Goal: Task Accomplishment & Management: Use online tool/utility

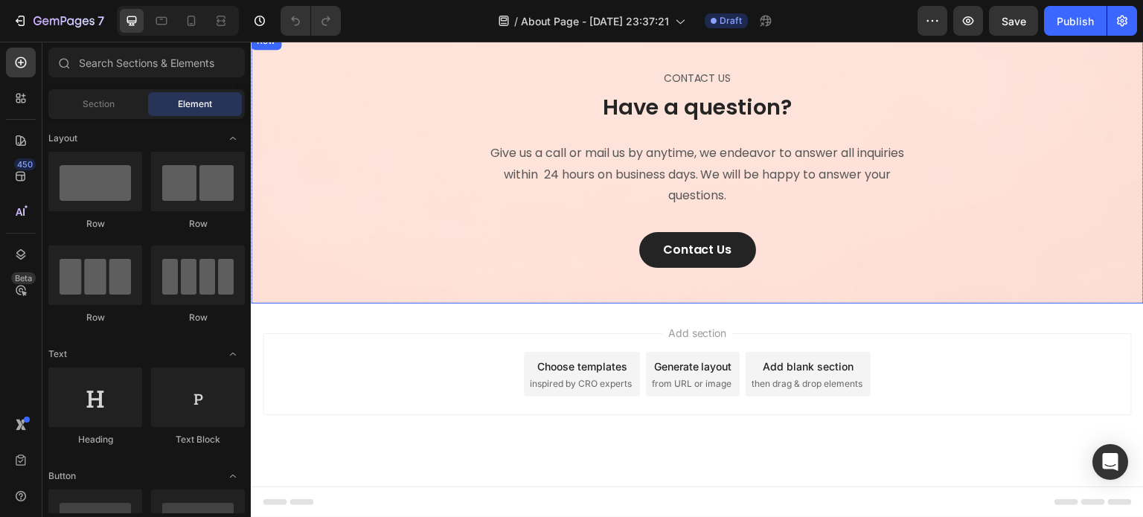
scroll to position [2297, 0]
click at [734, 250] on button "Contact Us" at bounding box center [697, 250] width 117 height 36
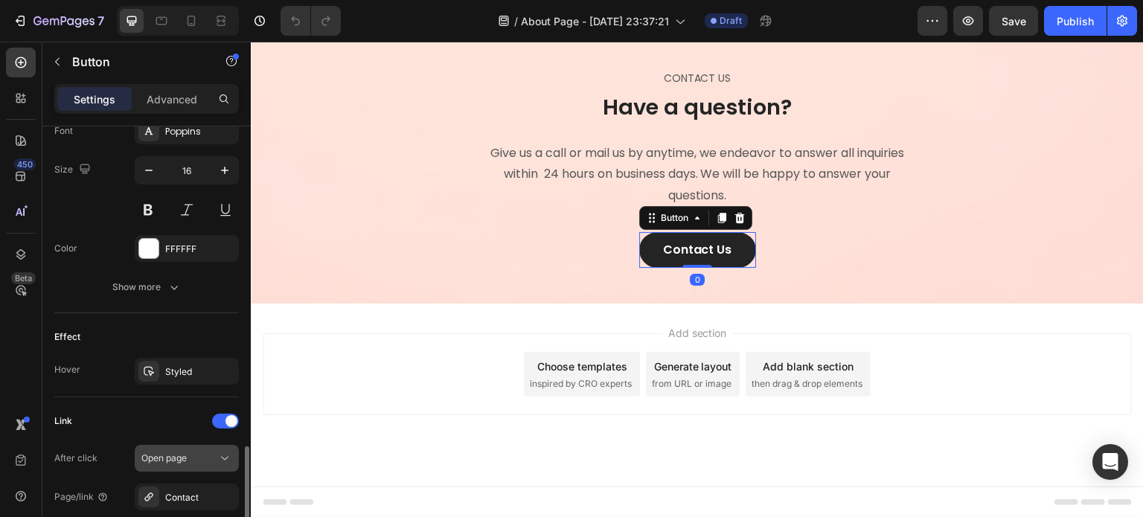
scroll to position [747, 0]
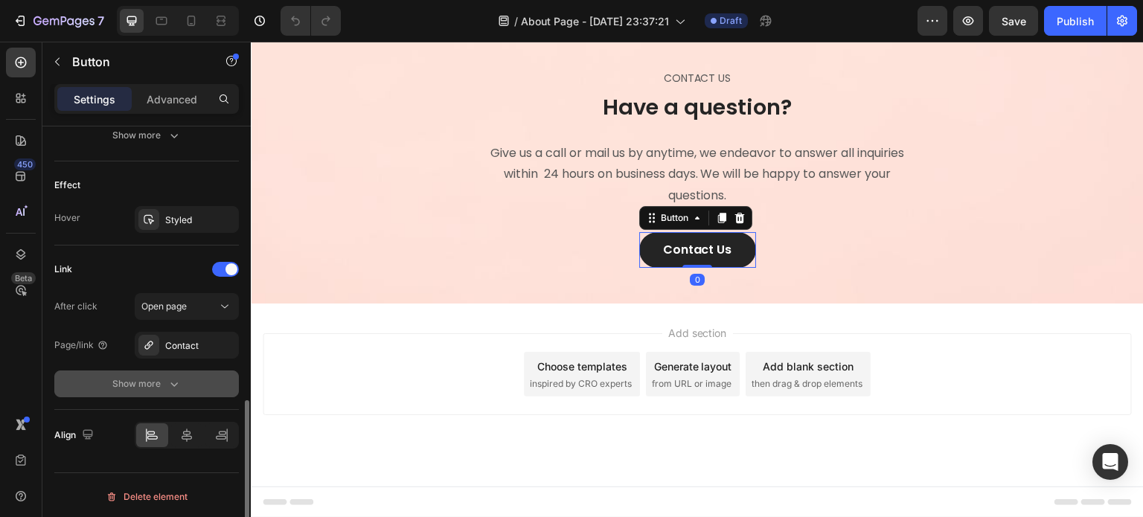
click at [155, 376] on div "Show more" at bounding box center [146, 383] width 69 height 15
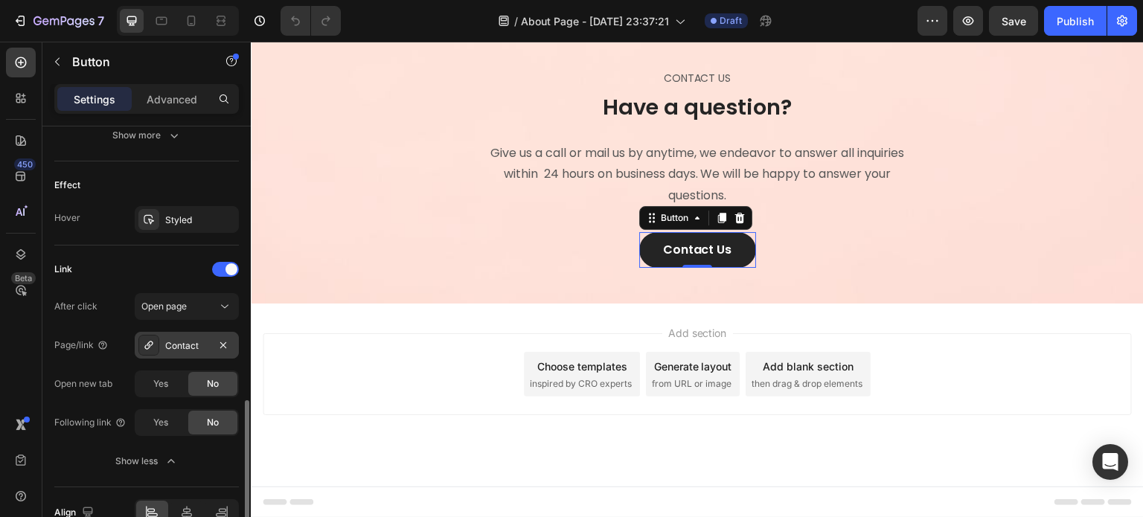
click at [179, 350] on div "Contact" at bounding box center [187, 345] width 104 height 27
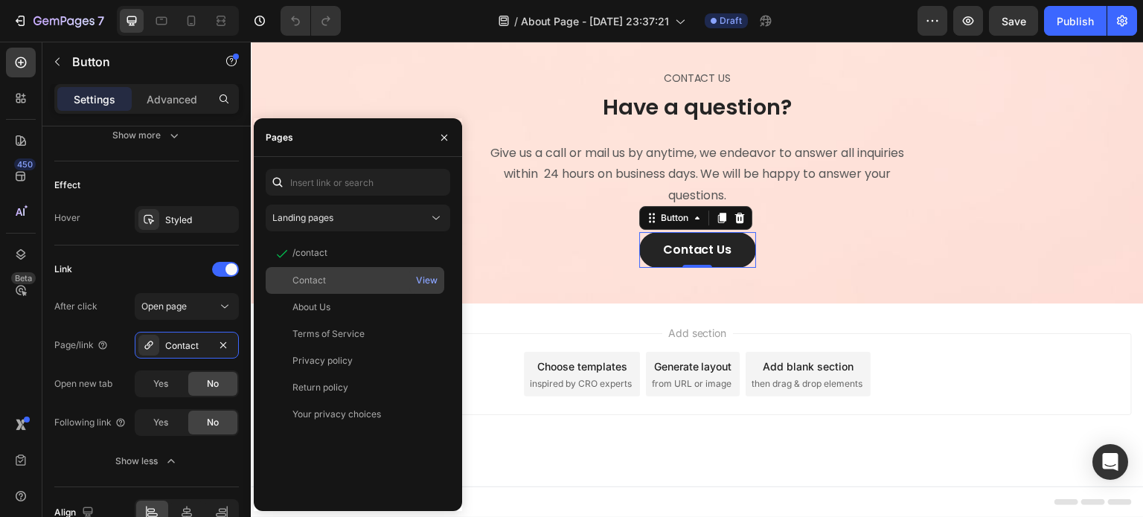
click at [345, 283] on div "Contact" at bounding box center [355, 280] width 167 height 13
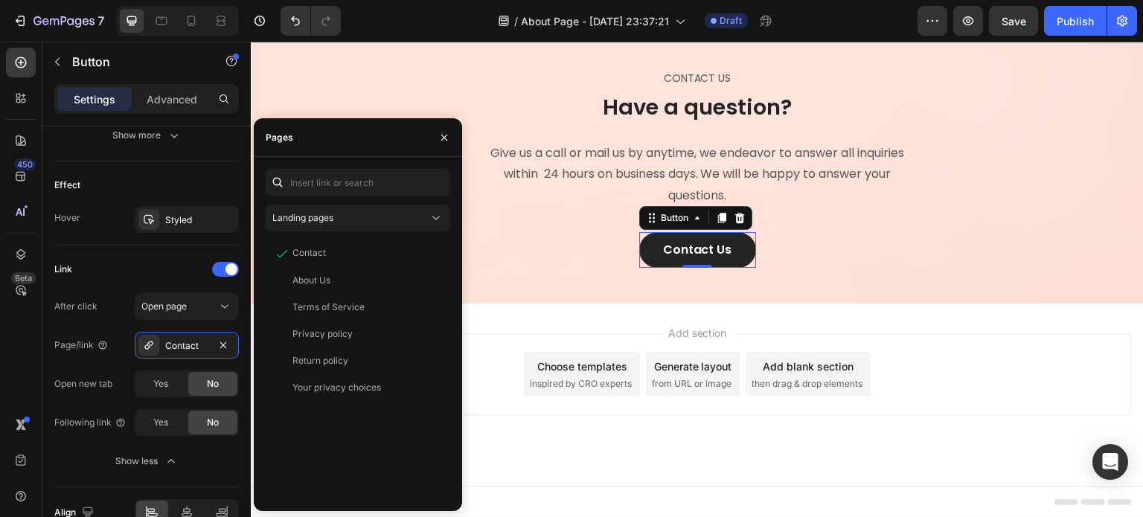
click at [740, 449] on div "Add section Choose templates inspired by CRO experts Generate layout from URL o…" at bounding box center [697, 395] width 893 height 183
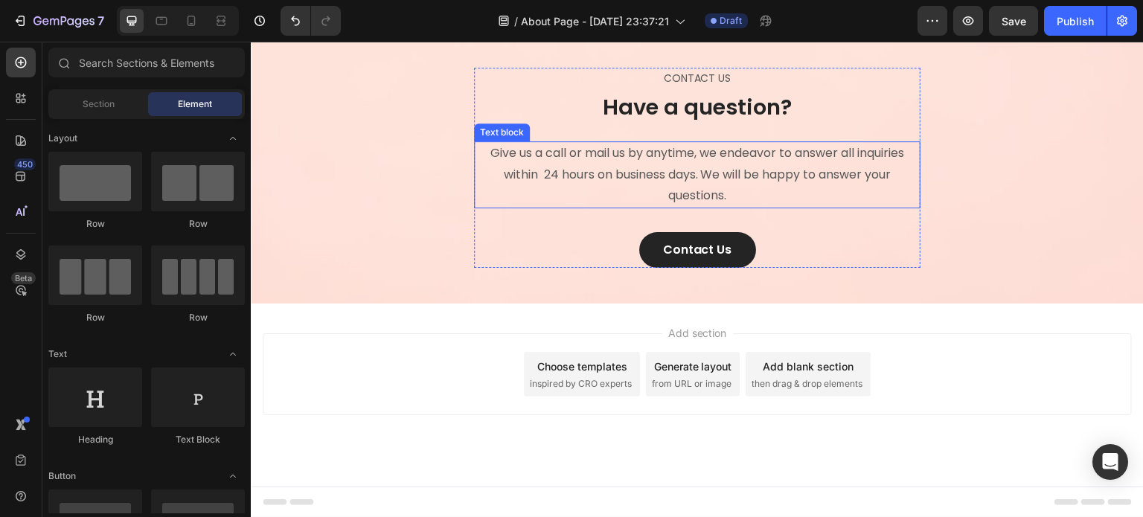
scroll to position [2074, 0]
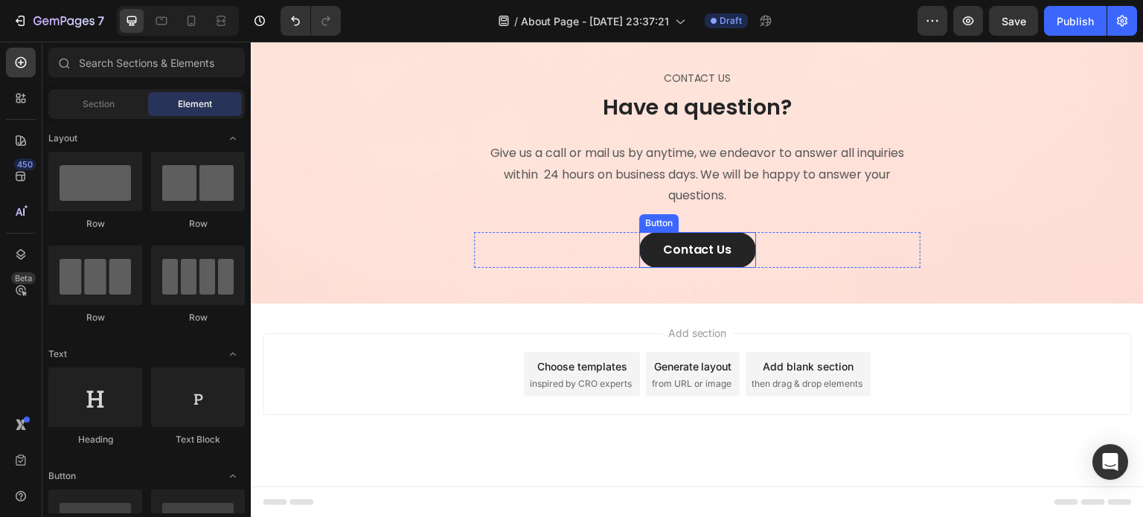
drag, startPoint x: 642, startPoint y: 466, endPoint x: 545, endPoint y: 418, distance: 107.8
click at [642, 268] on link "Contact Us" at bounding box center [697, 250] width 117 height 36
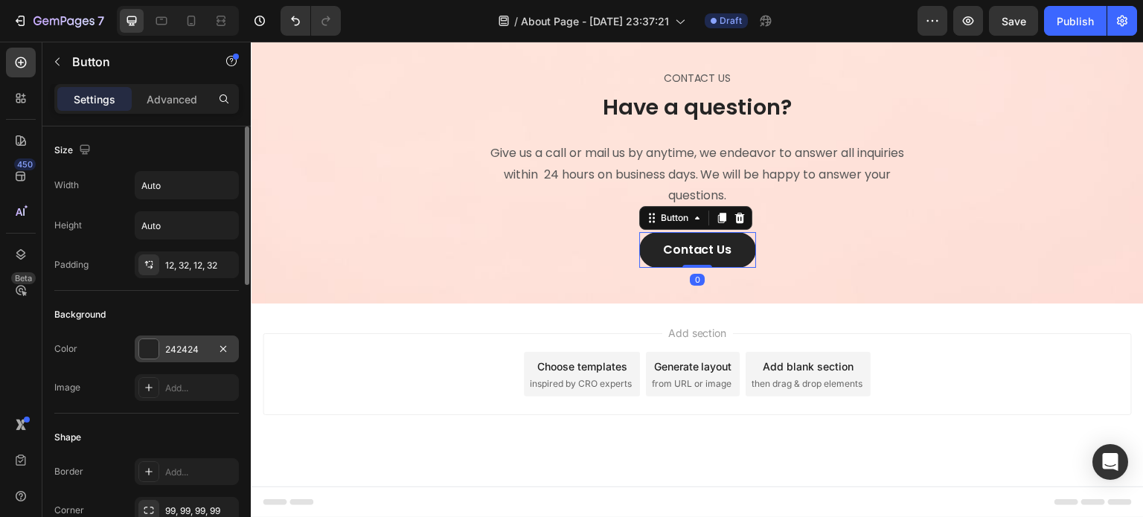
click at [147, 350] on div at bounding box center [148, 348] width 19 height 19
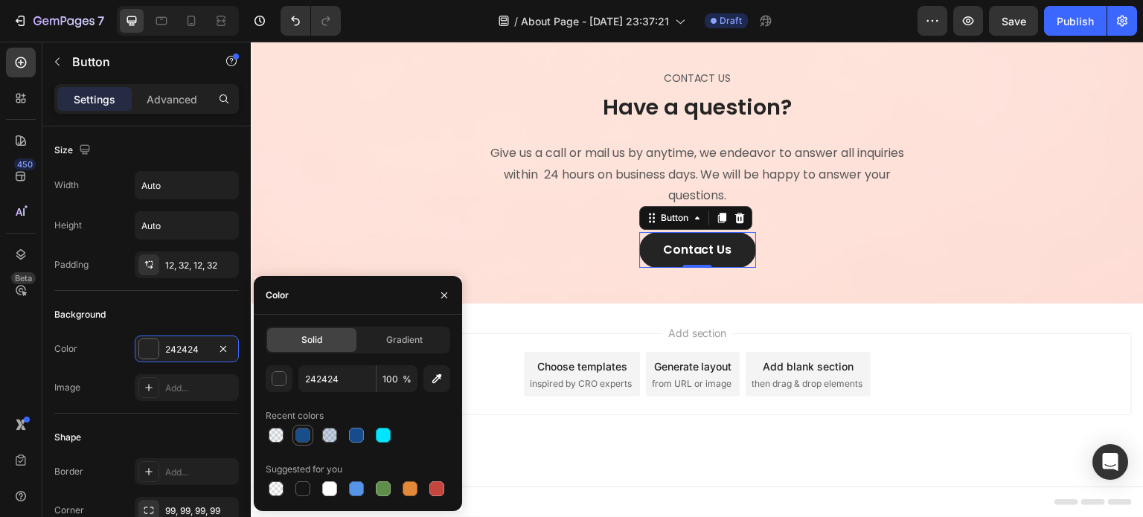
click at [301, 431] on div at bounding box center [302, 435] width 15 height 15
type input "164C8C"
type input "99"
click at [557, 266] on div "CONTACT US Text block Have a question? Heading Give us a call or mail us by any…" at bounding box center [697, 168] width 893 height 272
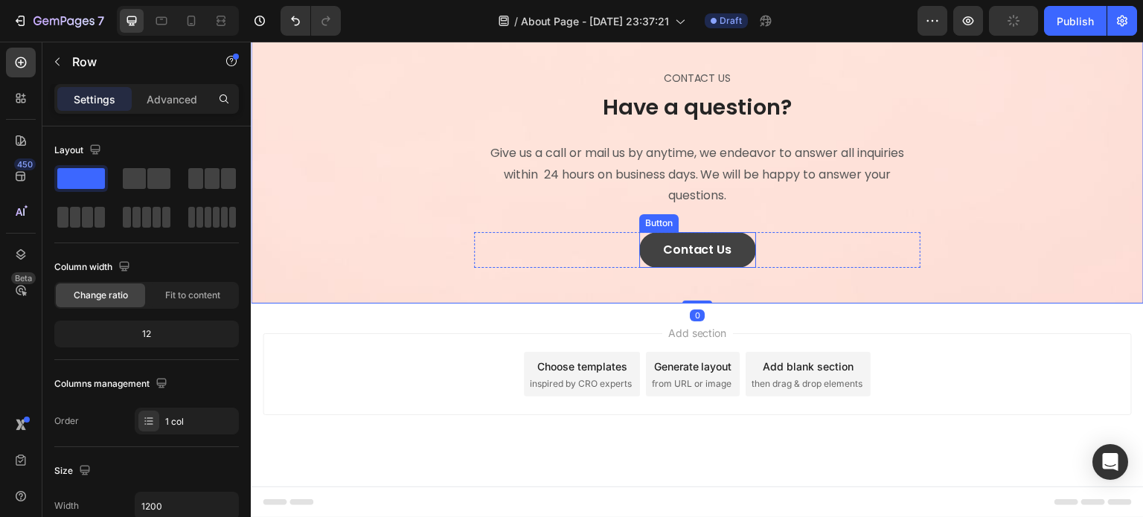
click at [642, 268] on link "Contact Us" at bounding box center [697, 250] width 117 height 36
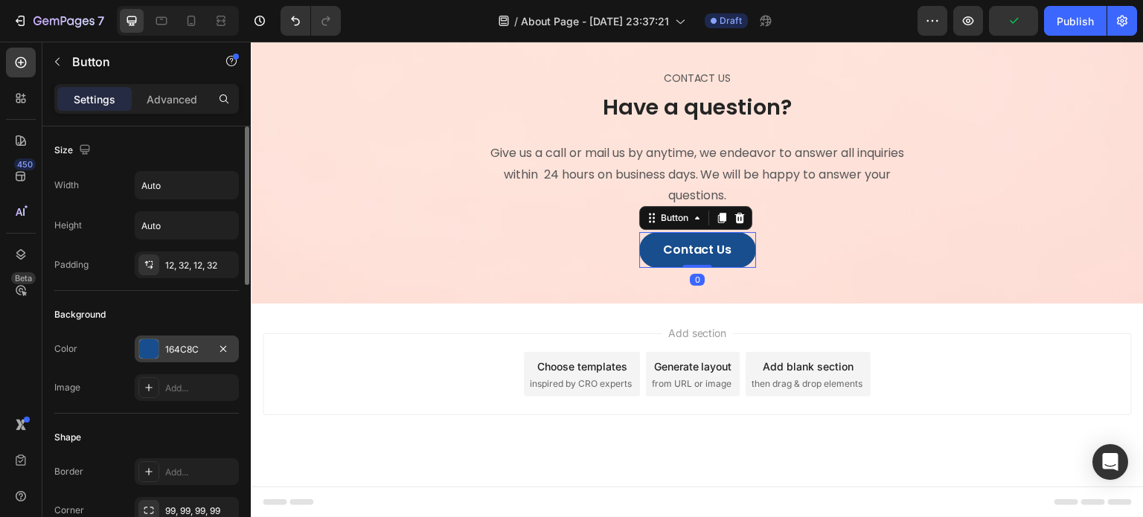
click at [148, 341] on div at bounding box center [148, 348] width 19 height 19
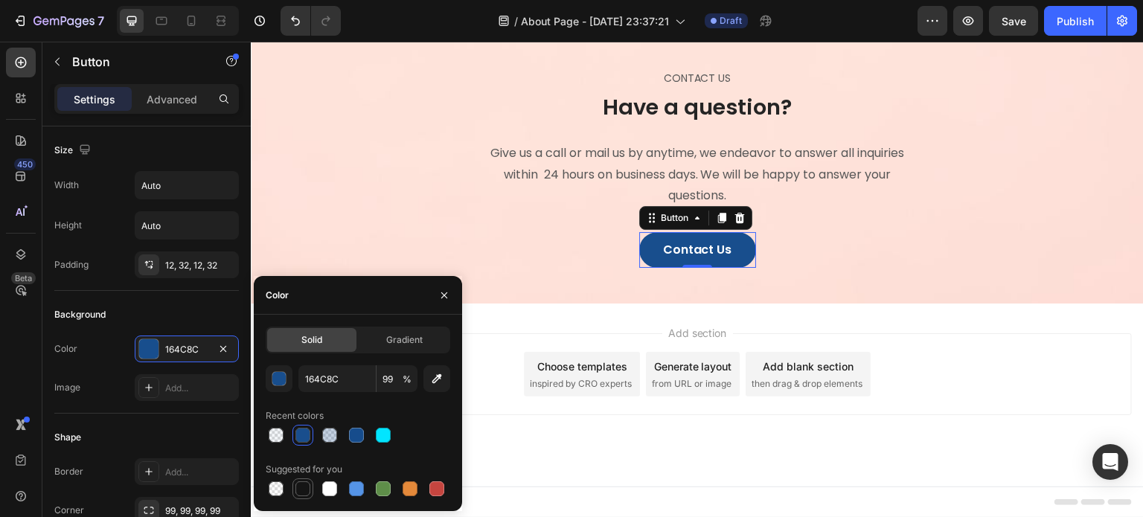
click at [305, 487] on div at bounding box center [302, 488] width 15 height 15
type input "151515"
type input "100"
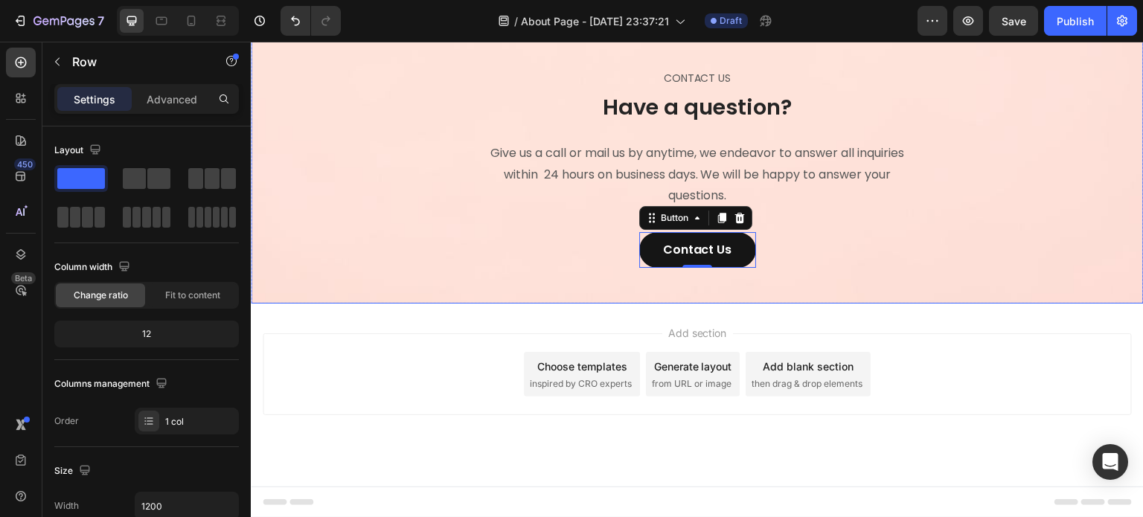
click at [533, 272] on div "CONTACT US Text block Have a question? Heading Give us a call or mail us by any…" at bounding box center [697, 168] width 893 height 272
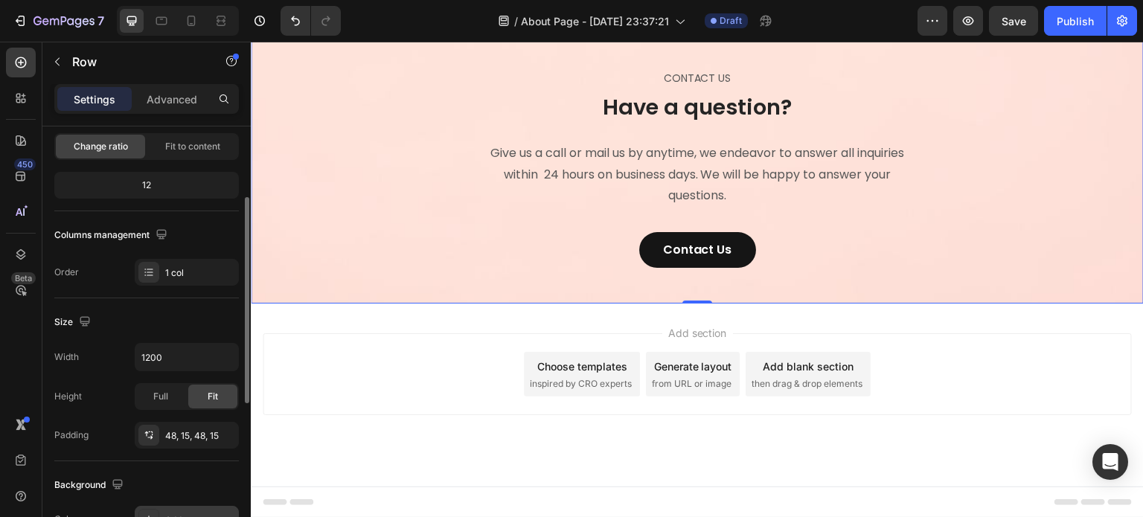
scroll to position [372, 0]
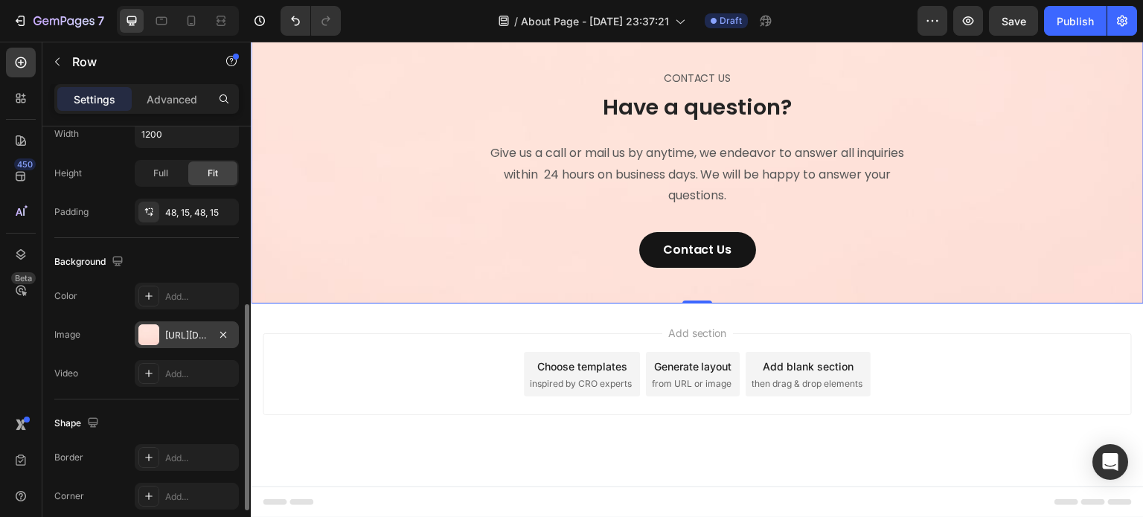
click at [144, 338] on div at bounding box center [148, 334] width 21 height 21
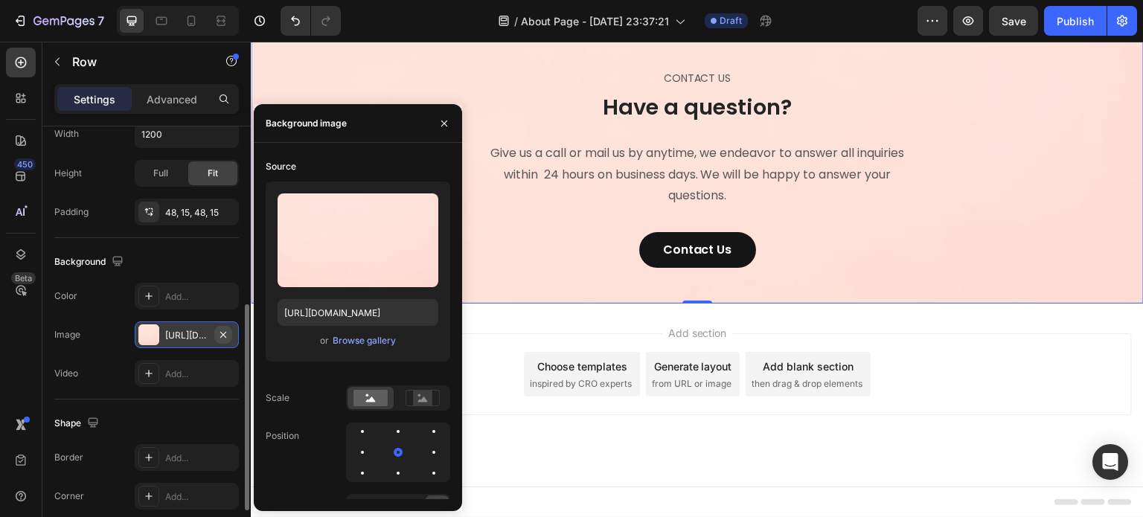
click at [229, 335] on button "button" at bounding box center [223, 335] width 18 height 18
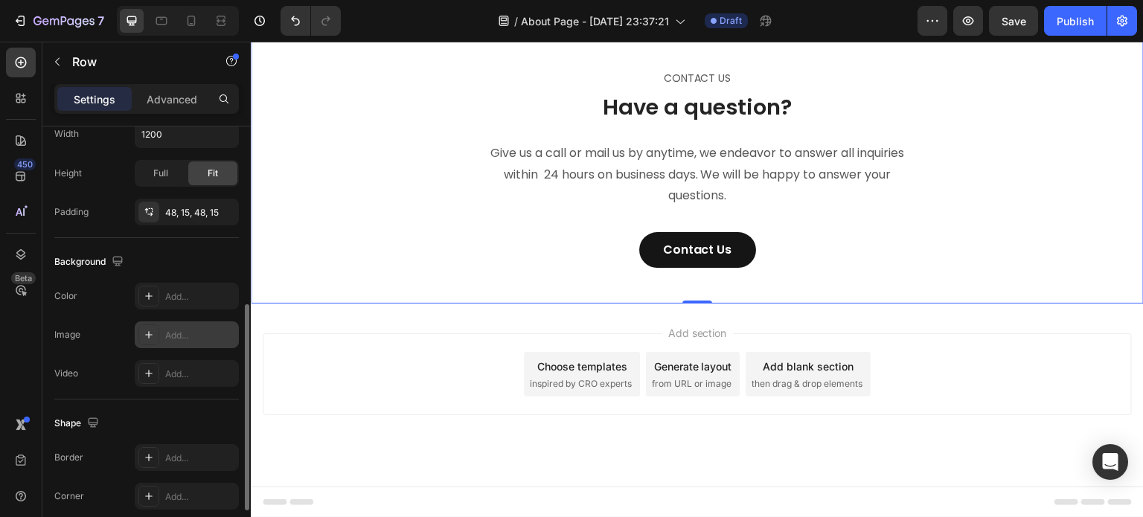
click at [225, 335] on div "Add..." at bounding box center [200, 335] width 70 height 13
type input "[URL][DOMAIN_NAME]"
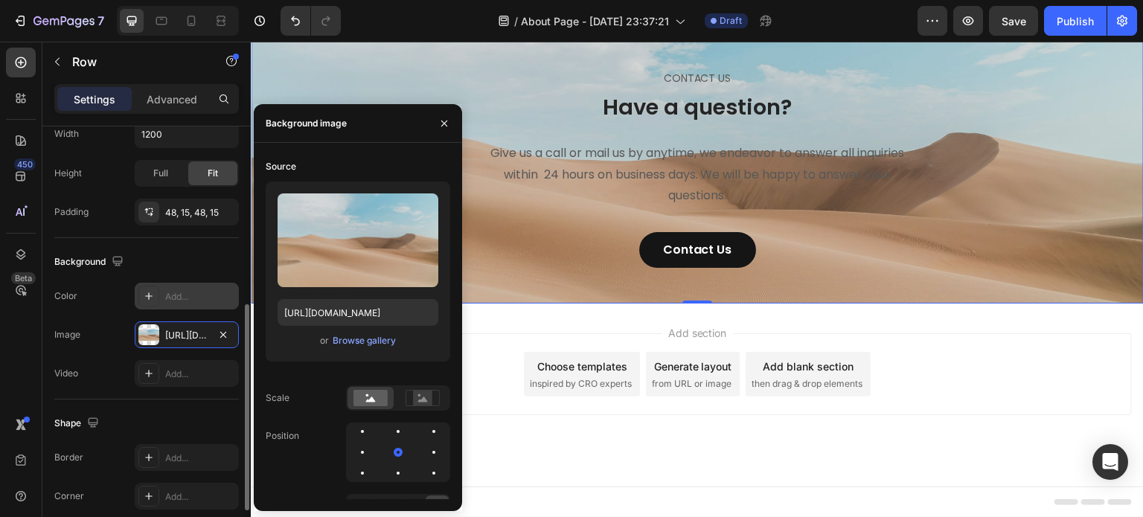
click at [145, 286] on div at bounding box center [148, 296] width 21 height 21
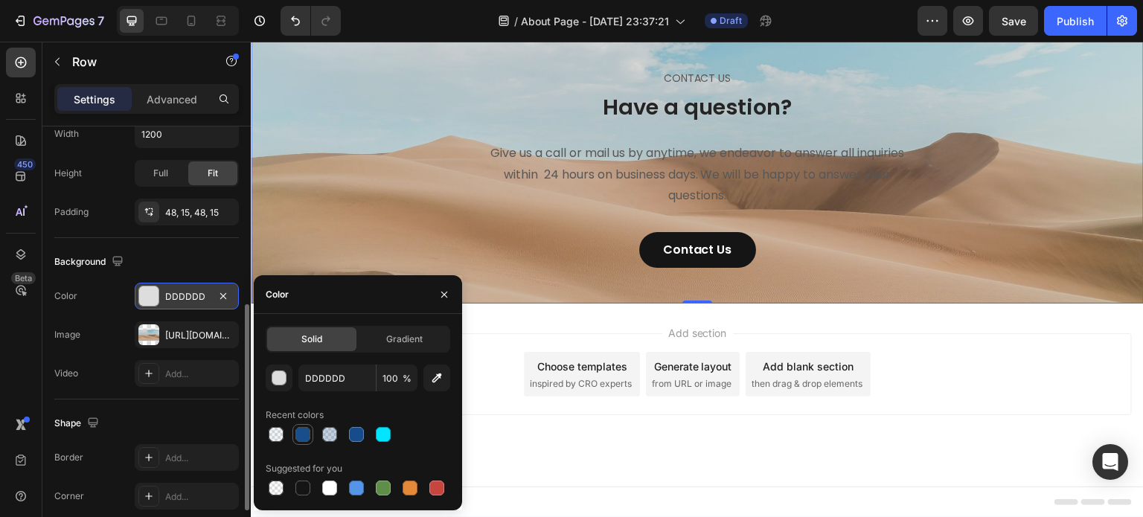
click at [299, 433] on div at bounding box center [302, 434] width 15 height 15
type input "164C8C"
type input "99"
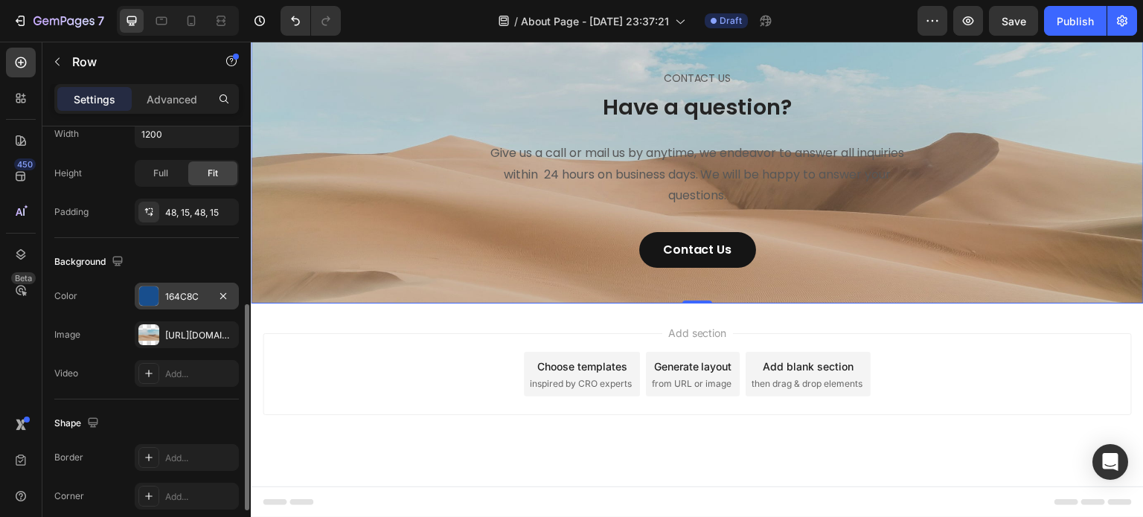
click at [100, 332] on div "Image [URL][DOMAIN_NAME]" at bounding box center [146, 334] width 184 height 27
click at [228, 337] on icon "button" at bounding box center [223, 335] width 12 height 12
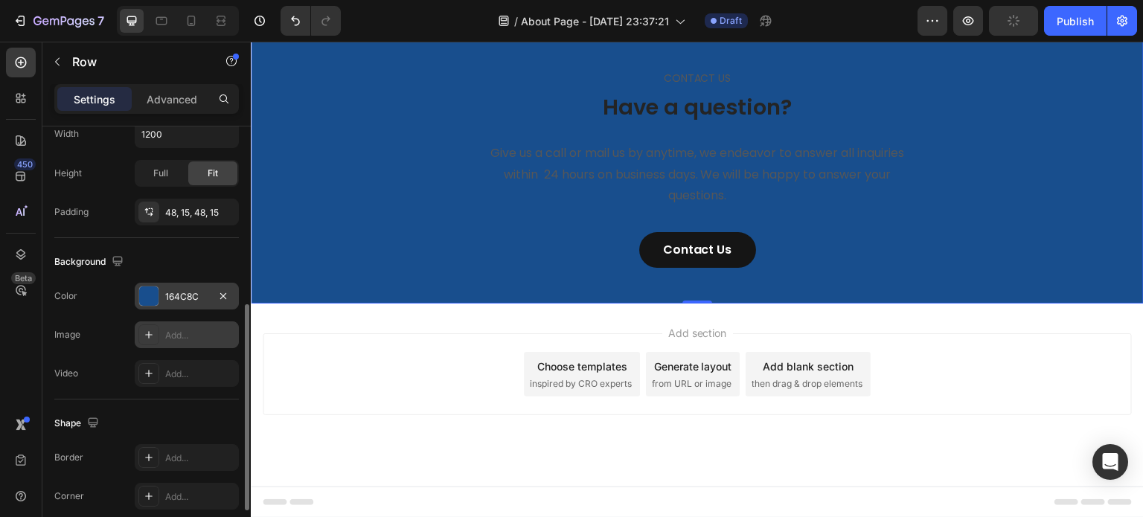
click at [103, 311] on div "The changes might be hidden by the video. Color 164C8C Image Add... Video Add..." at bounding box center [146, 335] width 184 height 104
click at [611, 122] on p "Have a question?" at bounding box center [696, 108] width 443 height 28
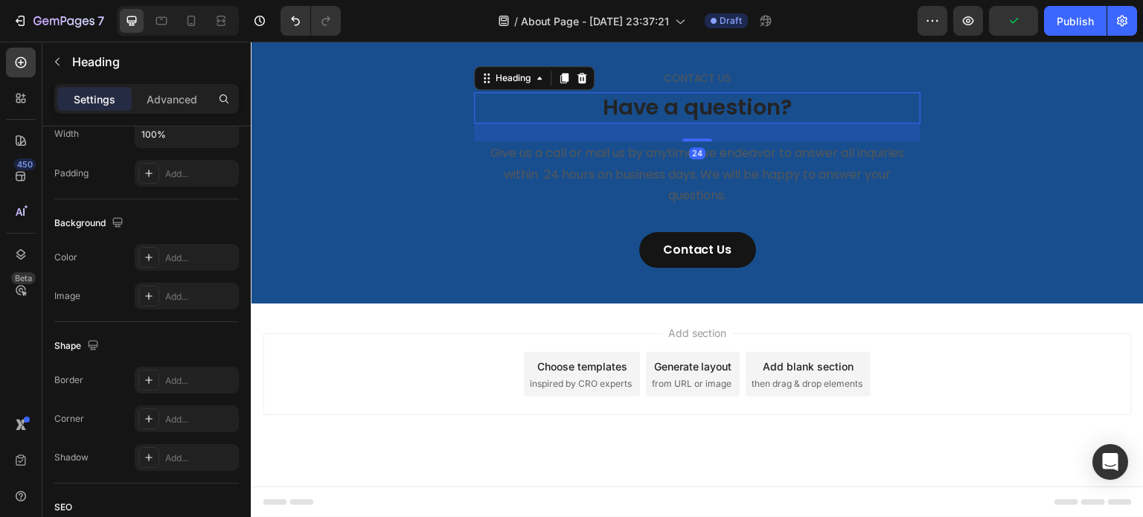
scroll to position [0, 0]
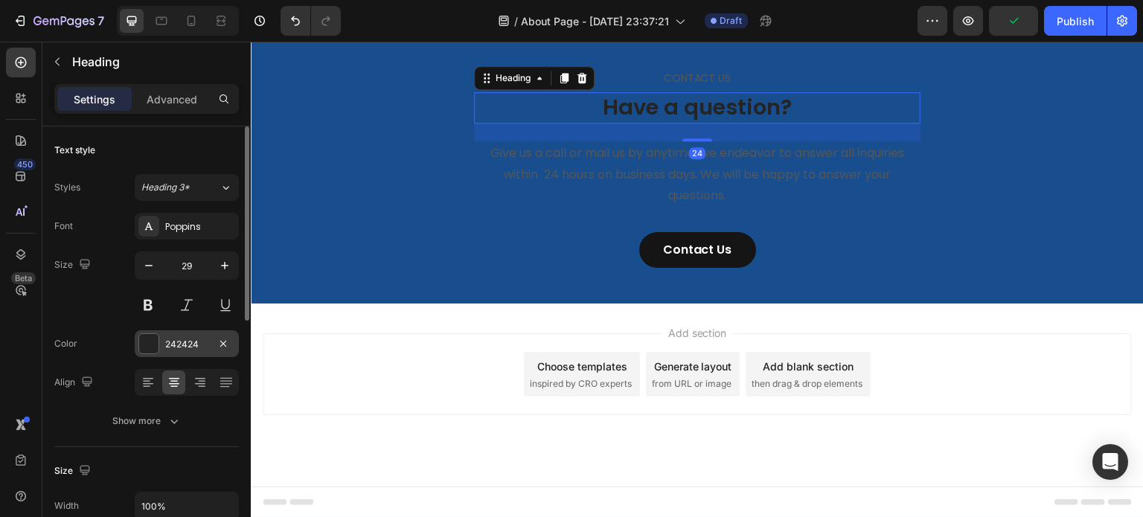
click at [145, 340] on div at bounding box center [148, 343] width 19 height 19
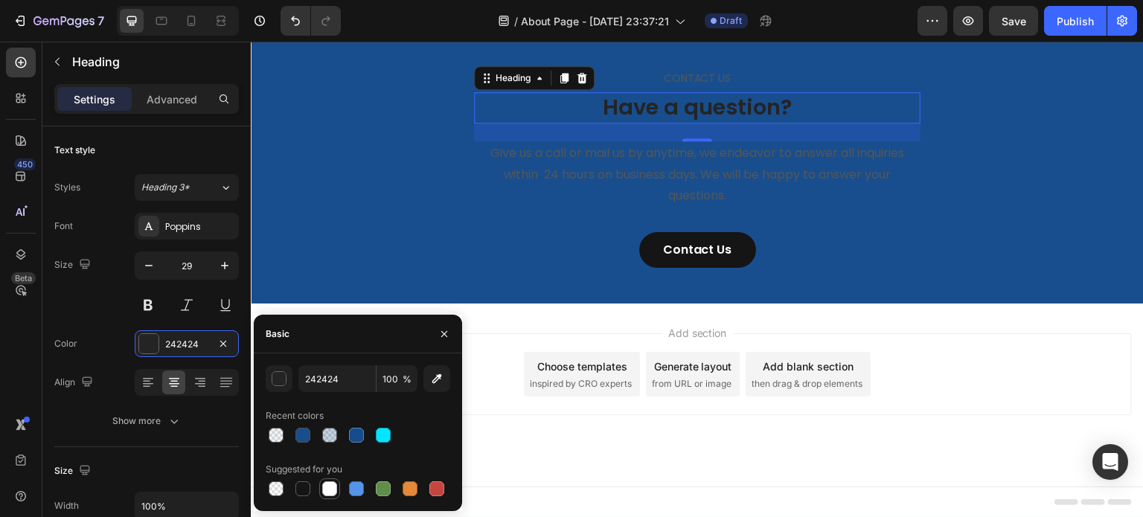
click at [332, 489] on div at bounding box center [329, 488] width 15 height 15
type input "FFFFFF"
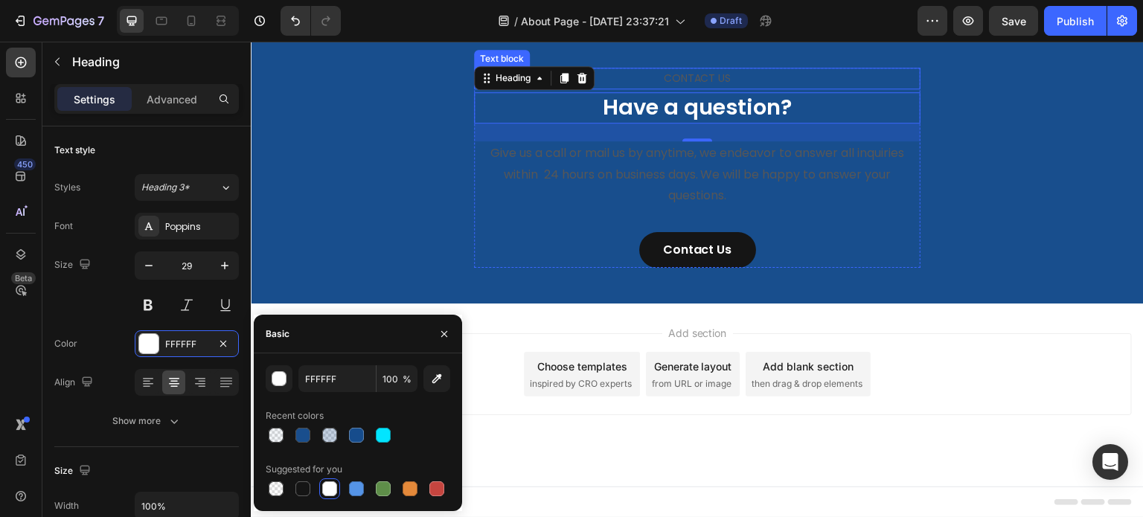
click at [678, 88] on p "CONTACT US" at bounding box center [696, 78] width 443 height 19
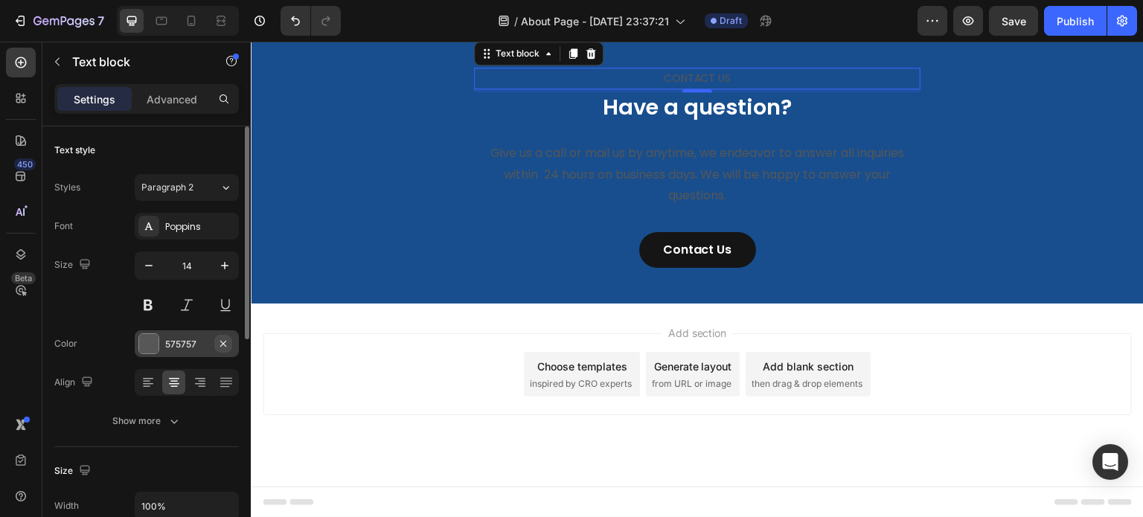
click at [219, 346] on icon "button" at bounding box center [223, 344] width 12 height 12
click at [163, 344] on div "Add..." at bounding box center [187, 343] width 104 height 27
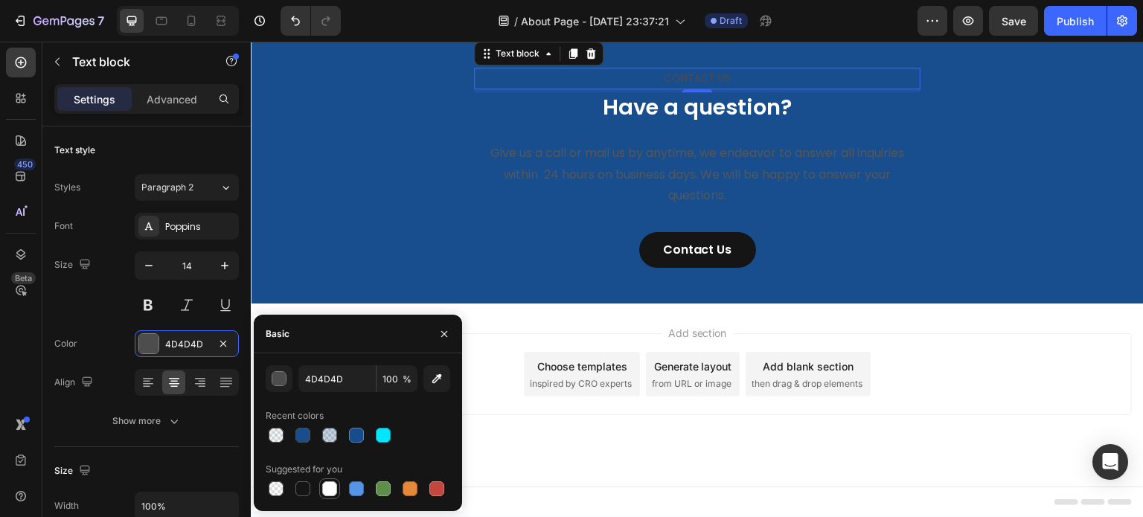
click at [321, 490] on div at bounding box center [330, 489] width 18 height 18
type input "FFFFFF"
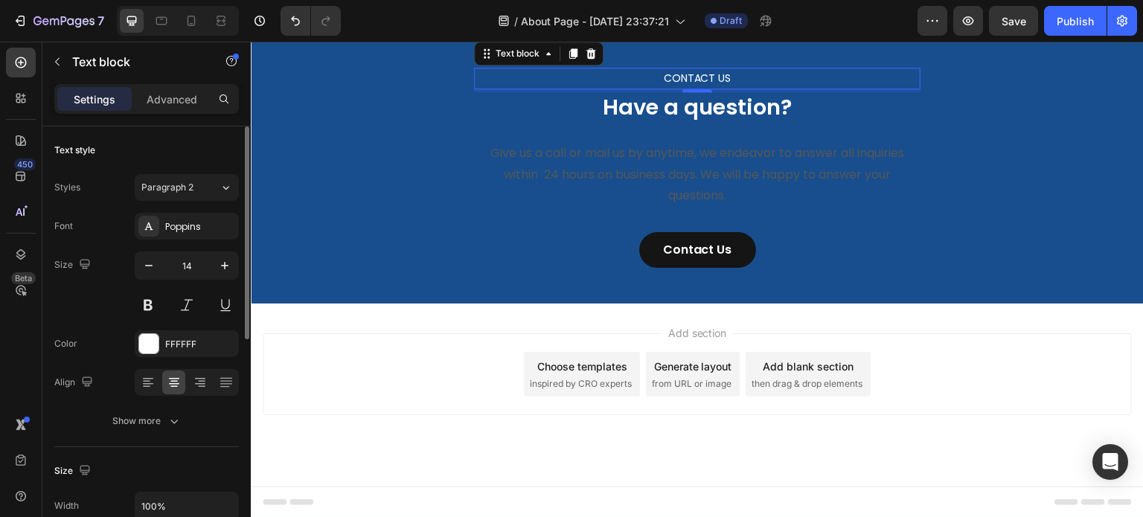
click at [98, 301] on div "Size 14" at bounding box center [146, 284] width 184 height 67
click at [609, 207] on p "Give us a call or mail us by anytime, we endeavor to answer all inquiries withi…" at bounding box center [696, 175] width 443 height 64
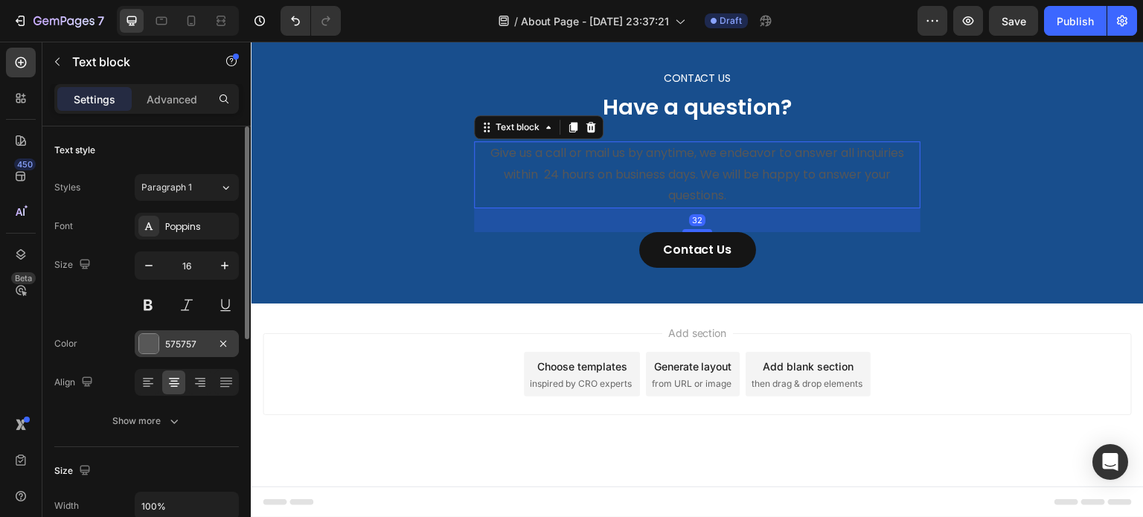
click at [152, 352] on div at bounding box center [148, 343] width 19 height 19
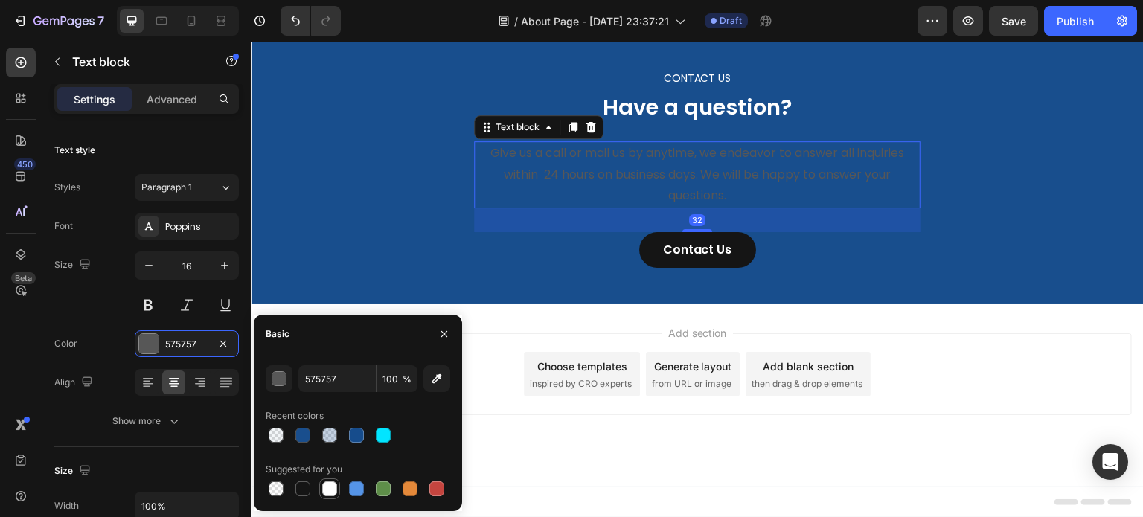
click at [333, 491] on div at bounding box center [329, 488] width 15 height 15
type input "FFFFFF"
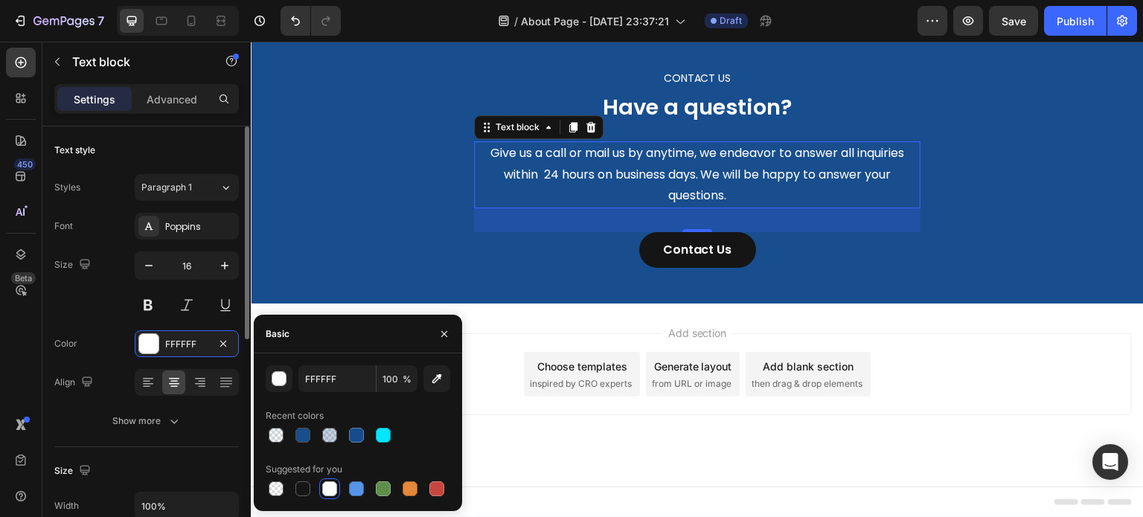
click at [80, 312] on div "Size 16" at bounding box center [146, 284] width 184 height 67
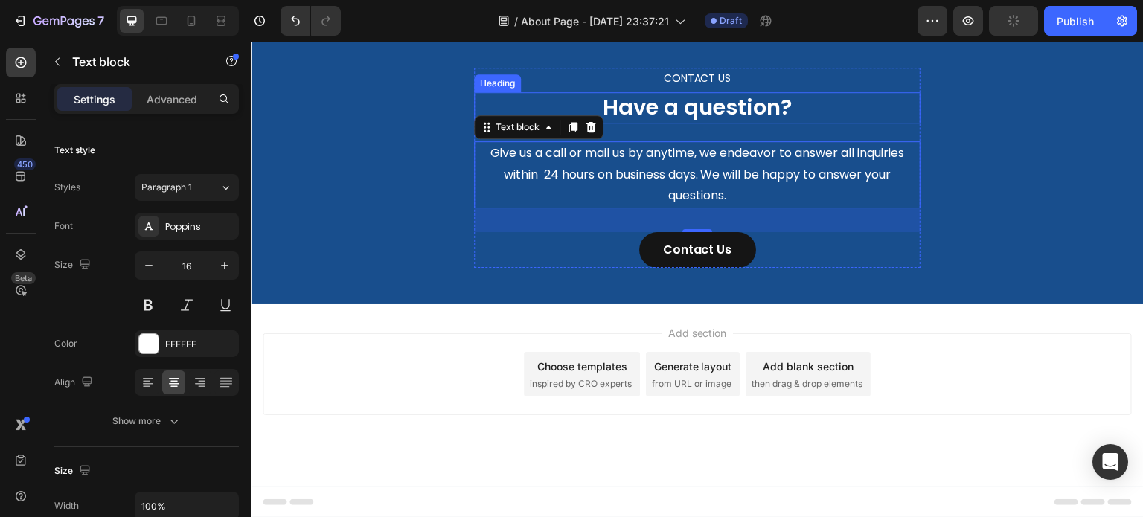
click at [909, 122] on p "Have a question?" at bounding box center [696, 108] width 443 height 28
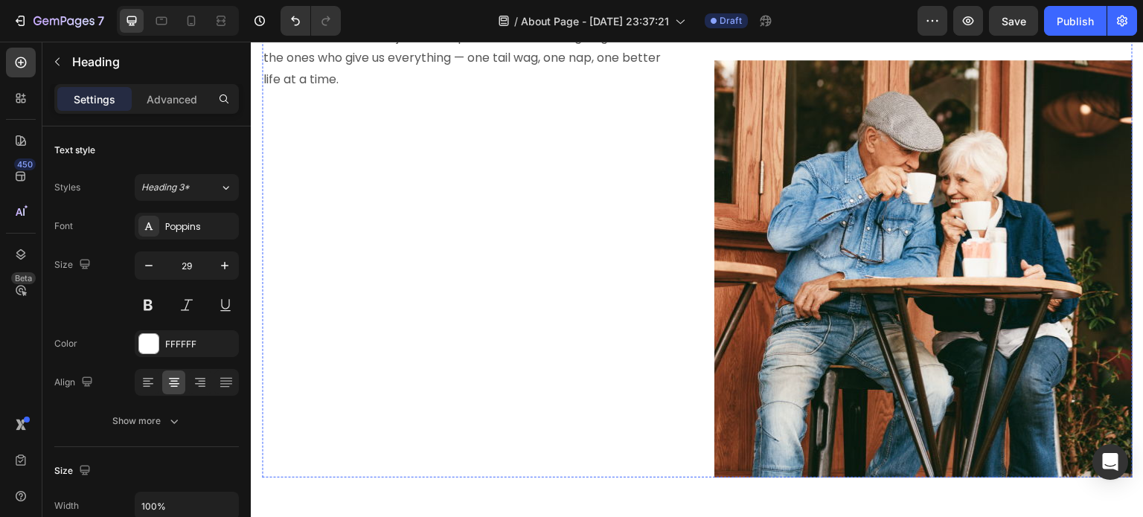
scroll to position [1702, 0]
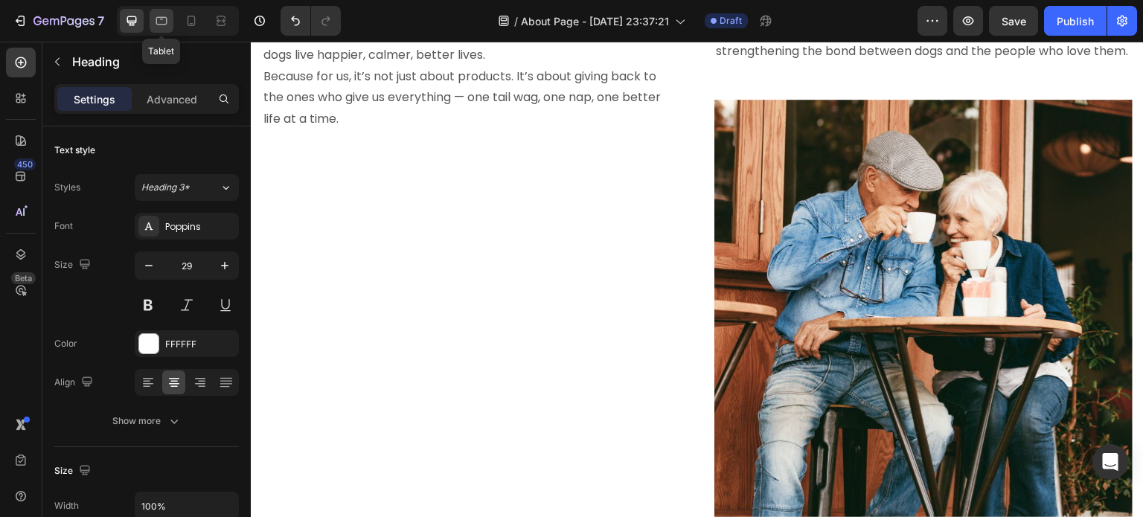
click at [170, 19] on div at bounding box center [162, 21] width 24 height 24
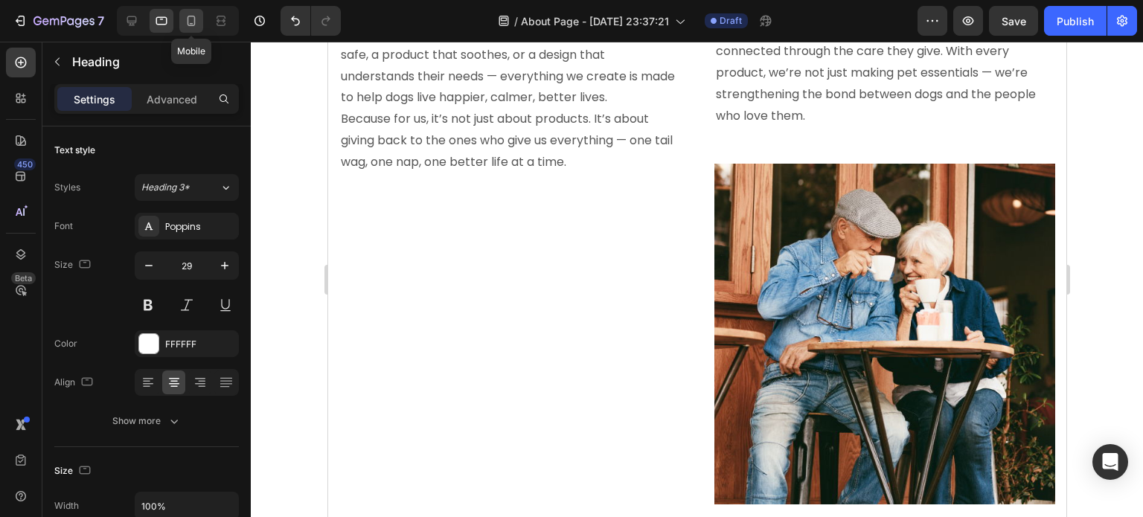
click at [190, 21] on icon at bounding box center [191, 20] width 15 height 15
type input "25"
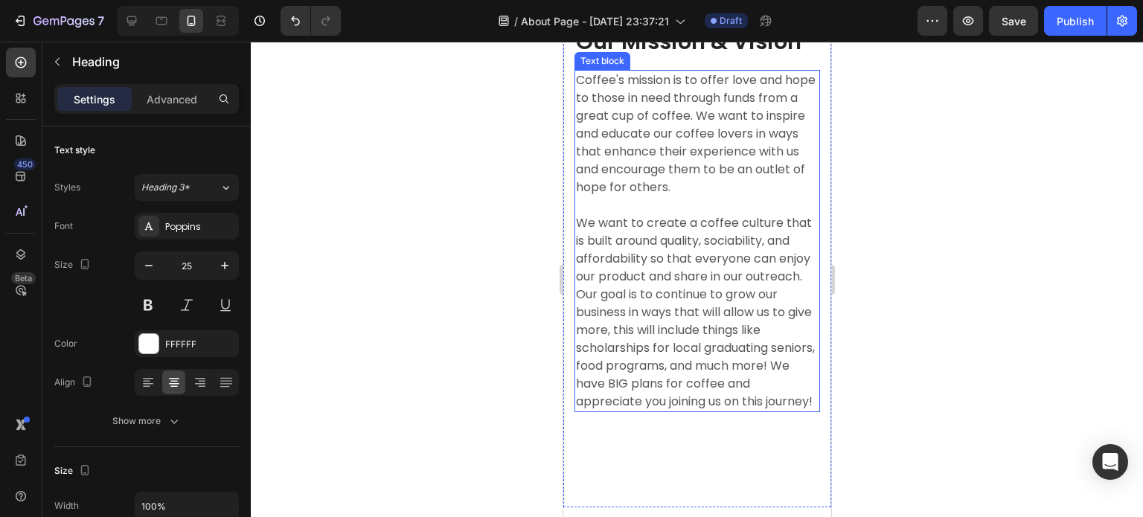
scroll to position [2148, 0]
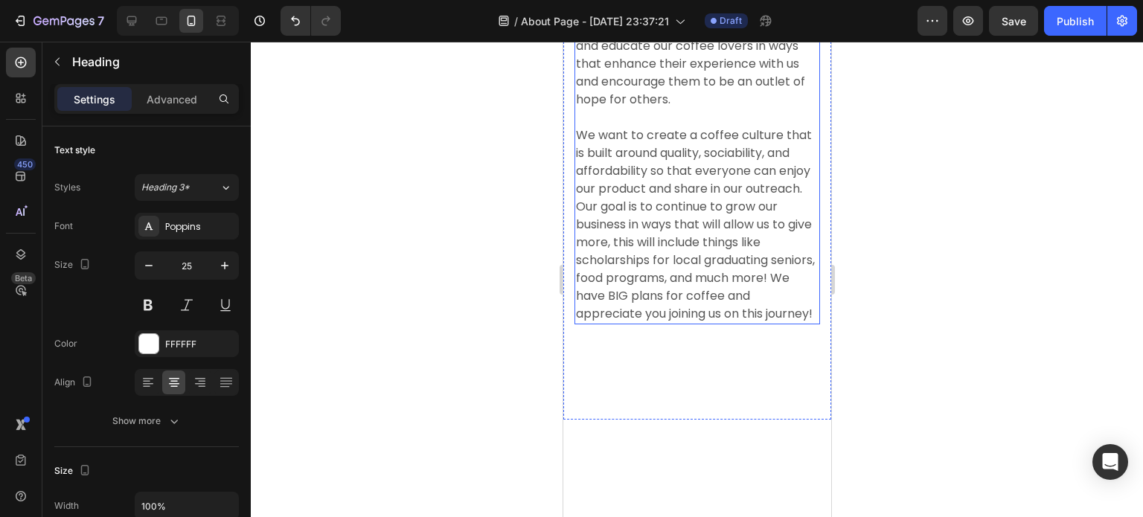
click at [709, 323] on p "Coffee's mission is to offer love and hope to those in need through funds from …" at bounding box center [696, 153] width 243 height 339
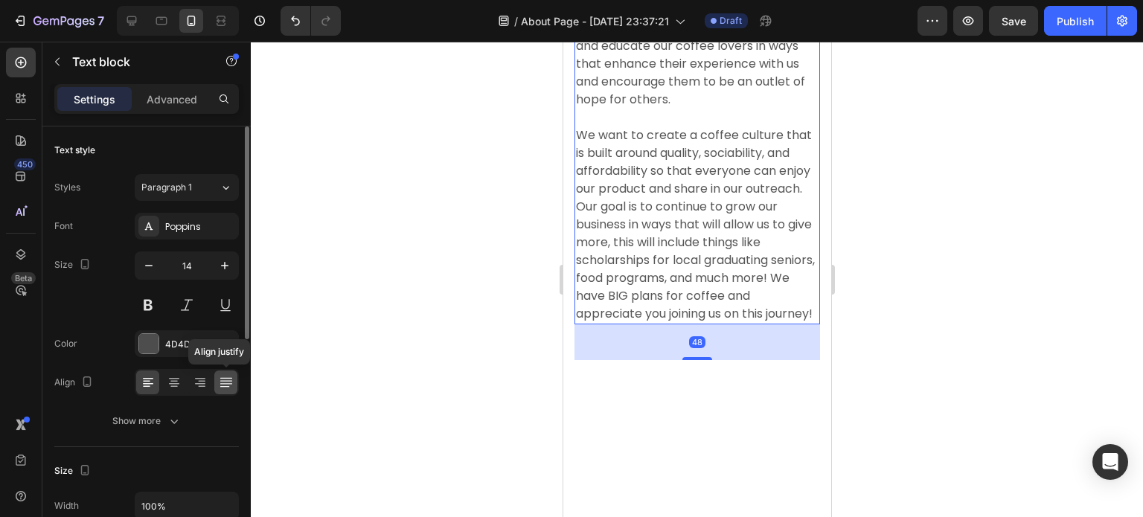
click at [219, 385] on icon at bounding box center [226, 382] width 15 height 15
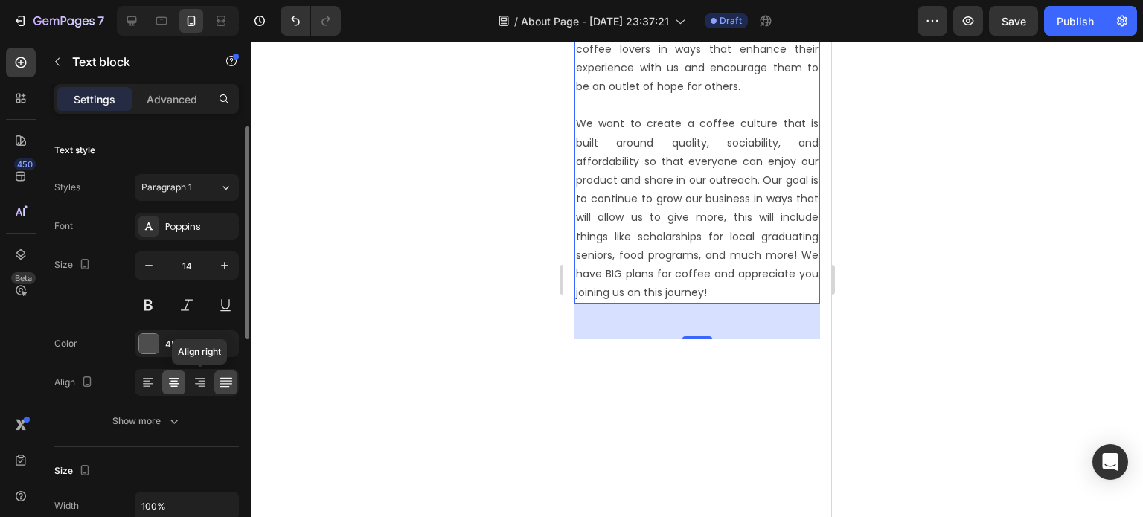
drag, startPoint x: 192, startPoint y: 385, endPoint x: 174, endPoint y: 388, distance: 18.1
click at [193, 385] on icon at bounding box center [200, 382] width 15 height 15
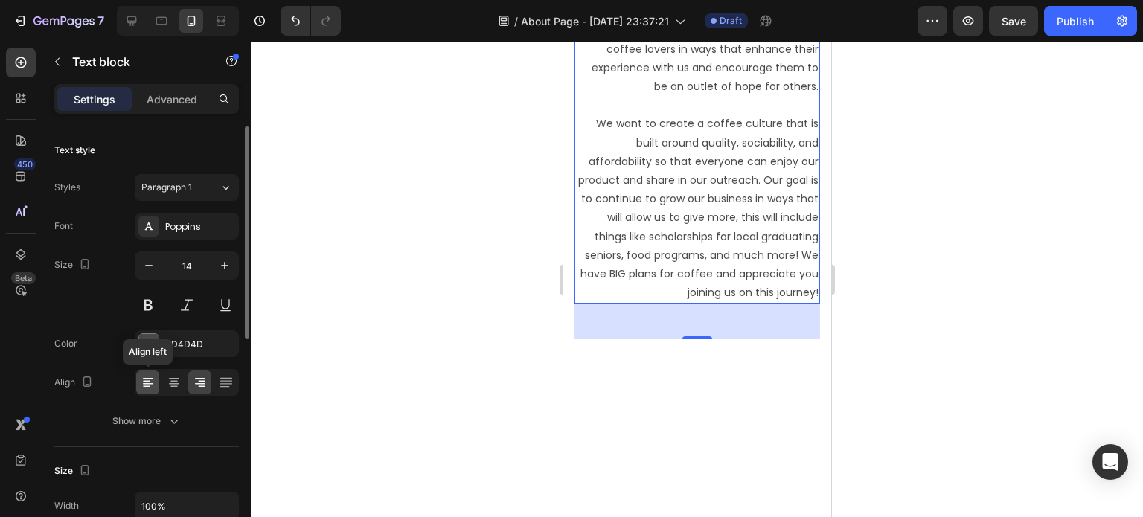
click at [146, 386] on icon at bounding box center [146, 386] width 7 height 1
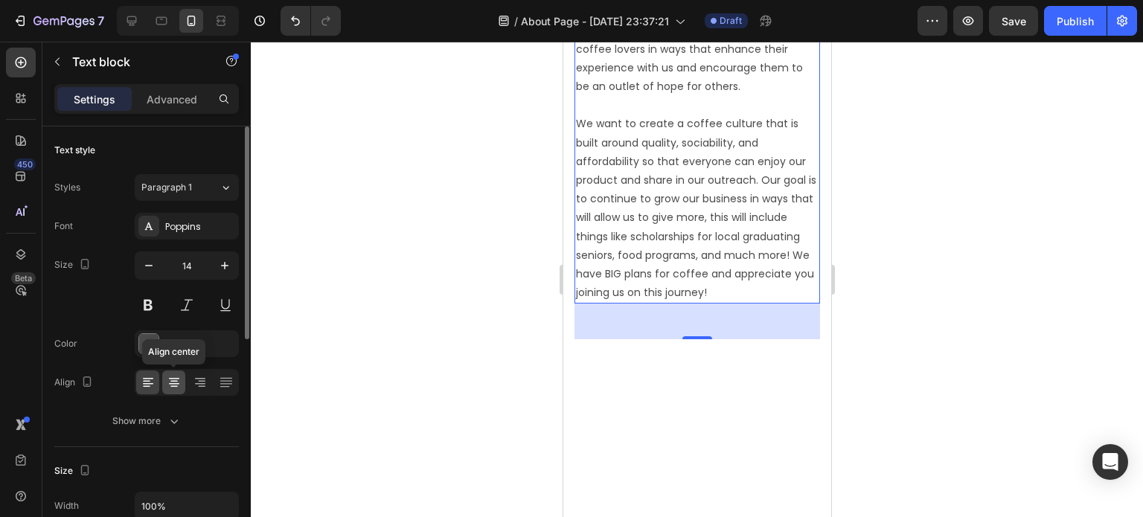
click at [166, 385] on div at bounding box center [173, 382] width 23 height 24
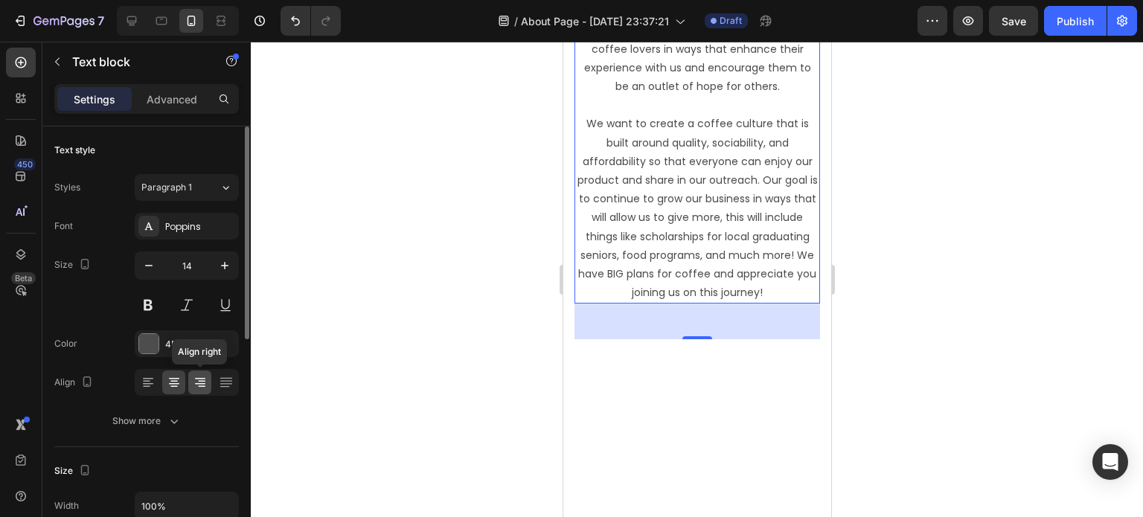
click at [193, 382] on icon at bounding box center [200, 382] width 15 height 15
click at [174, 382] on icon at bounding box center [174, 382] width 15 height 15
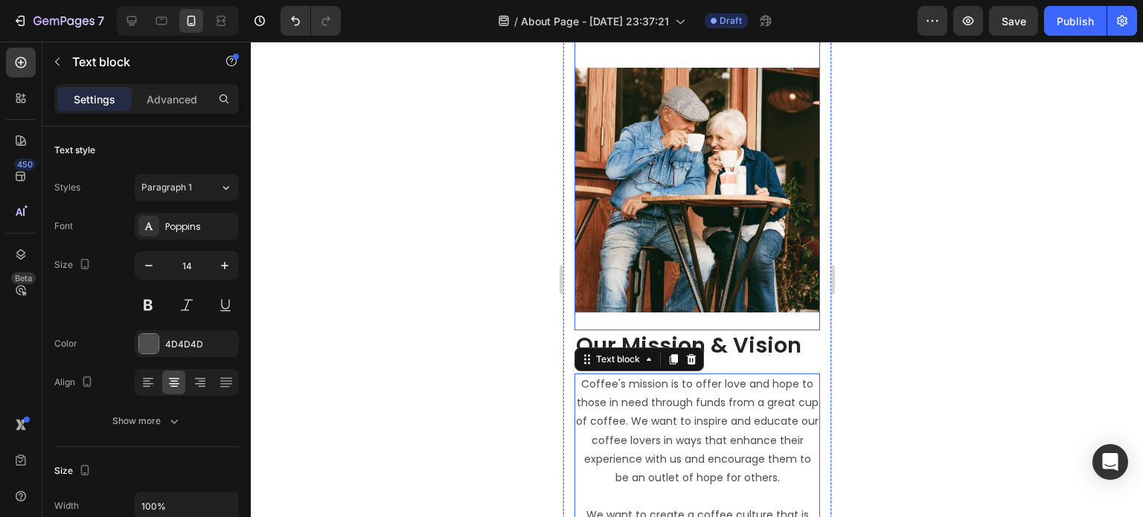
scroll to position [1628, 0]
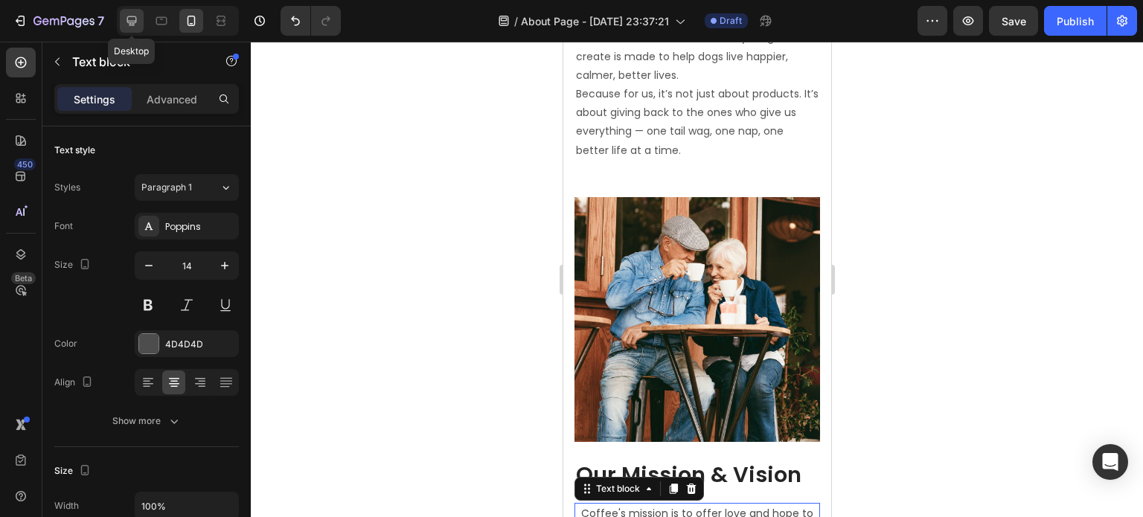
click at [136, 26] on icon at bounding box center [131, 20] width 15 height 15
type input "16"
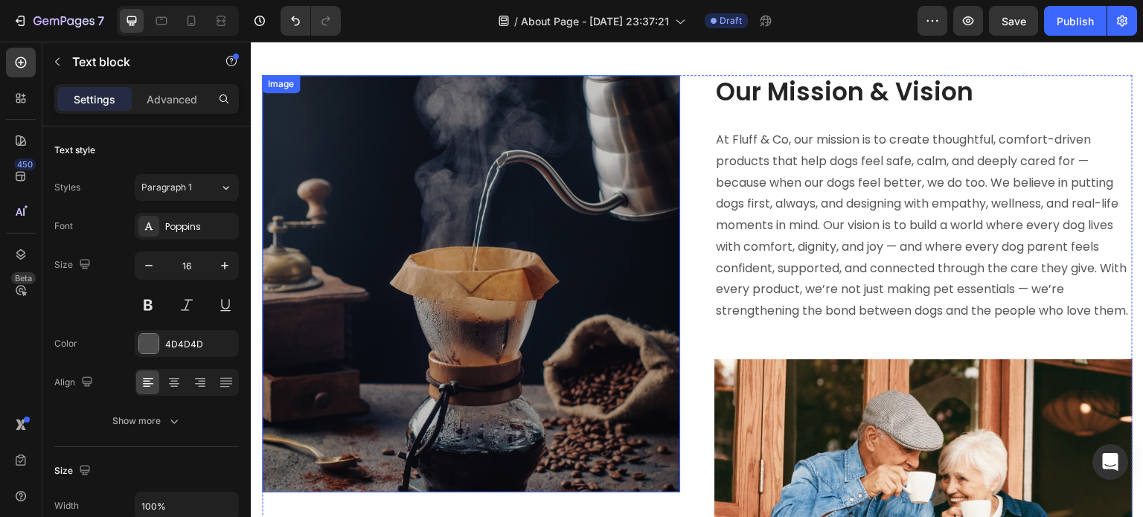
scroll to position [1427, 0]
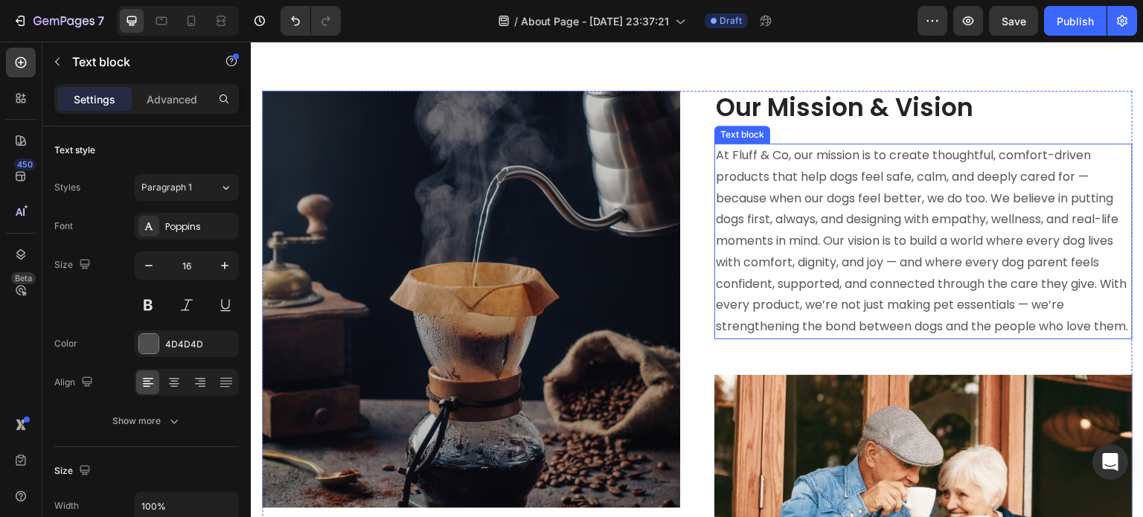
click at [806, 274] on p "At Fluff & Co, our mission is to create thoughtful, comfort-driven products tha…" at bounding box center [923, 241] width 415 height 193
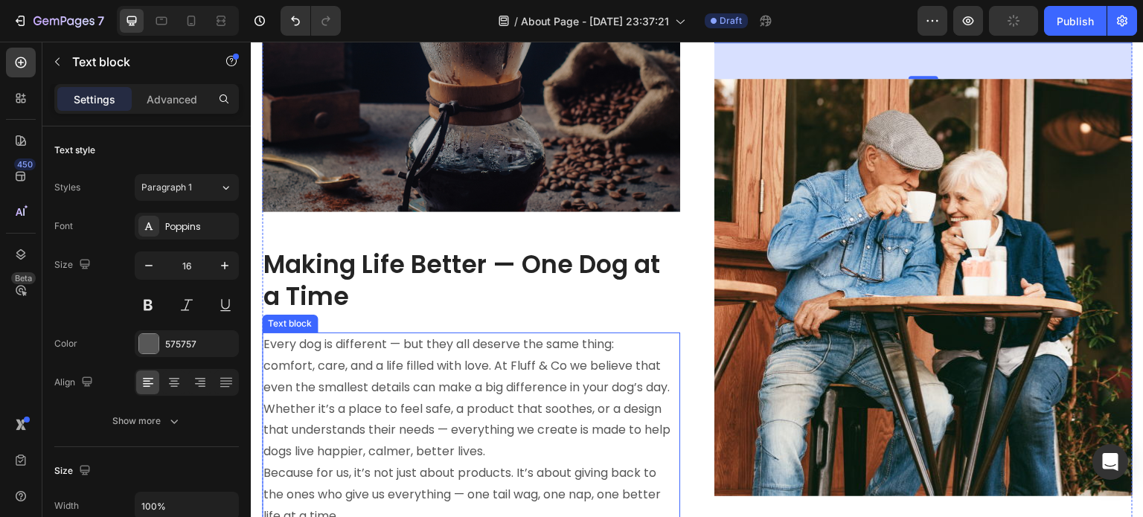
scroll to position [1799, 0]
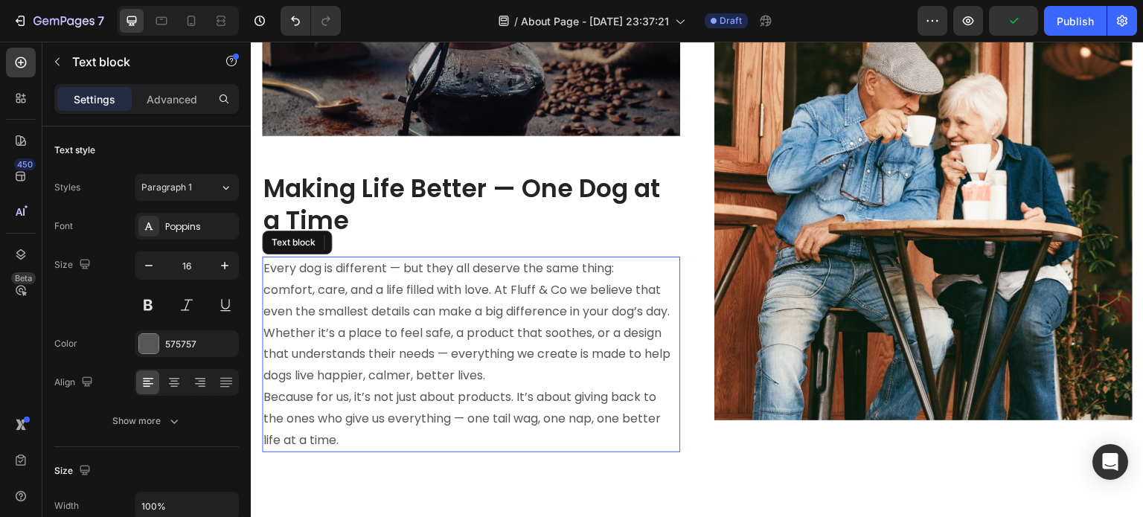
click at [475, 359] on p "Every dog is different — but they all deserve the same thing: comfort, care, an…" at bounding box center [470, 322] width 415 height 129
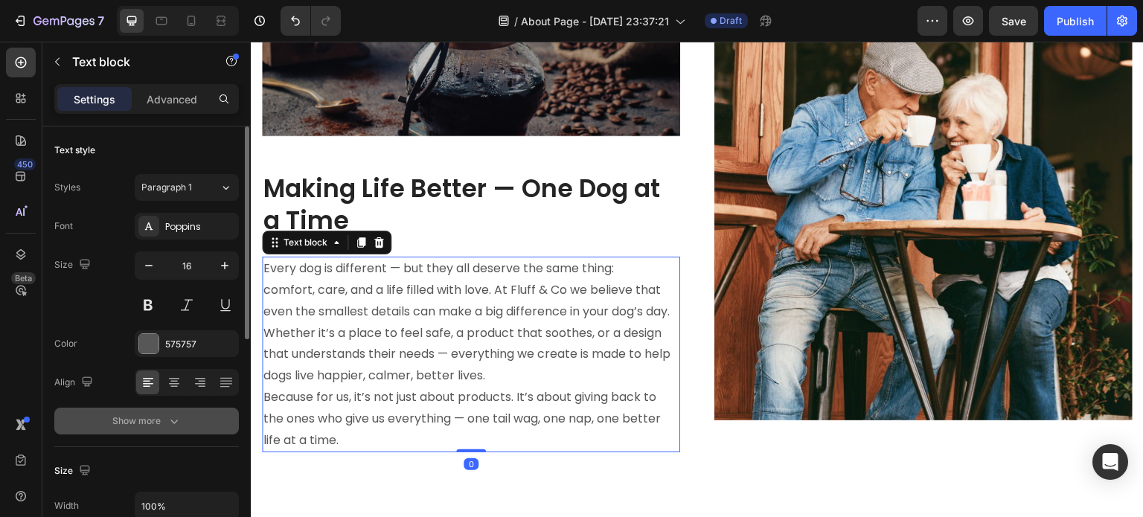
click at [167, 414] on icon "button" at bounding box center [174, 421] width 15 height 15
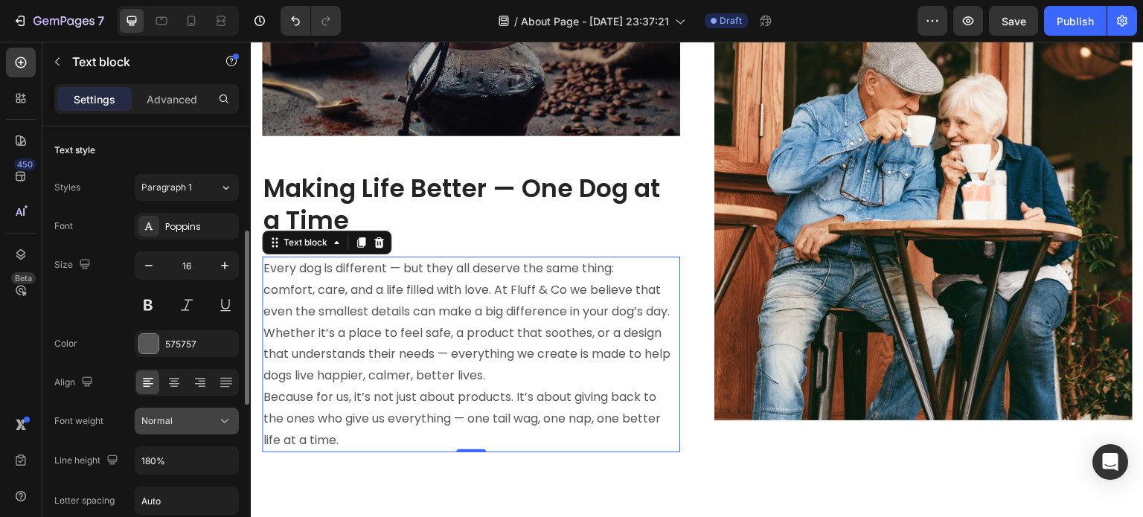
scroll to position [74, 0]
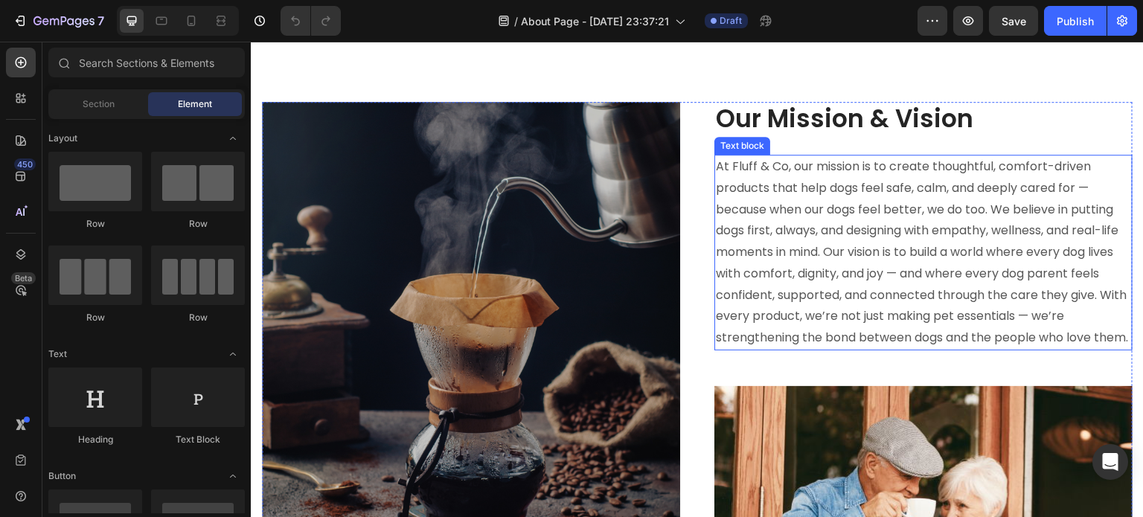
scroll to position [1413, 0]
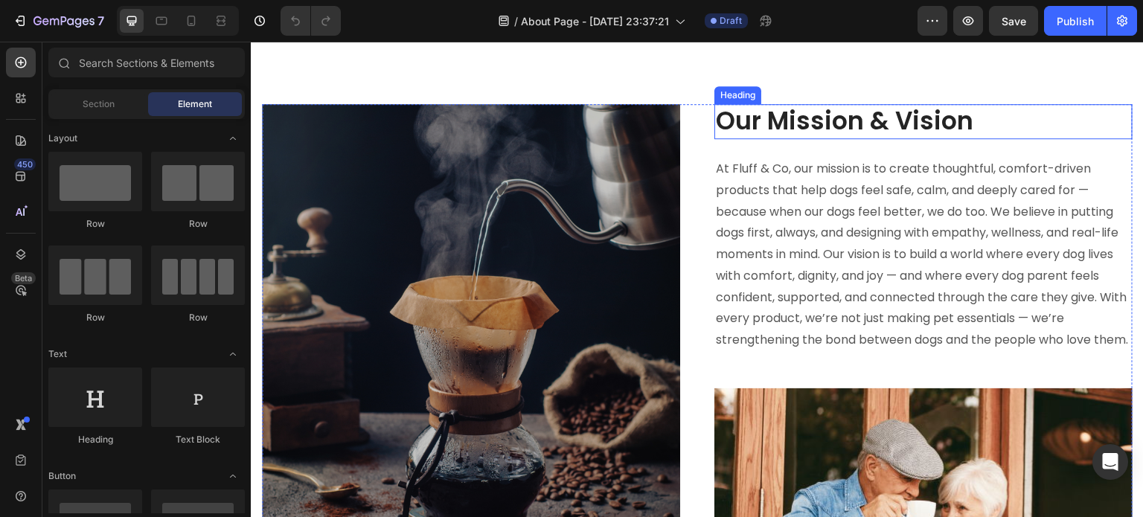
click at [826, 109] on p "Our Mission & Vision" at bounding box center [923, 122] width 415 height 32
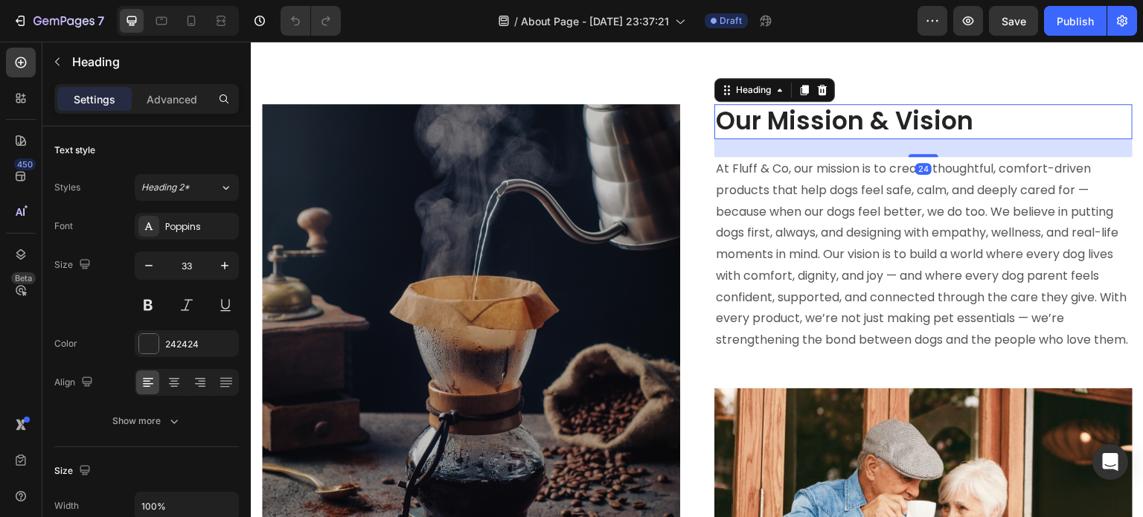
click at [836, 117] on p "Our Mission & Vision" at bounding box center [923, 122] width 415 height 32
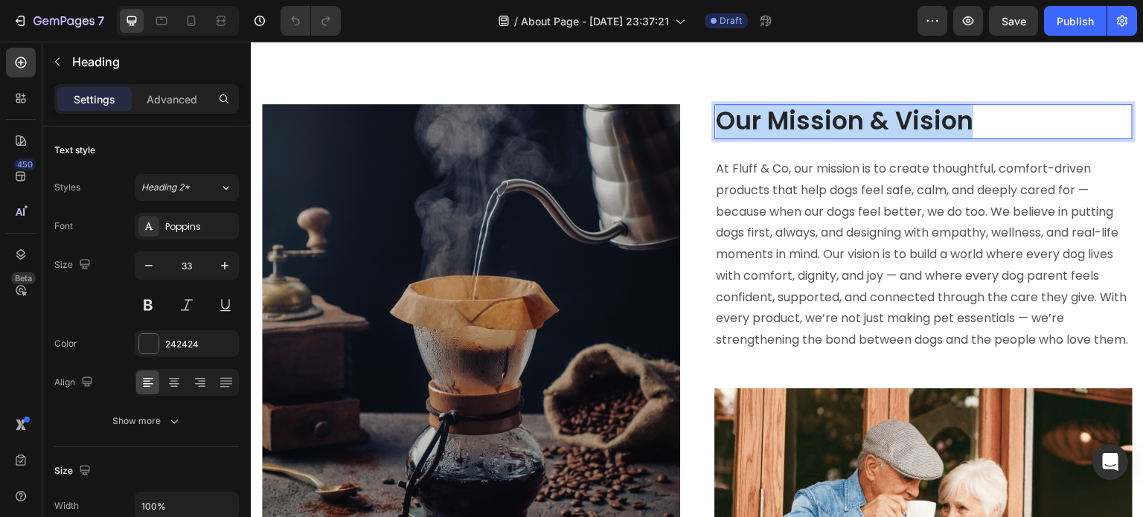
copy p "Our Mission & Vision"
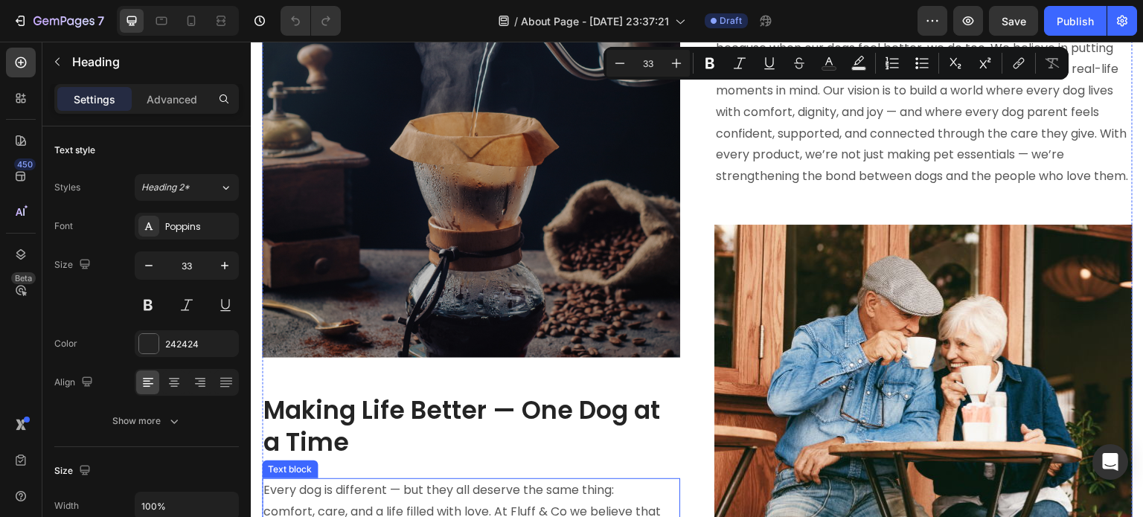
scroll to position [1637, 0]
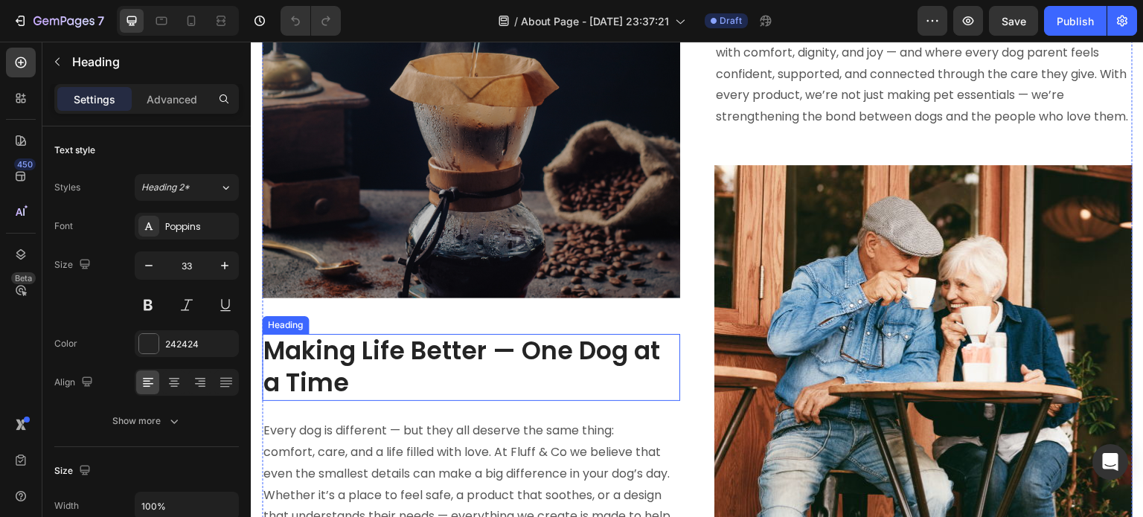
click at [444, 351] on h2 "Making Life Better — One Dog at a Time" at bounding box center [471, 367] width 418 height 67
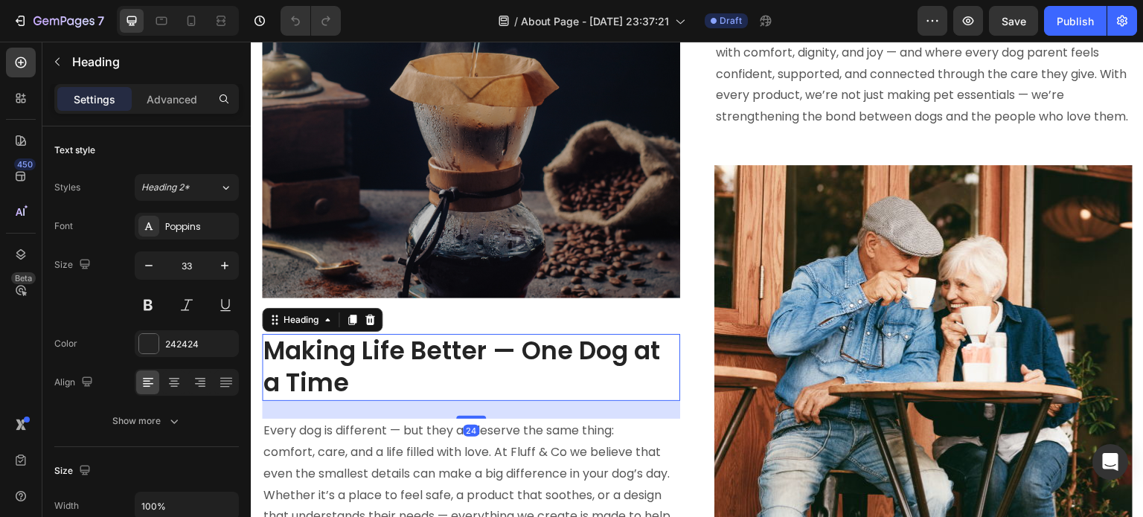
click at [427, 360] on h2 "Making Life Better — One Dog at a Time" at bounding box center [471, 367] width 418 height 67
click at [427, 360] on p "Making Life Better — One Dog at a Time" at bounding box center [470, 367] width 415 height 64
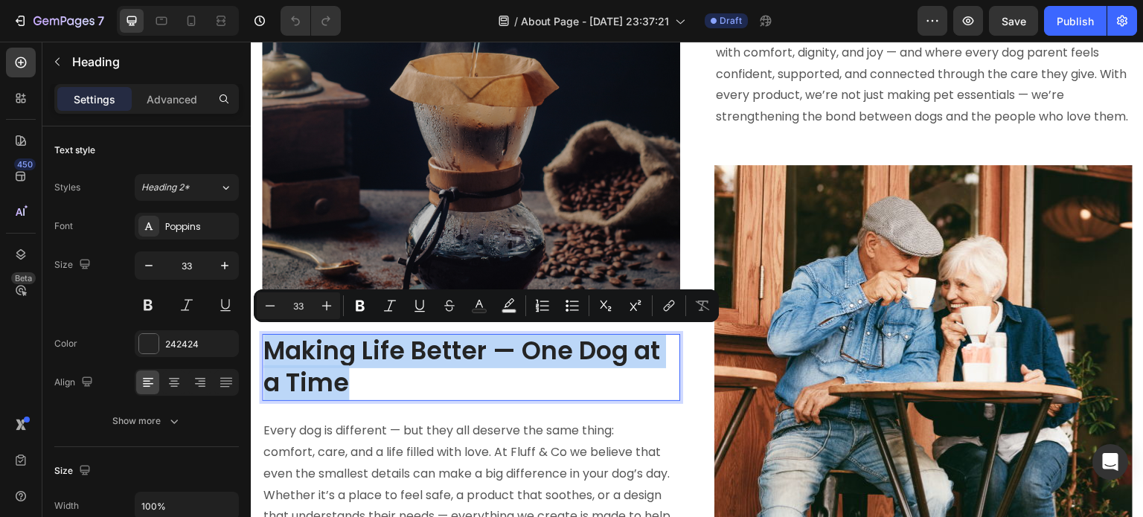
copy p "Making Life Better — One Dog at a Time"
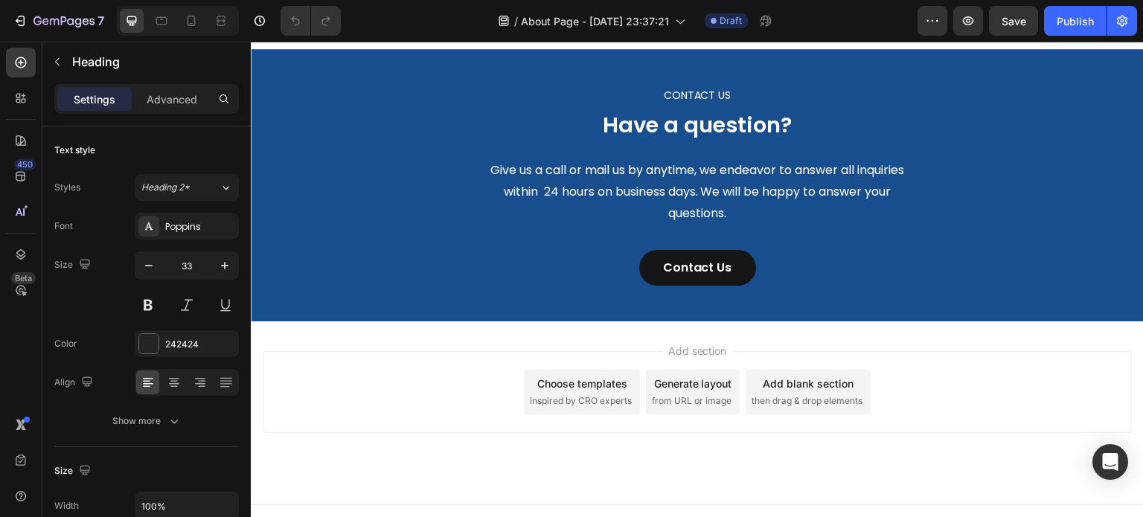
type input "16"
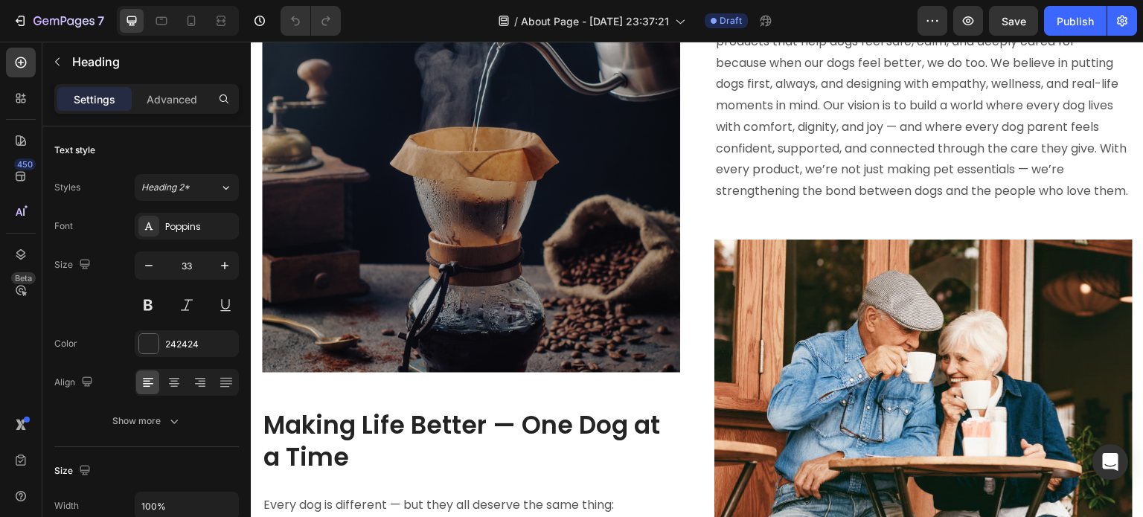
scroll to position [1860, 0]
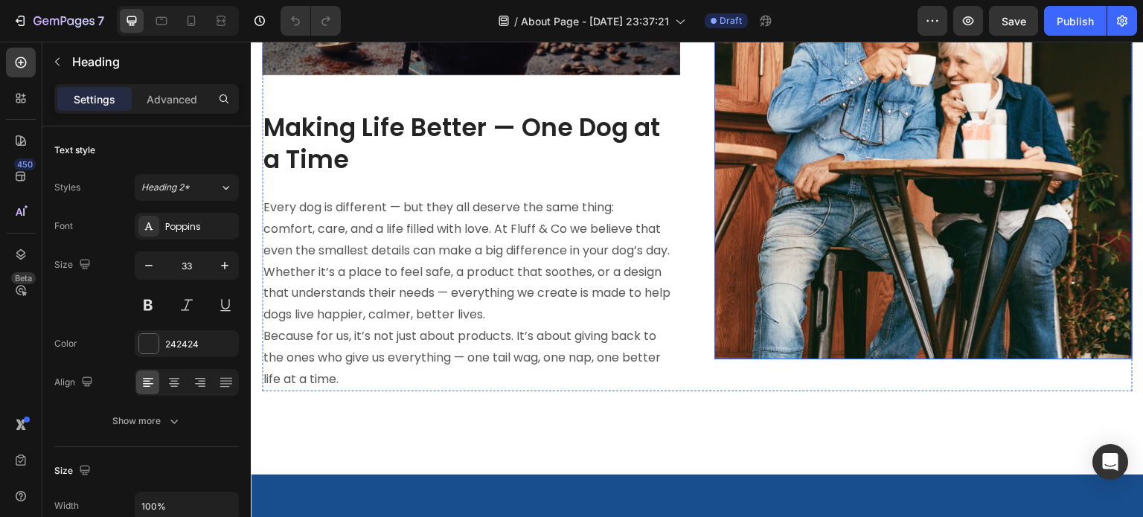
click at [792, 307] on img at bounding box center [923, 150] width 418 height 417
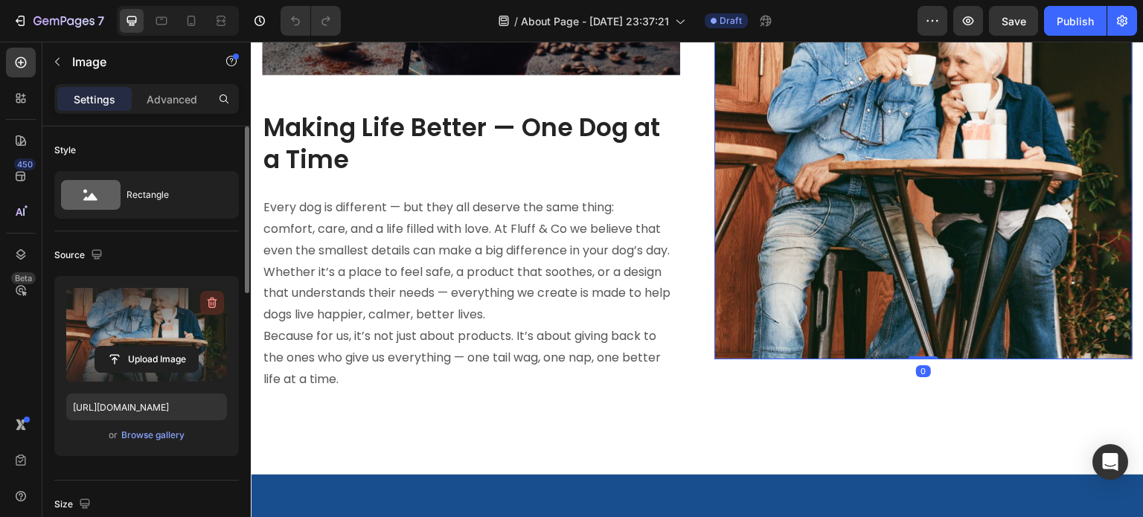
click at [211, 298] on icon "button" at bounding box center [213, 303] width 10 height 11
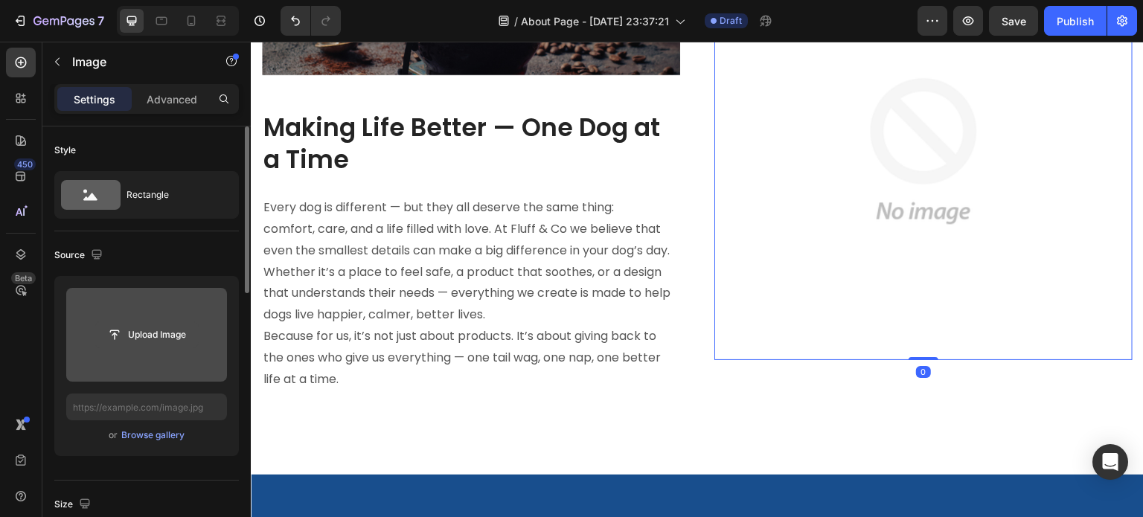
click at [176, 344] on input "file" at bounding box center [146, 334] width 103 height 25
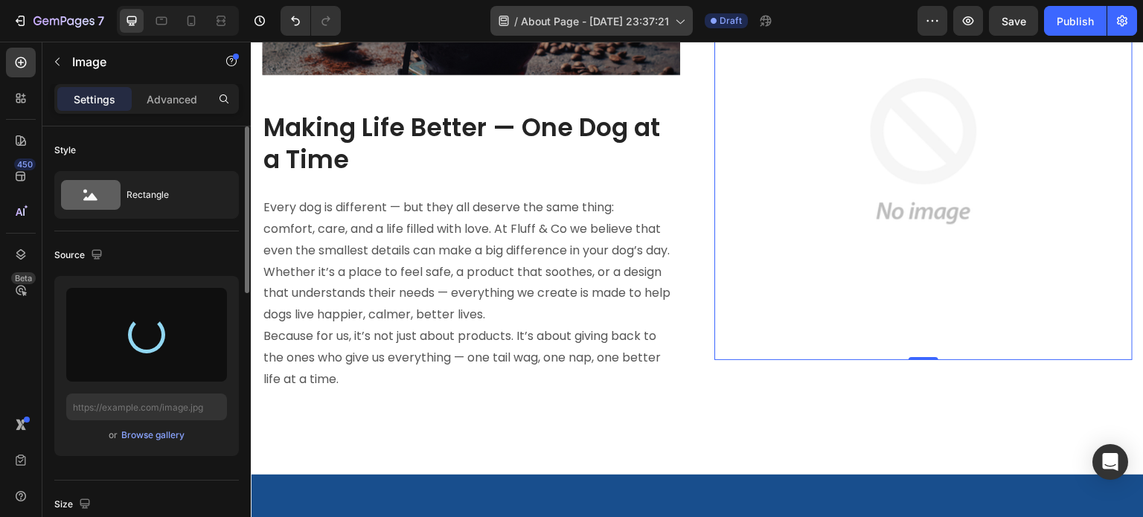
type input "https://cdn.shopify.com/s/files/1/0927/3943/6914/files/gempages_581492877050250…"
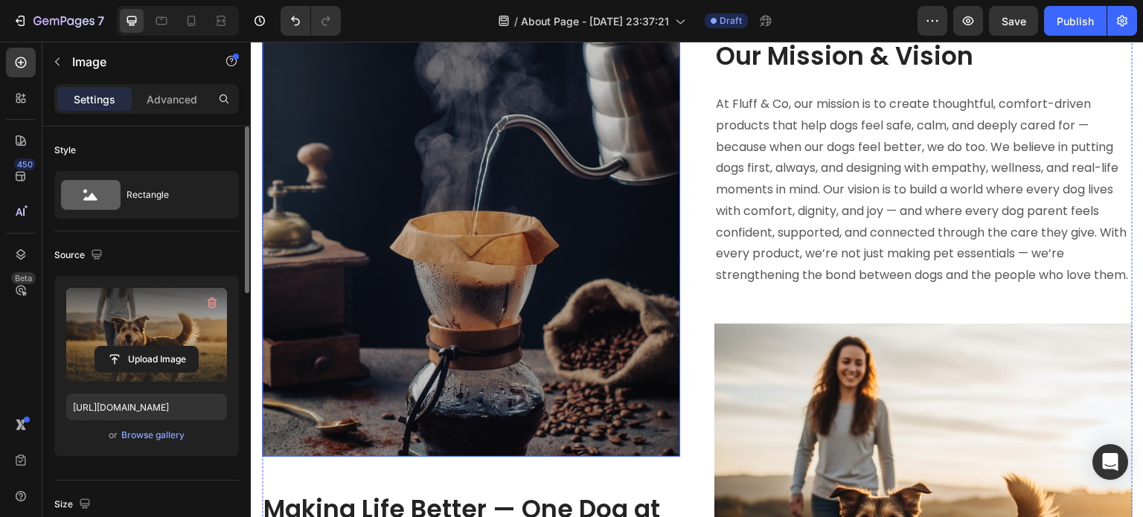
scroll to position [1488, 0]
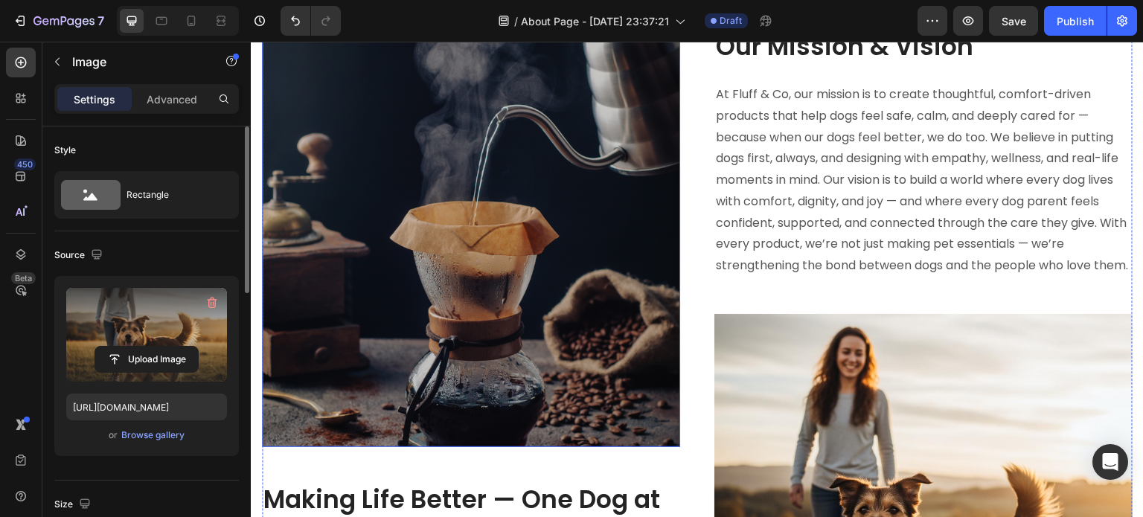
click at [555, 287] on img at bounding box center [471, 238] width 418 height 417
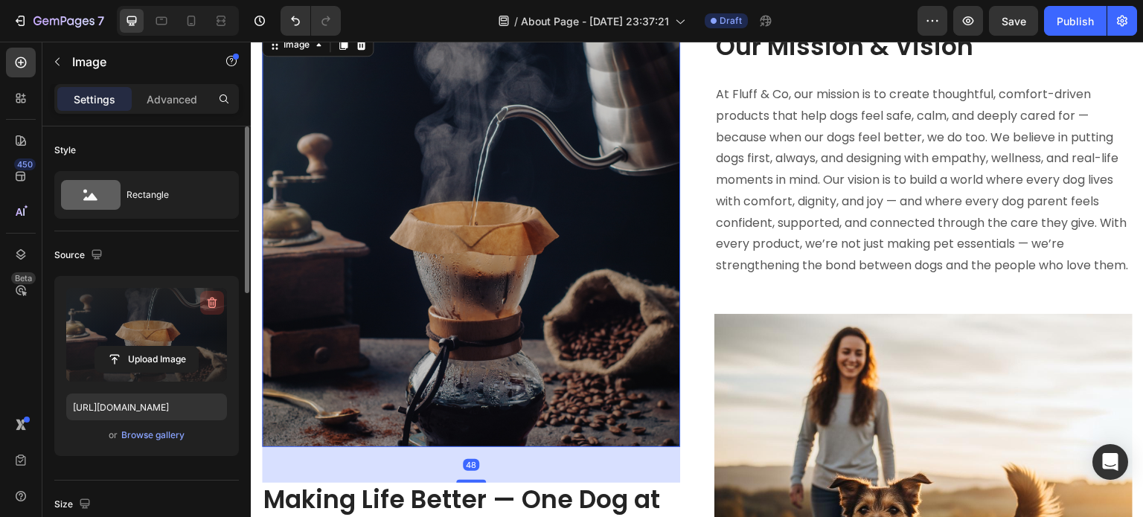
click at [212, 303] on icon "button" at bounding box center [212, 302] width 15 height 15
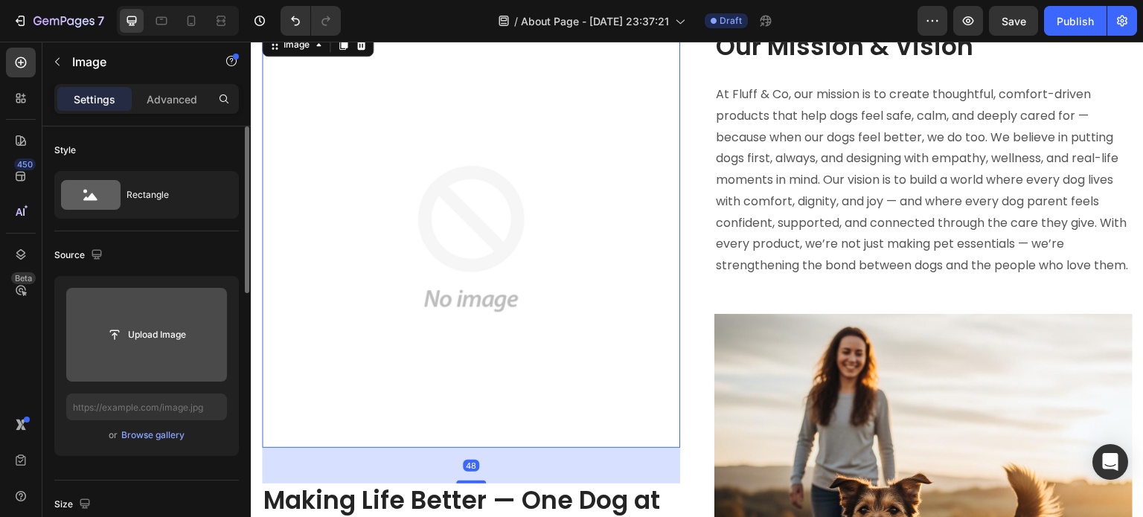
click at [167, 326] on input "file" at bounding box center [146, 334] width 103 height 25
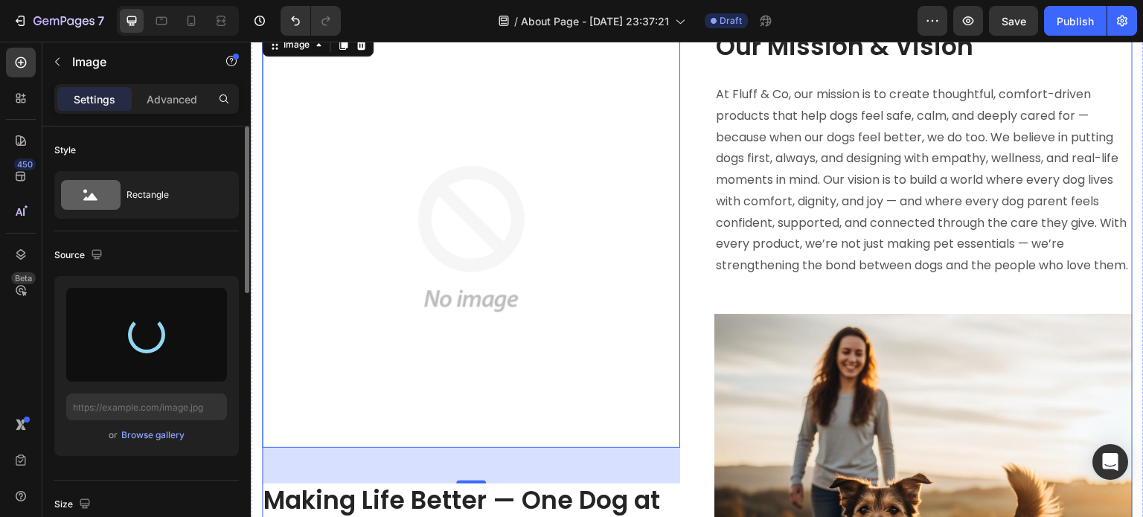
type input "https://cdn.shopify.com/s/files/1/0927/3943/6914/files/gempages_581492877050250…"
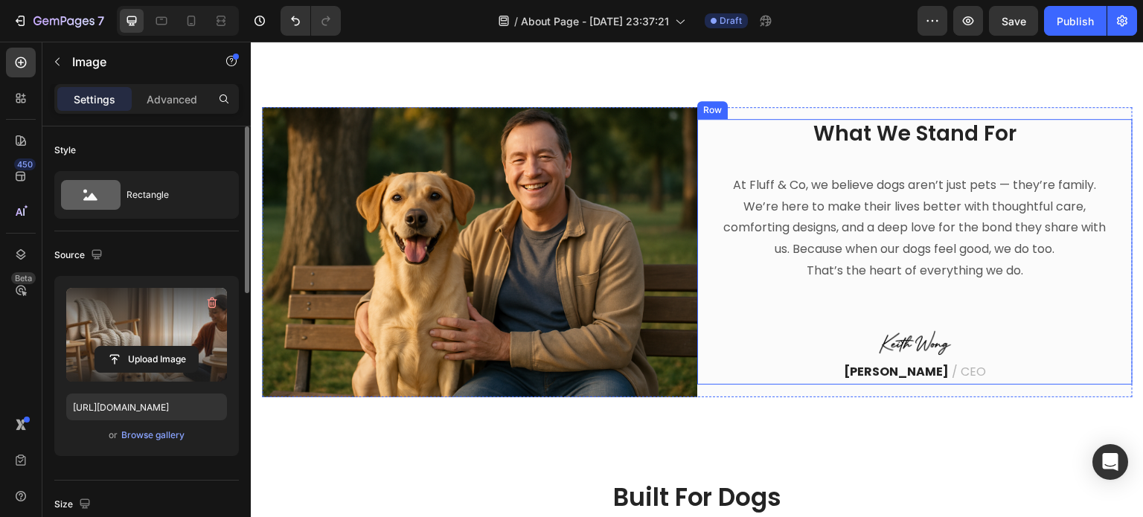
scroll to position [446, 0]
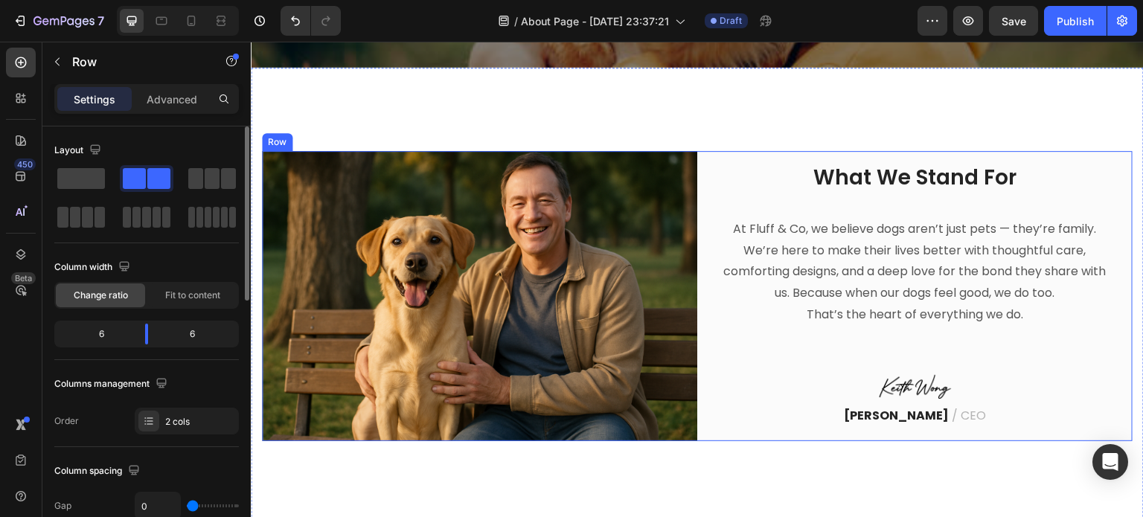
click at [707, 155] on div "What We Stand For Heading At Fluff & Co, we believe dogs aren’t just pets — the…" at bounding box center [914, 296] width 435 height 290
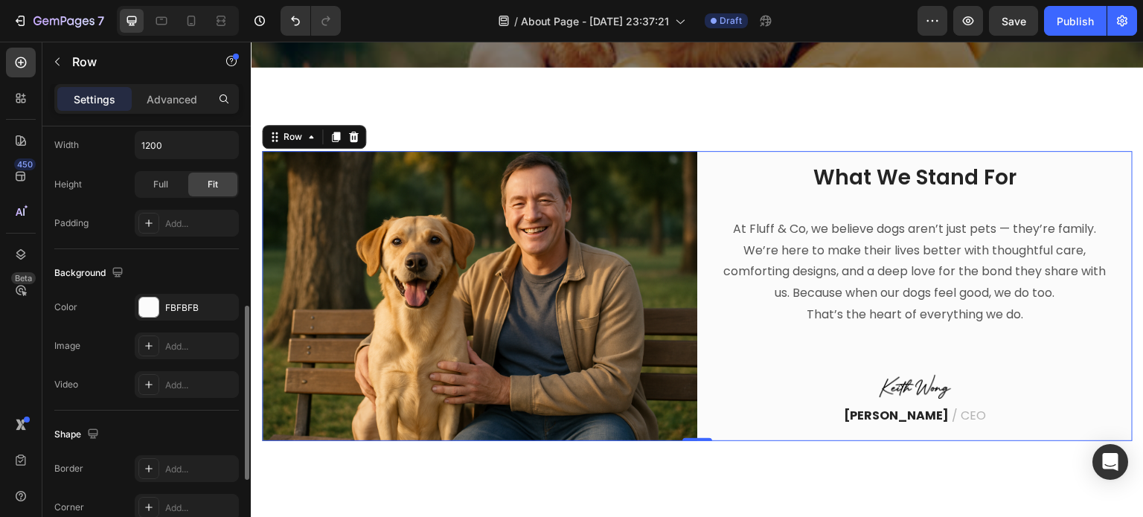
scroll to position [521, 0]
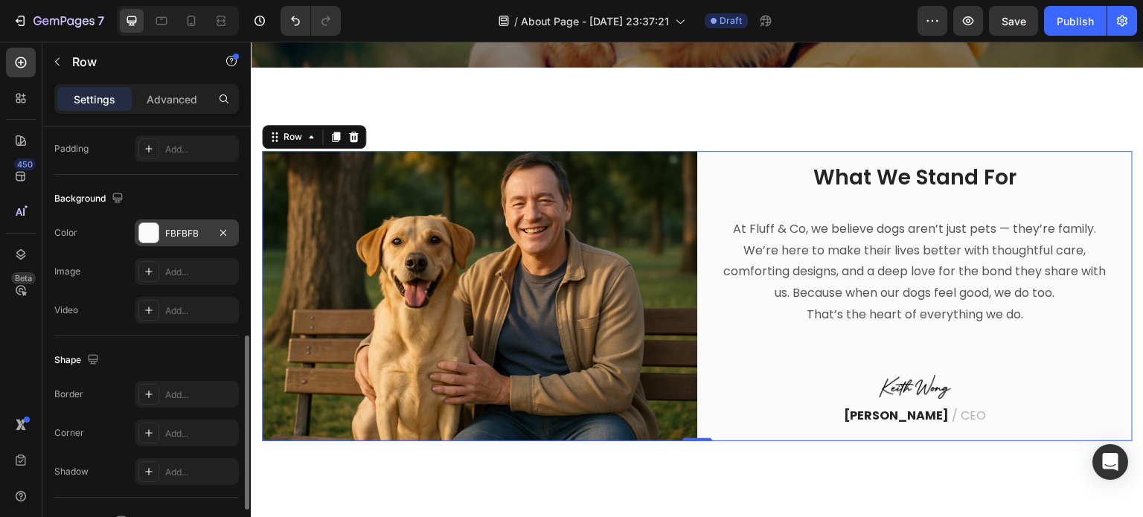
click at [147, 236] on div at bounding box center [148, 232] width 19 height 19
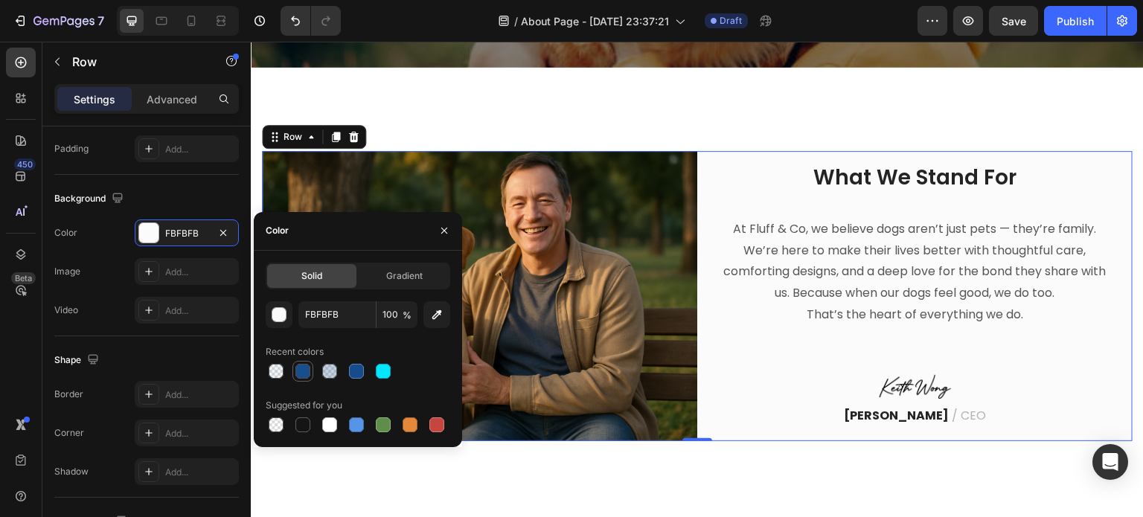
click at [306, 375] on div at bounding box center [302, 371] width 15 height 15
type input "164C8C"
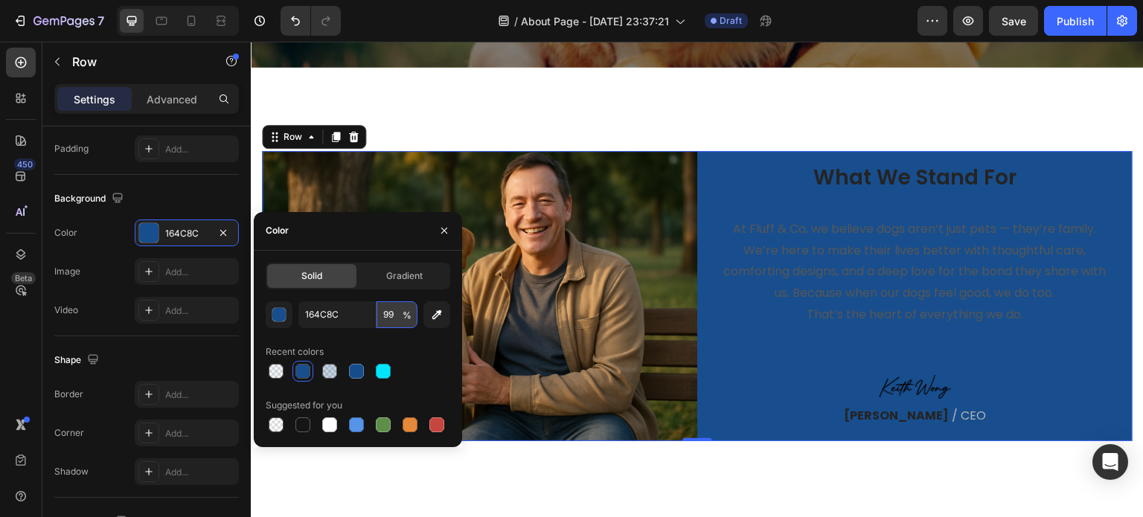
click at [397, 318] on input "99" at bounding box center [396, 314] width 41 height 27
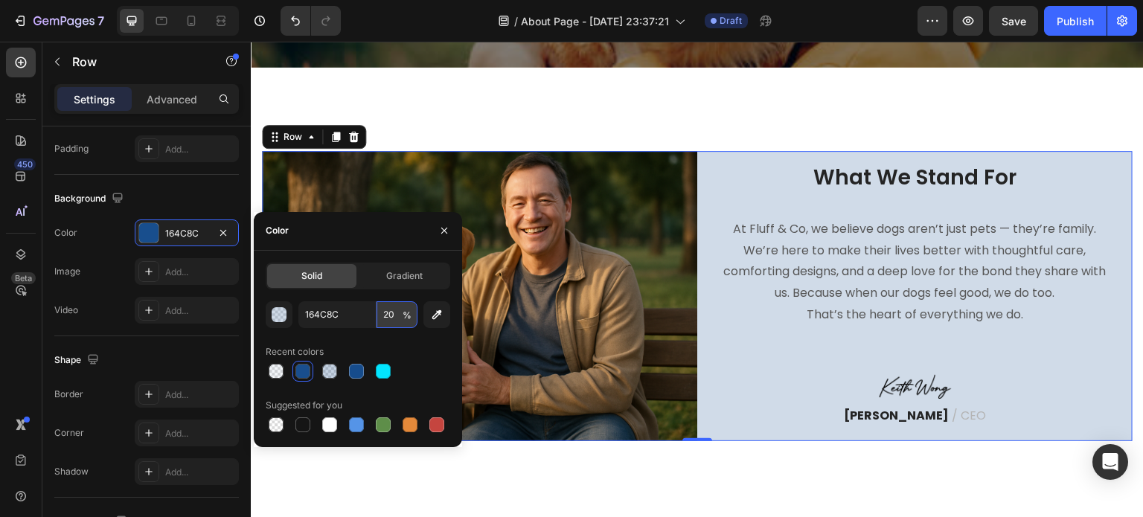
type input "2"
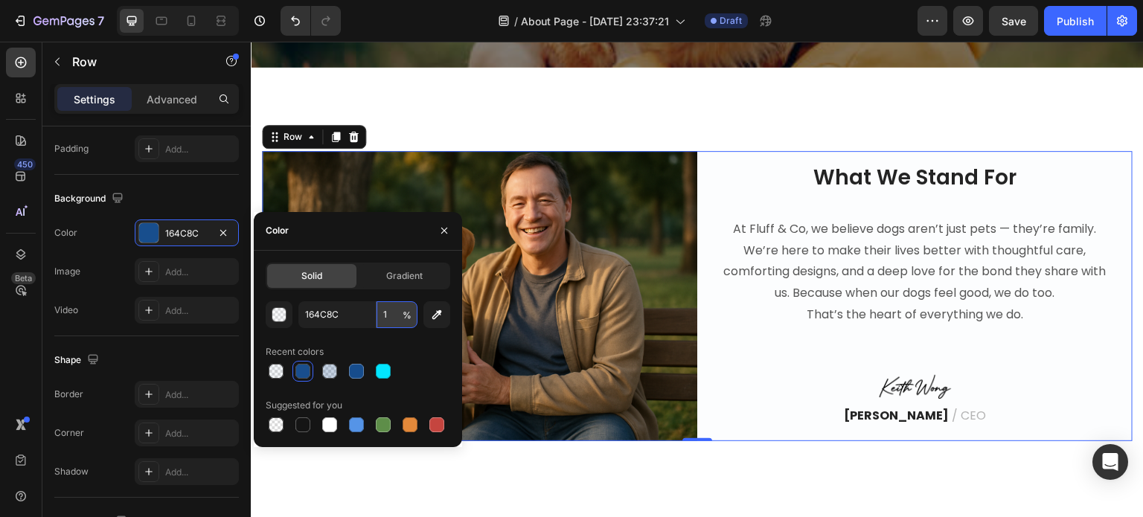
type input "10"
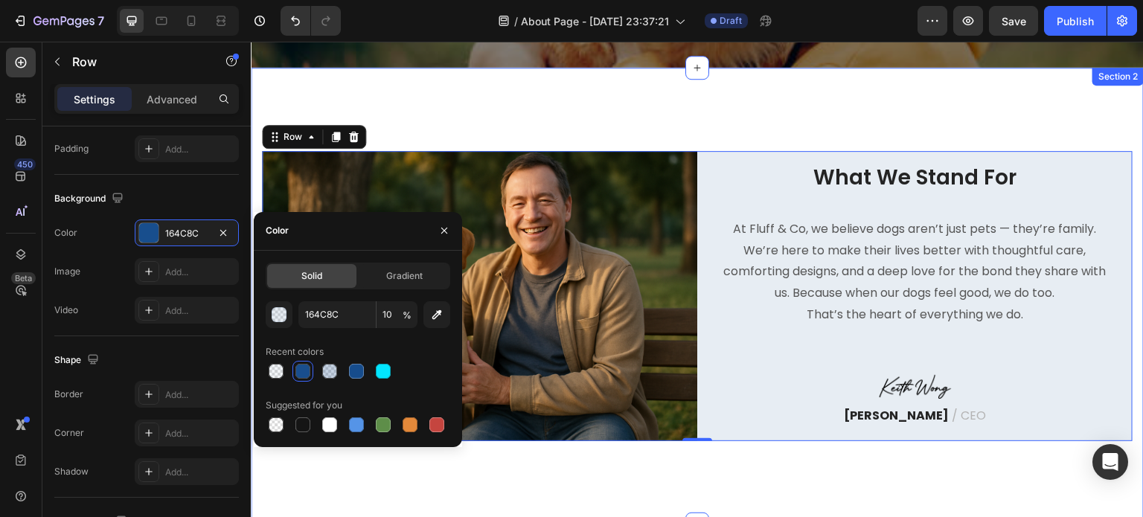
click at [632, 109] on div "Image What We Stand For Heading At Fluff & Co, we believe dogs aren’t just pets…" at bounding box center [697, 296] width 893 height 457
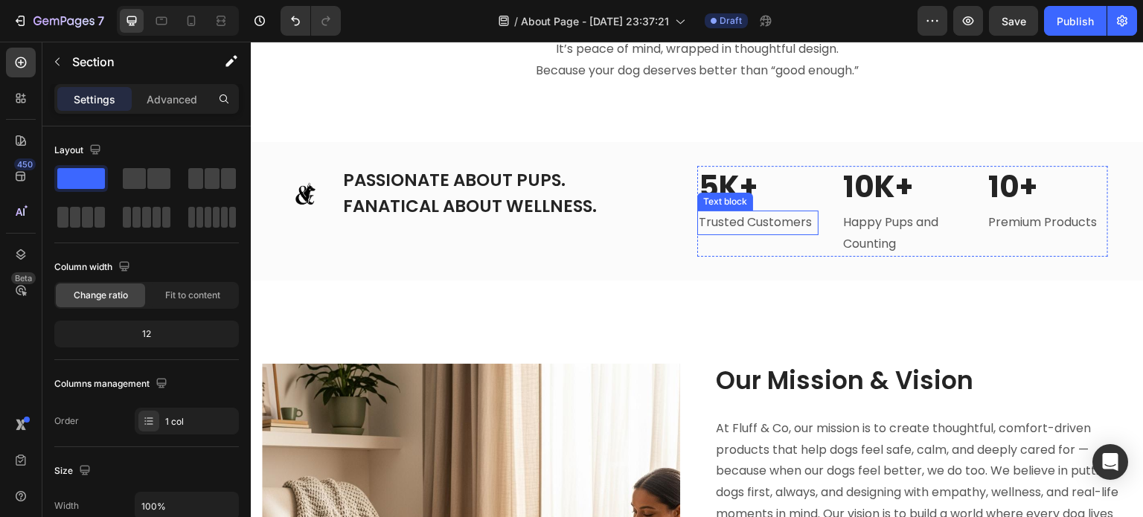
scroll to position [1116, 0]
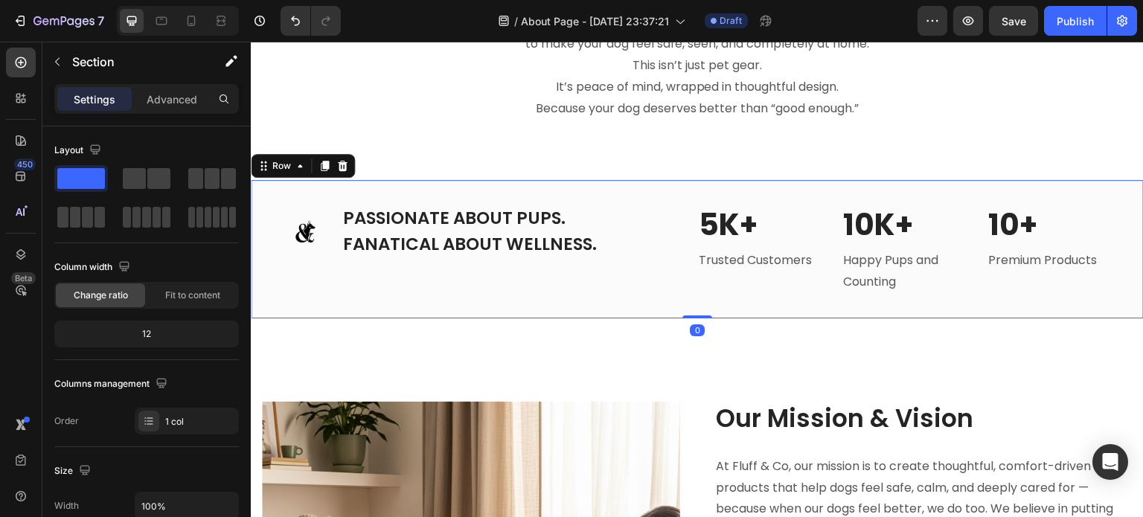
click at [655, 291] on div "Image PASSIONATE ABOUT PUPS. FANATICAL ABOUT WELLNESS. Heading Row" at bounding box center [491, 249] width 411 height 91
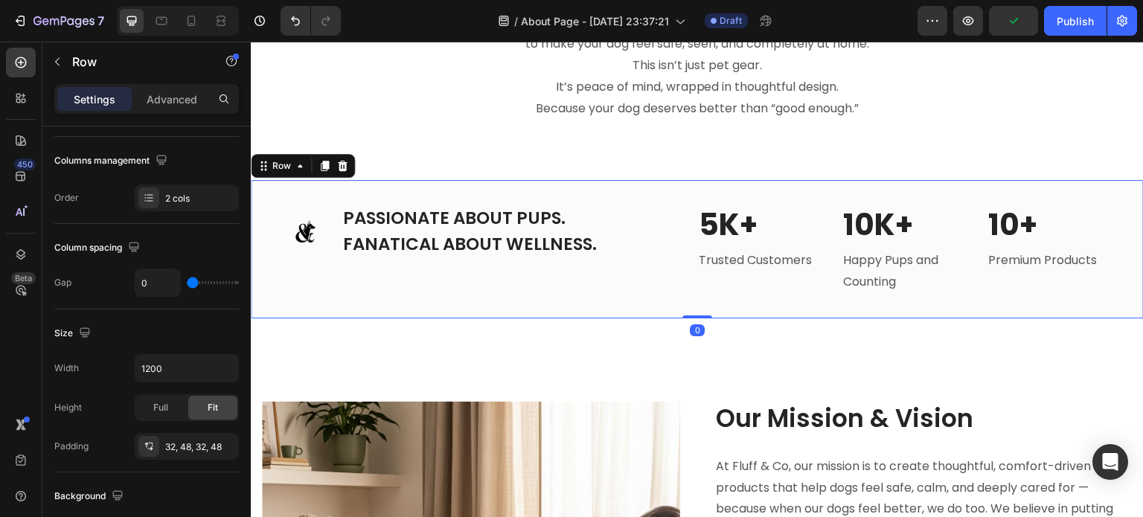
scroll to position [521, 0]
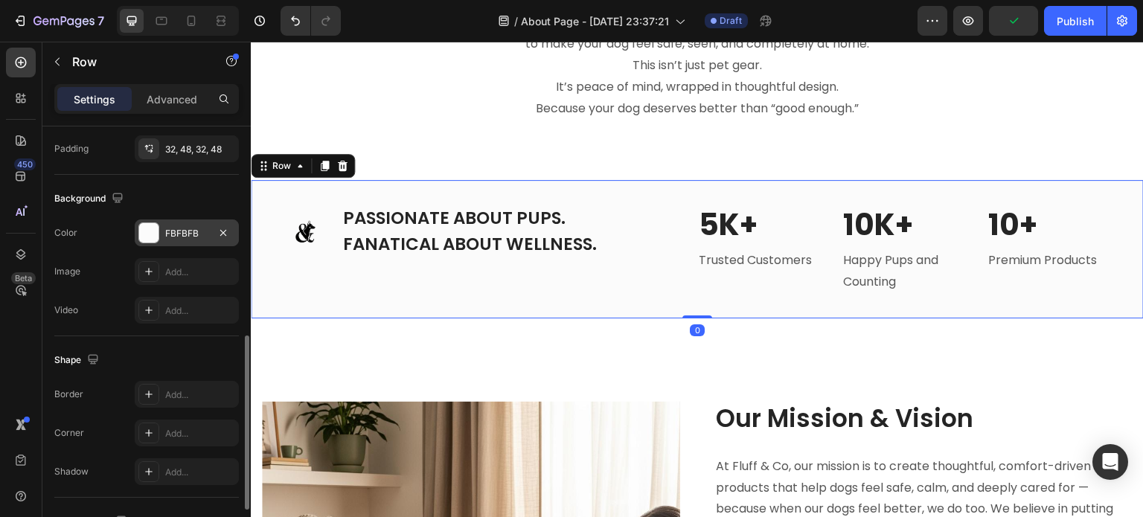
click at [149, 237] on div at bounding box center [148, 232] width 19 height 19
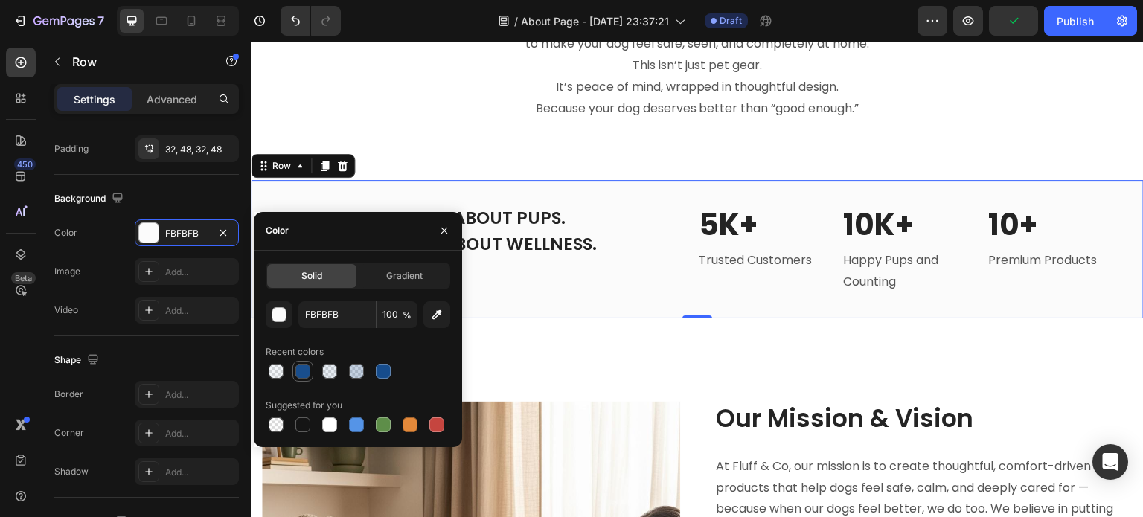
click at [301, 371] on div at bounding box center [302, 371] width 15 height 15
type input "164C8C"
type input "99"
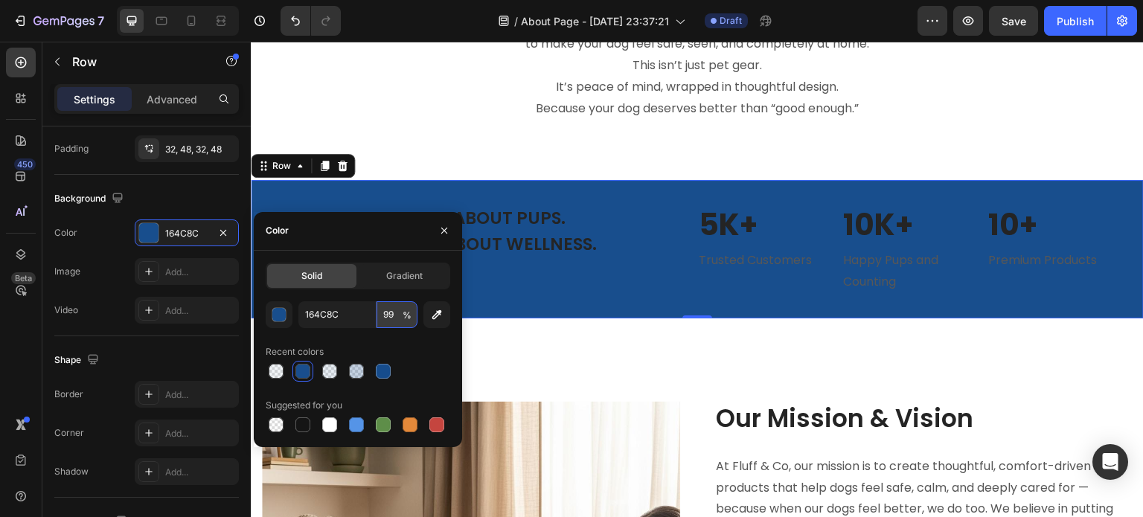
click at [399, 315] on input "99" at bounding box center [396, 314] width 41 height 27
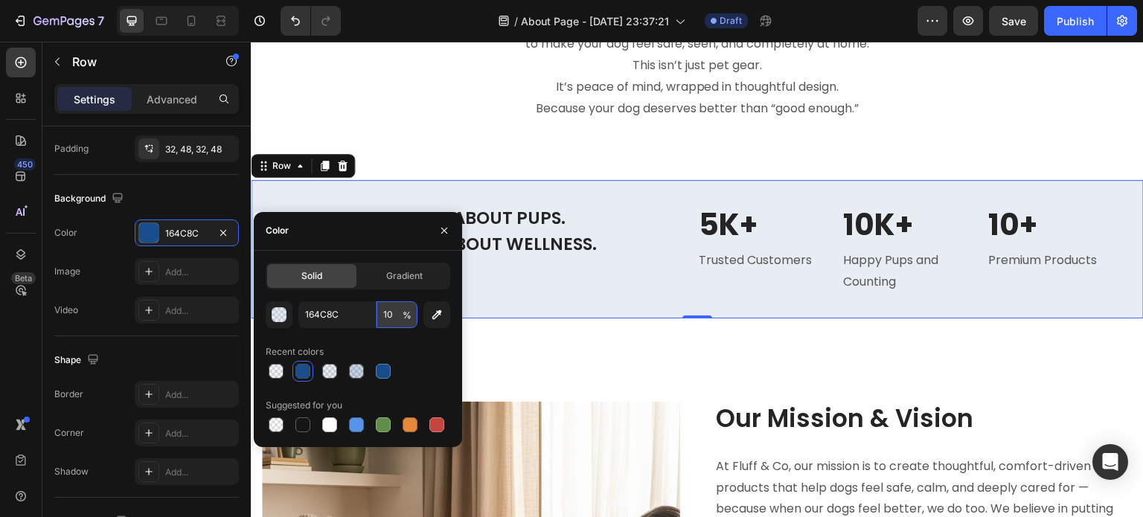
type input "1"
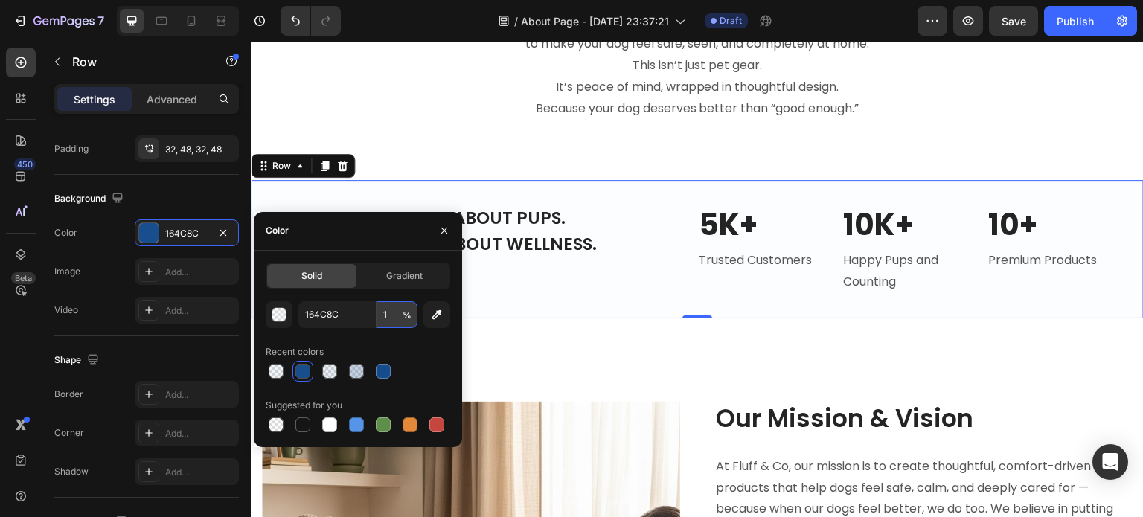
type input "10"
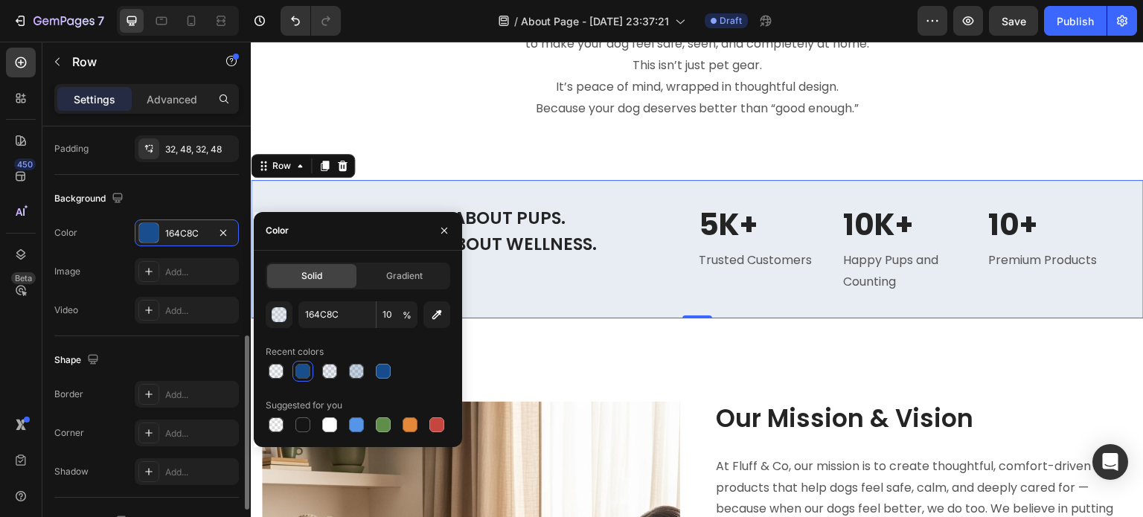
click at [188, 205] on div "Background" at bounding box center [146, 199] width 184 height 24
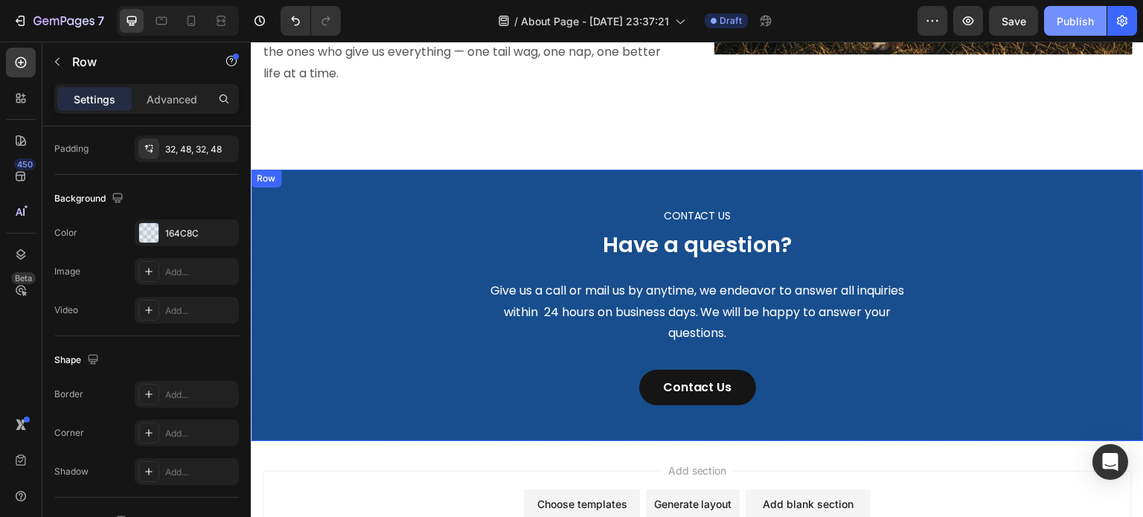
scroll to position [2148, 0]
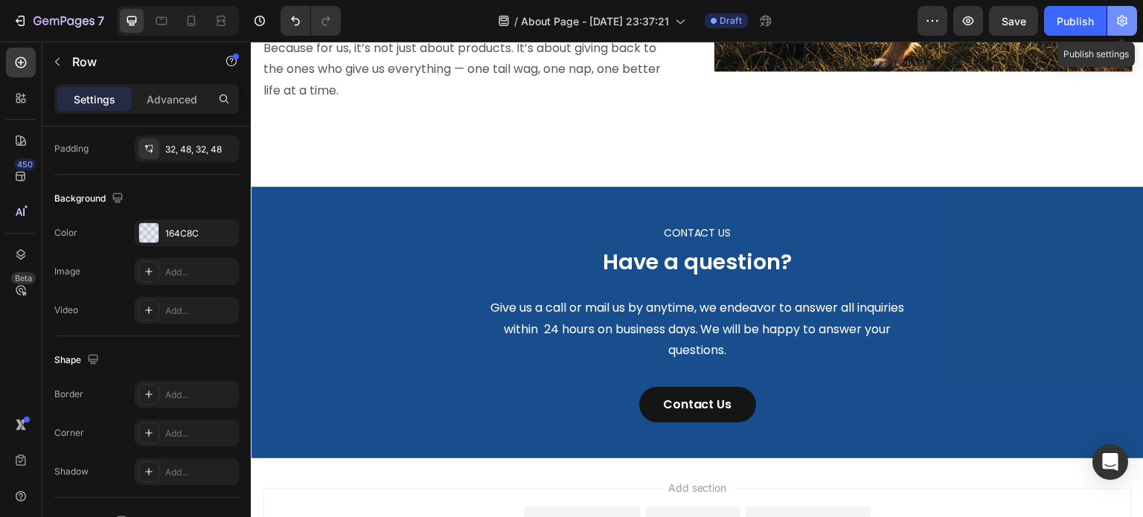
click at [1119, 24] on icon "button" at bounding box center [1121, 20] width 15 height 15
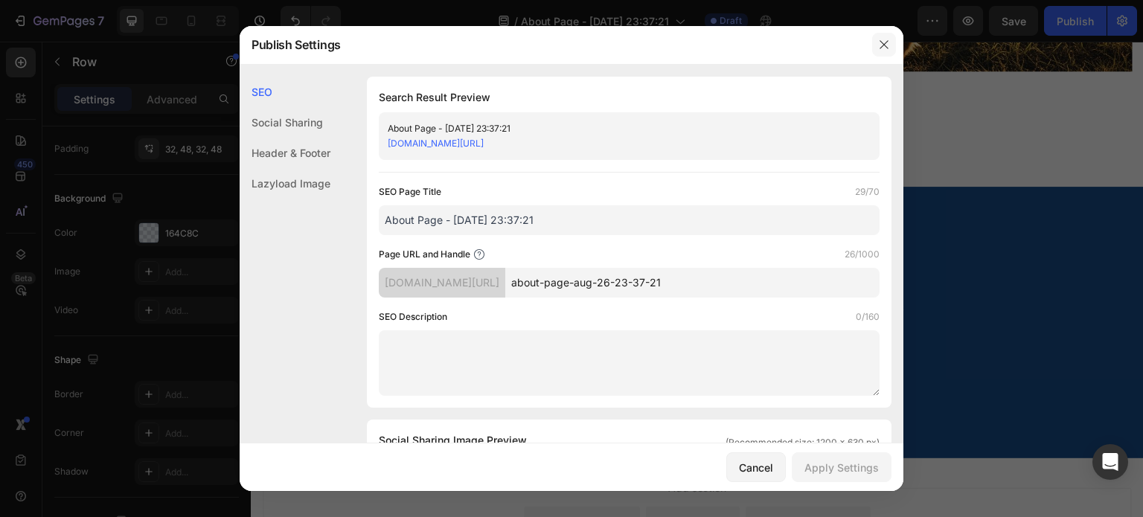
click at [884, 36] on button "button" at bounding box center [884, 45] width 24 height 24
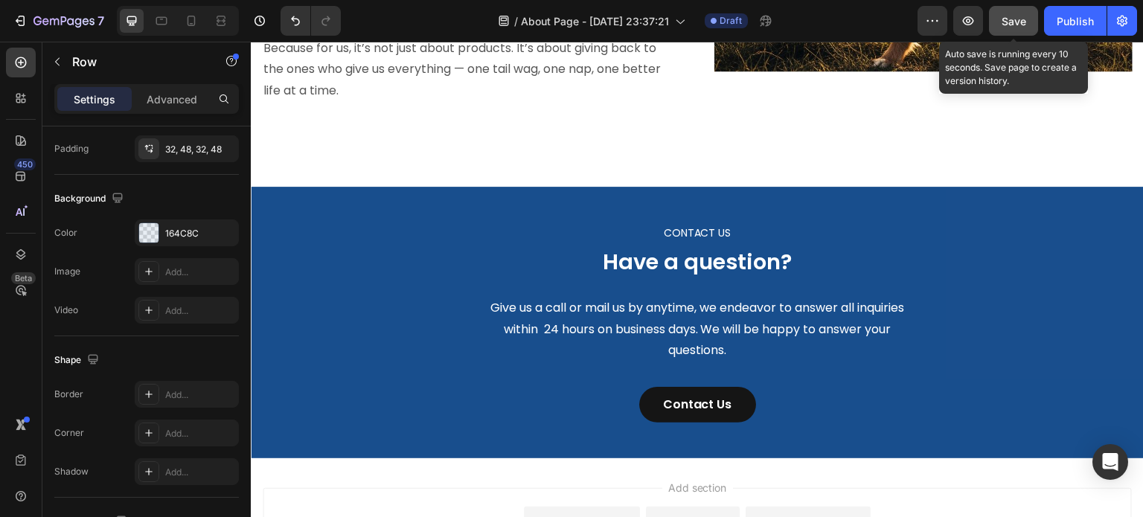
click at [1019, 15] on span "Save" at bounding box center [1013, 21] width 25 height 13
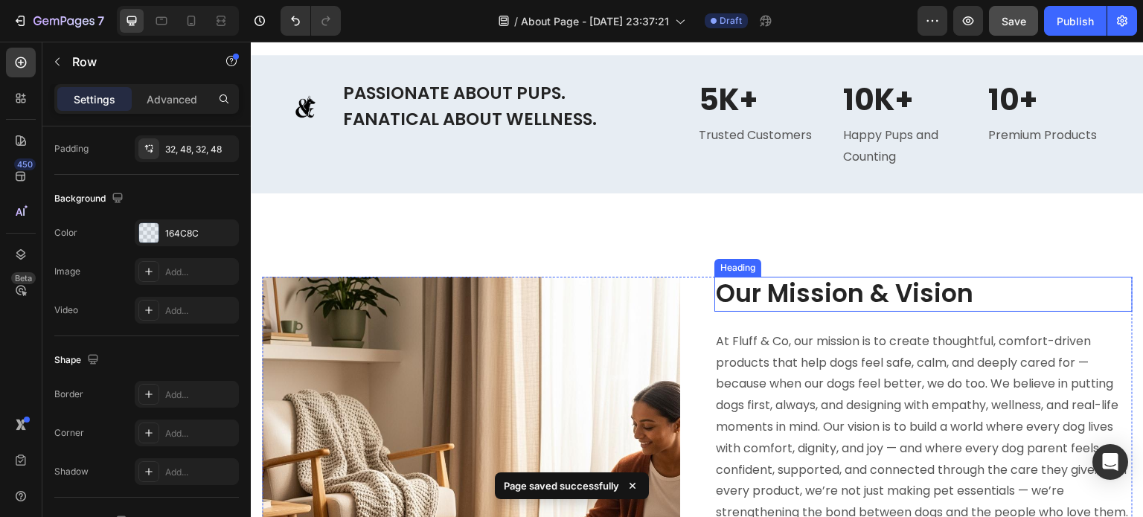
scroll to position [1181, 0]
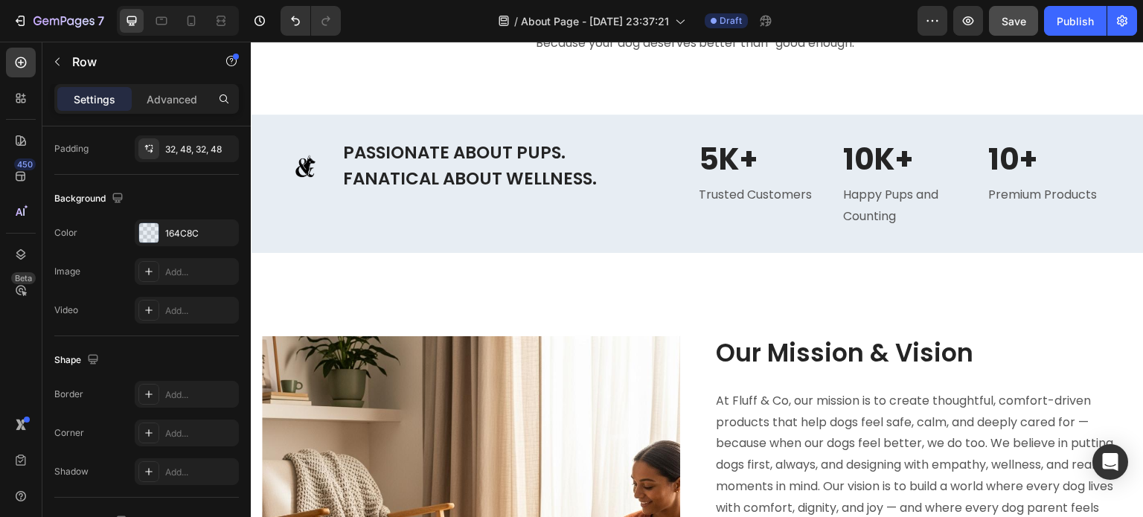
click at [803, 121] on div "Image PASSIONATE ABOUT PUPS. FANATICAL ABOUT WELLNESS. Heading Row 5K+ Heading …" at bounding box center [697, 184] width 893 height 138
click at [803, 126] on div "Image PASSIONATE ABOUT PUPS. FANATICAL ABOUT WELLNESS. Heading Row 5K+ Heading …" at bounding box center [697, 184] width 893 height 138
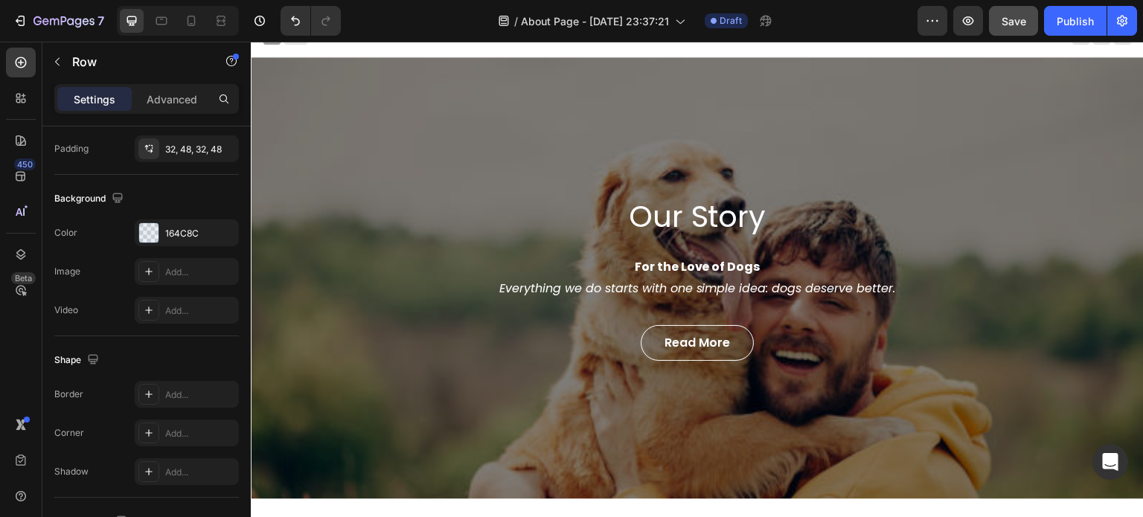
scroll to position [0, 0]
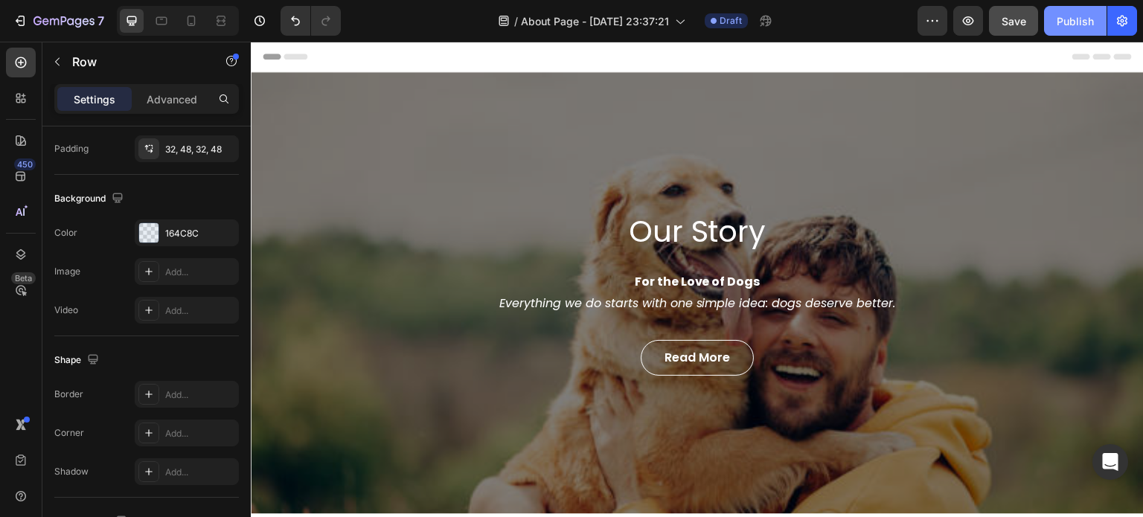
click at [1090, 23] on div "Publish" at bounding box center [1074, 21] width 37 height 16
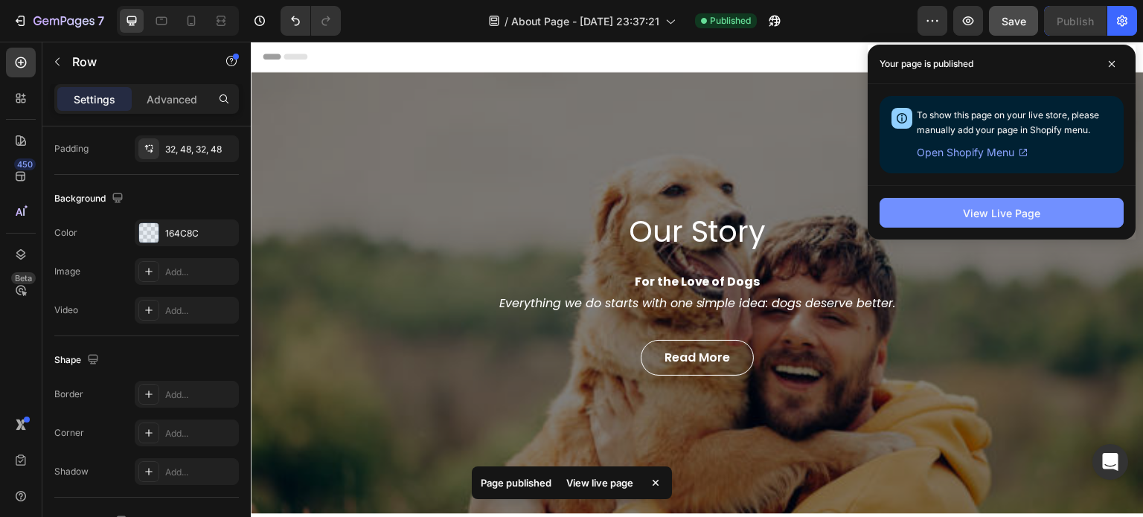
click at [1044, 213] on button "View Live Page" at bounding box center [1001, 213] width 244 height 30
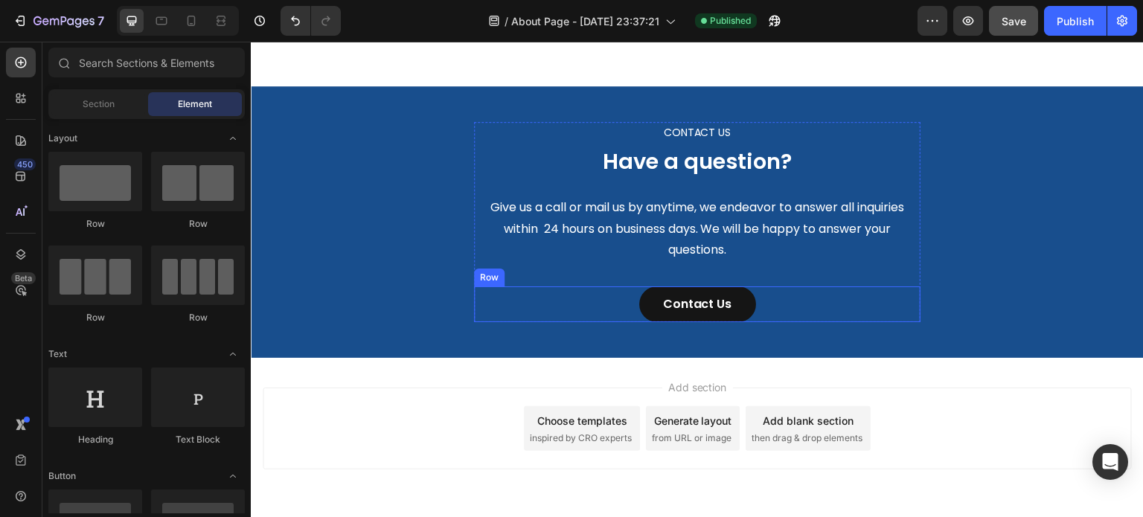
scroll to position [2223, 0]
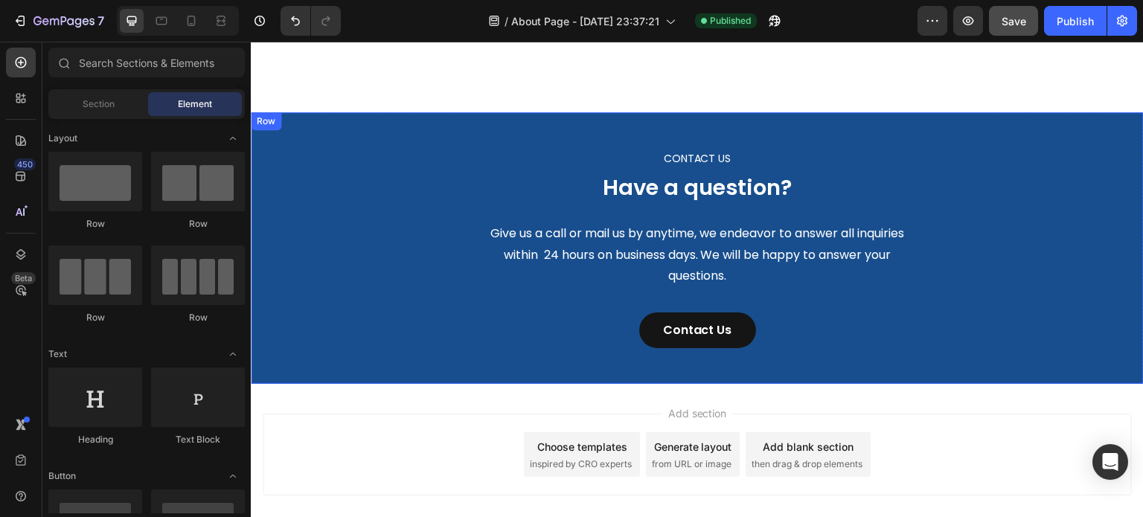
click at [292, 148] on div "CONTACT US Text block Have a question? Heading Give us a call or mail us by any…" at bounding box center [697, 248] width 870 height 200
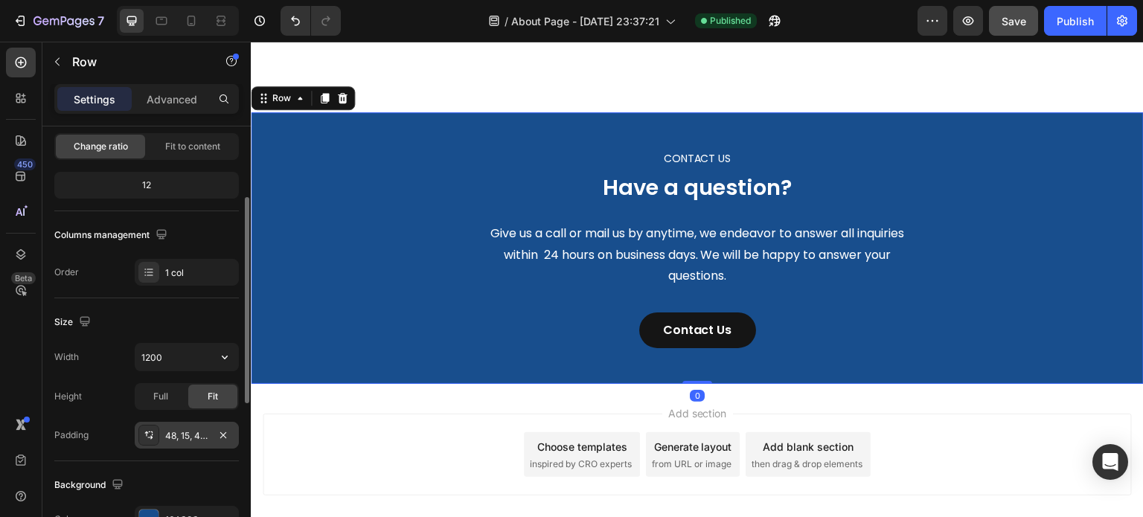
scroll to position [223, 0]
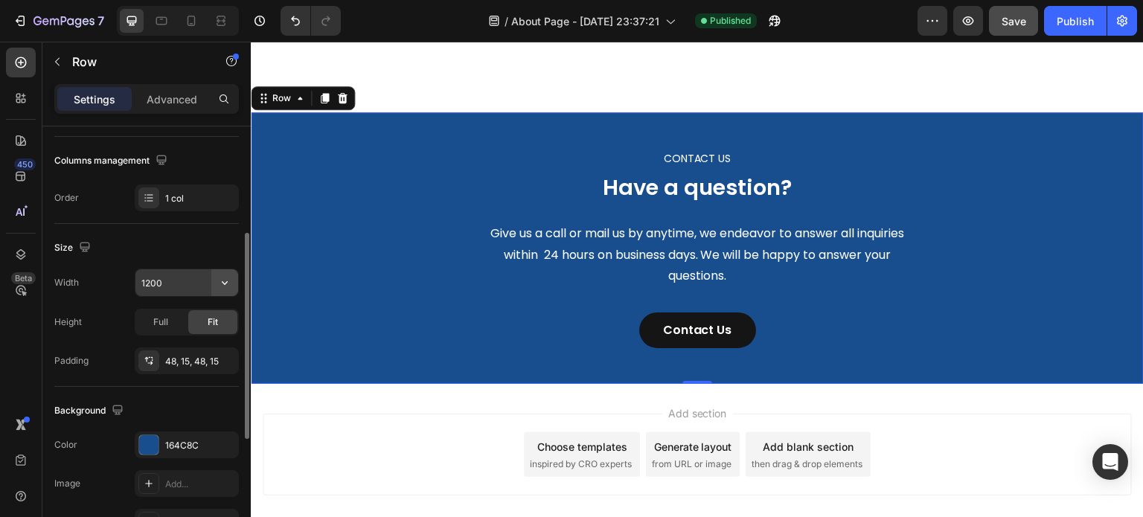
click at [224, 277] on icon "button" at bounding box center [224, 282] width 15 height 15
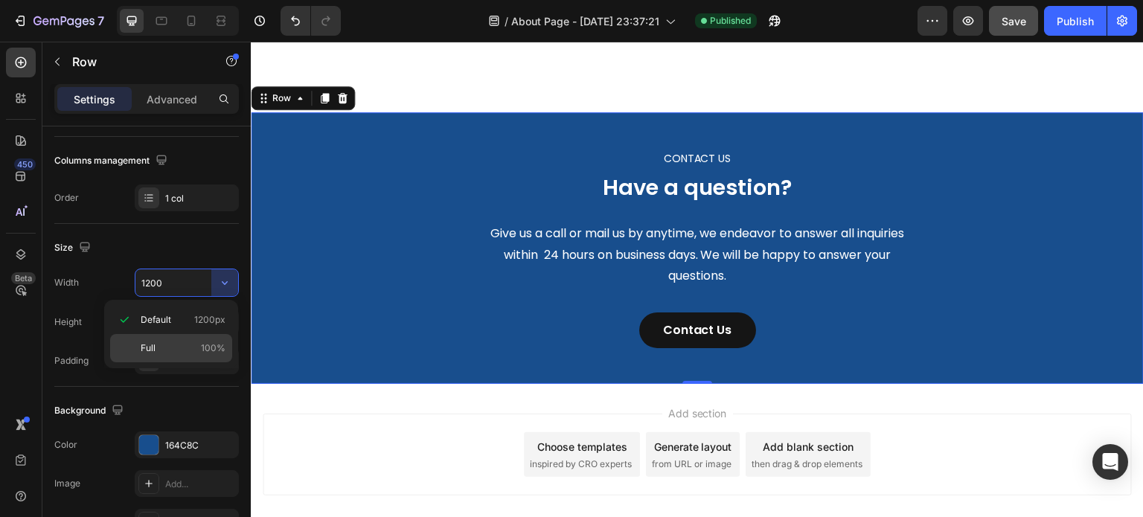
click at [200, 338] on div "Full 100%" at bounding box center [171, 348] width 122 height 28
type input "100%"
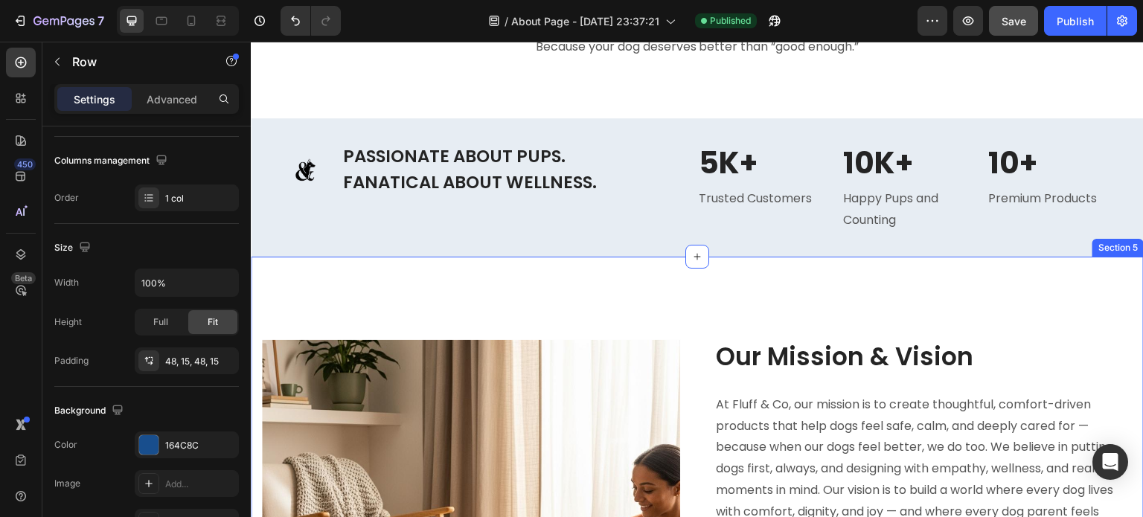
scroll to position [1107, 0]
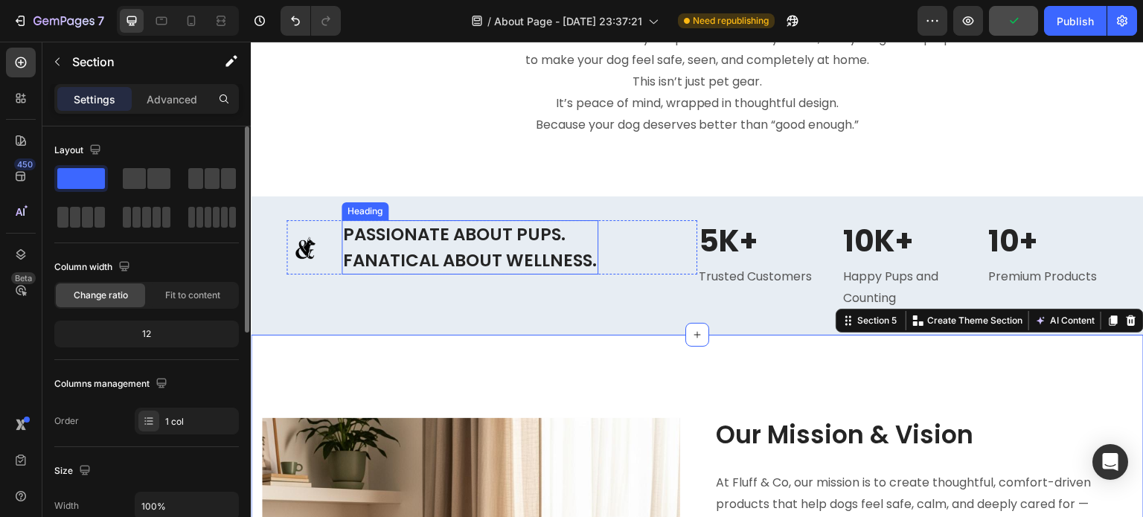
scroll to position [1033, 0]
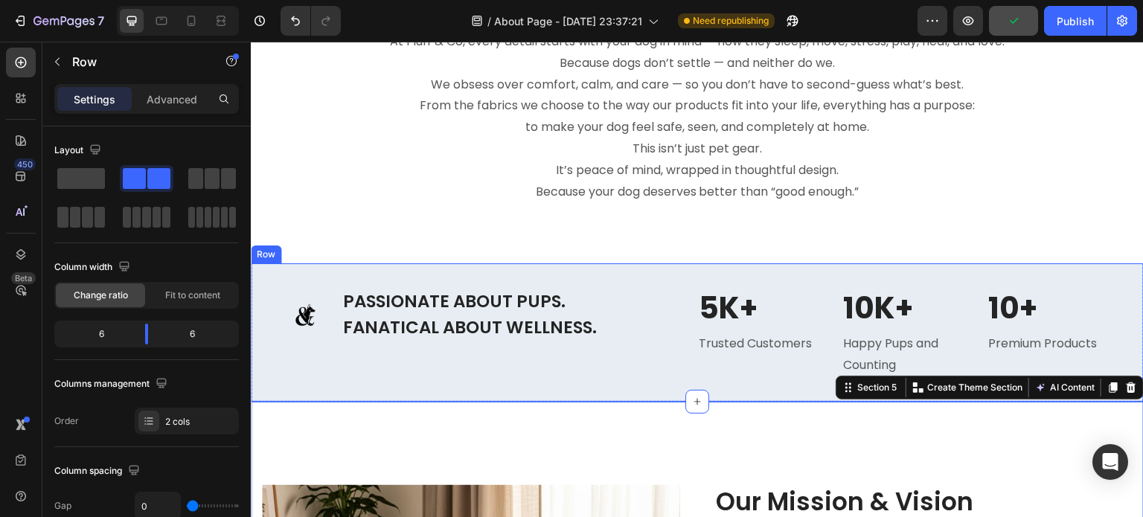
click at [260, 280] on div "Image PASSIONATE ABOUT PUPS. FANATICAL ABOUT WELLNESS. Heading Row 5K+ Heading …" at bounding box center [697, 332] width 893 height 138
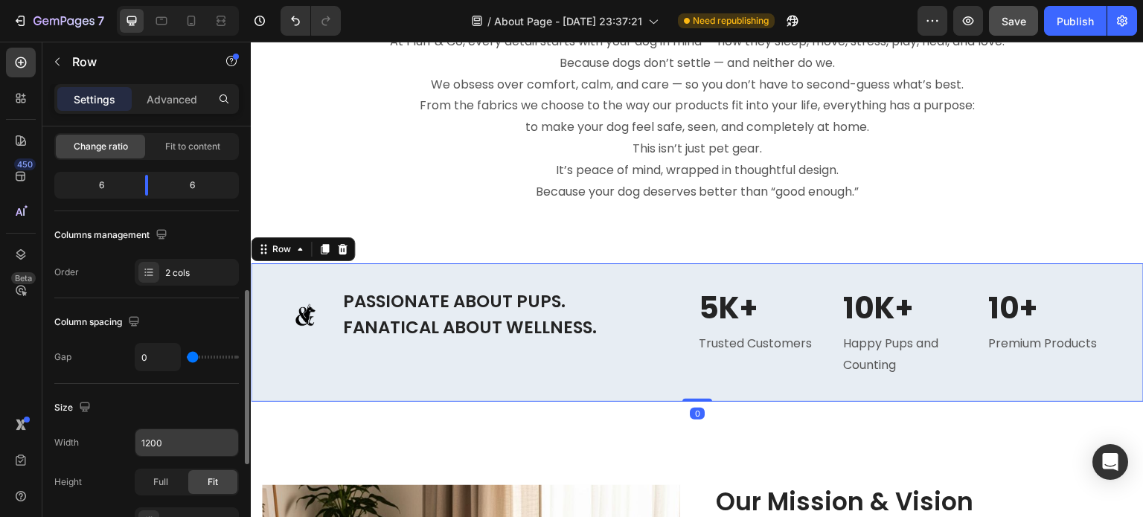
scroll to position [223, 0]
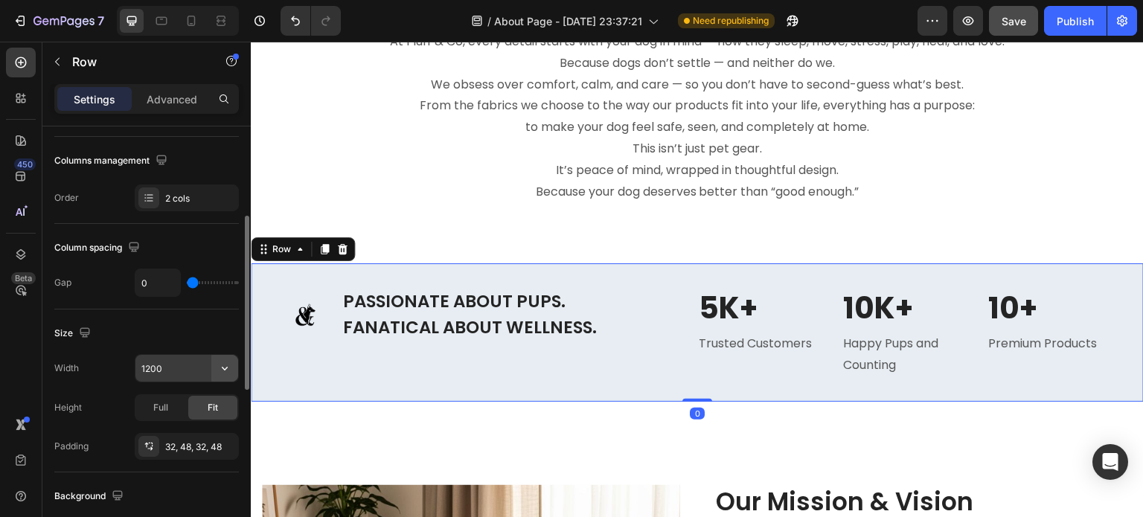
click at [221, 365] on icon "button" at bounding box center [224, 368] width 15 height 15
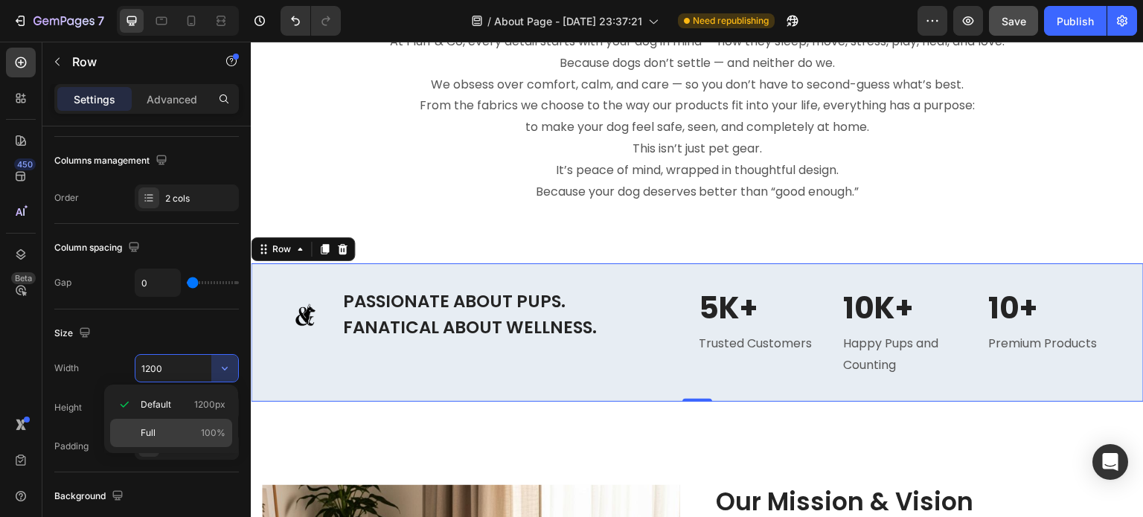
click at [196, 424] on div "Full 100%" at bounding box center [171, 433] width 122 height 28
type input "100%"
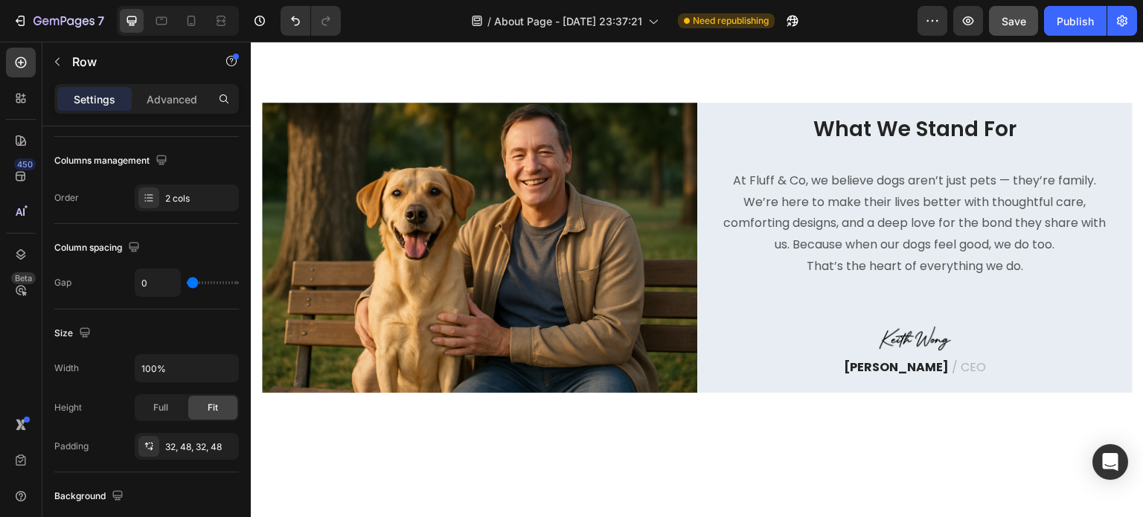
scroll to position [437, 0]
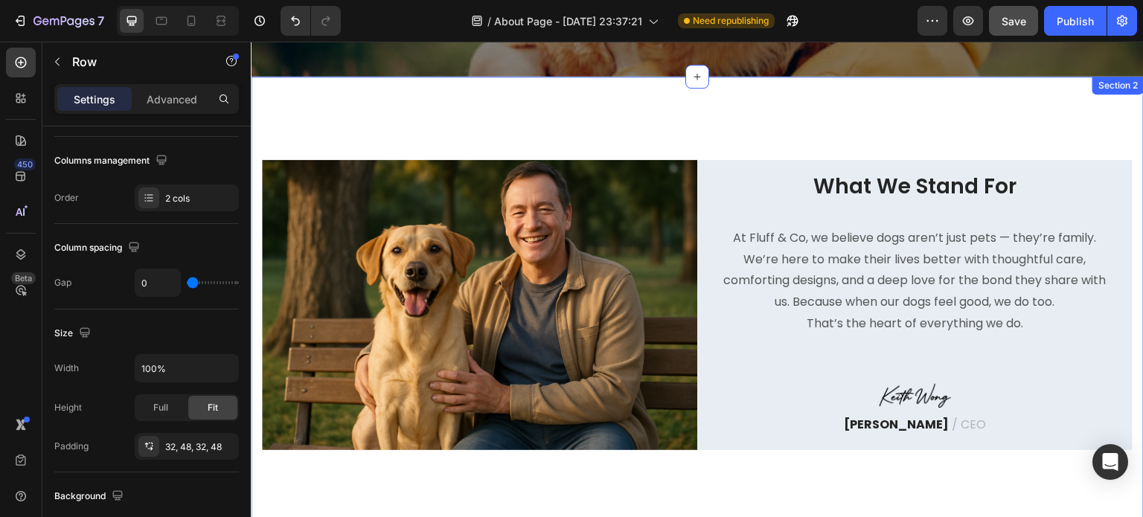
click at [253, 170] on div "Image What We Stand For Heading At Fluff & Co, we believe dogs aren’t just pets…" at bounding box center [697, 305] width 893 height 457
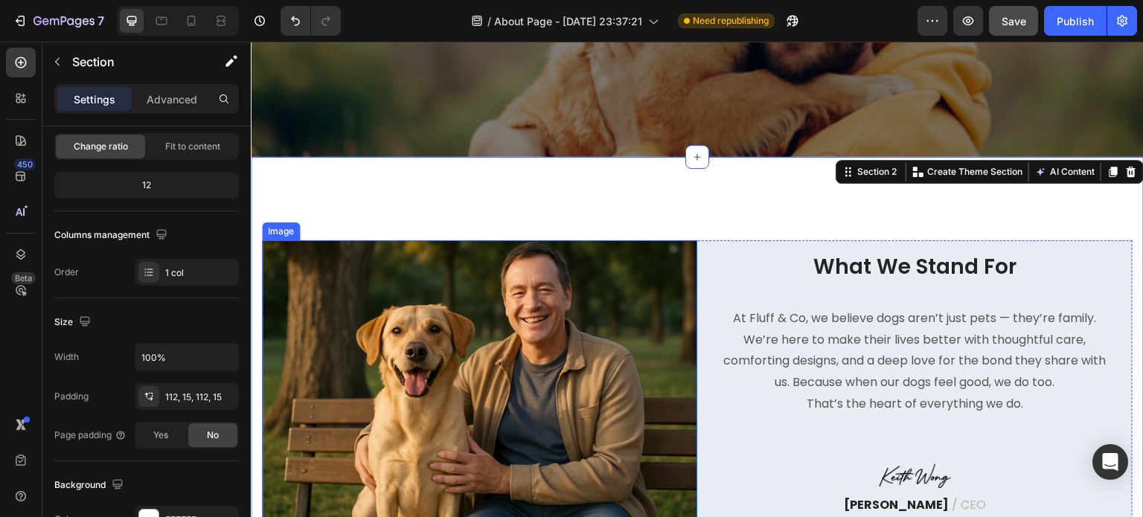
scroll to position [289, 0]
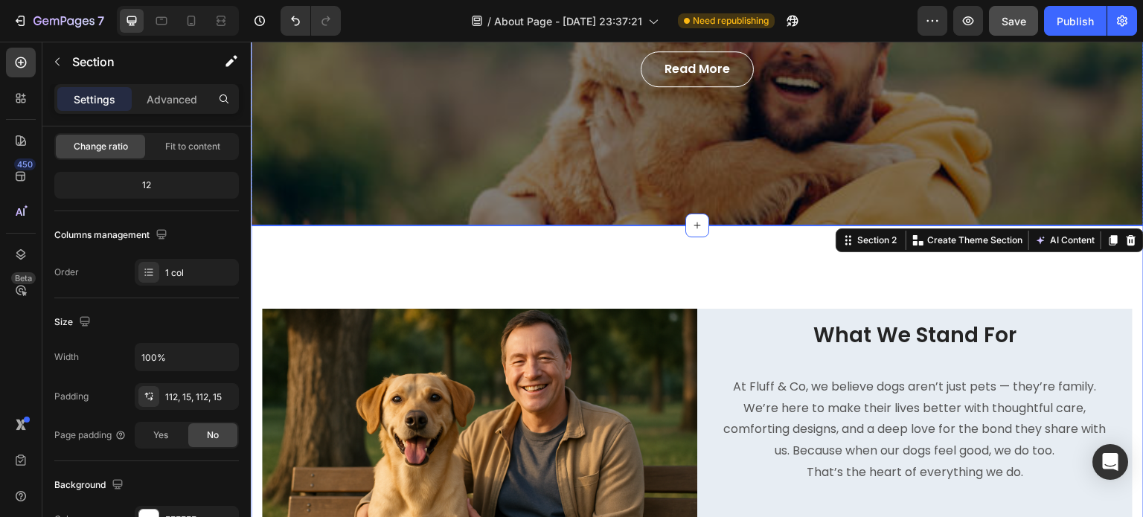
click at [300, 193] on div "Our Story Heading For the Love of Dogs Everything we do starts with one simple …" at bounding box center [697, 5] width 893 height 442
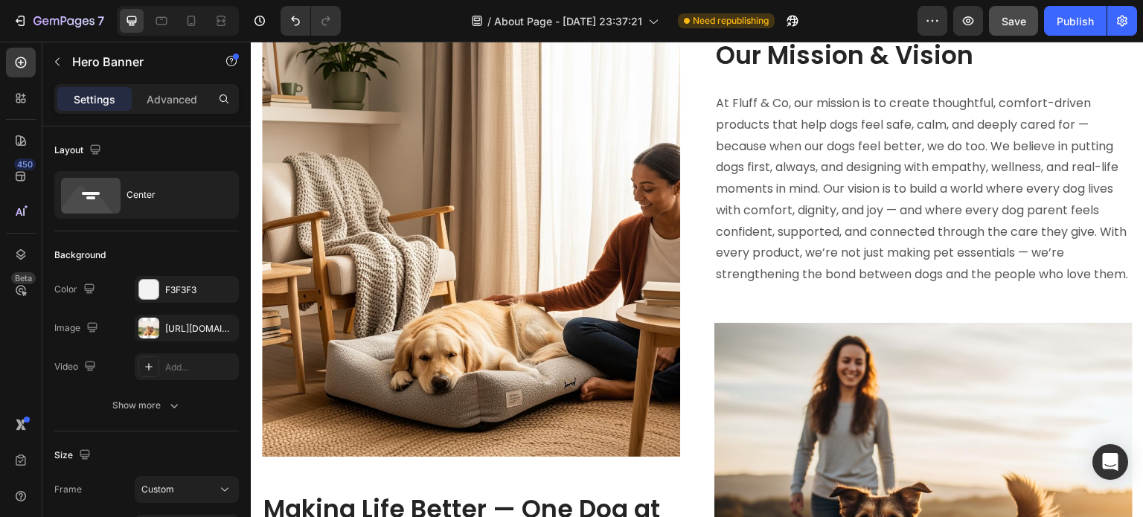
scroll to position [1181, 0]
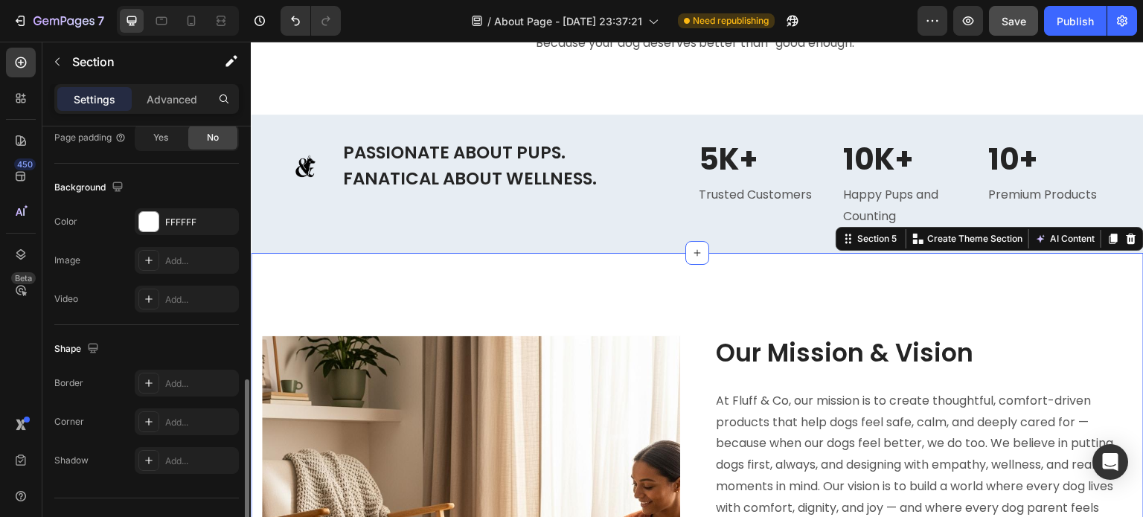
scroll to position [473, 0]
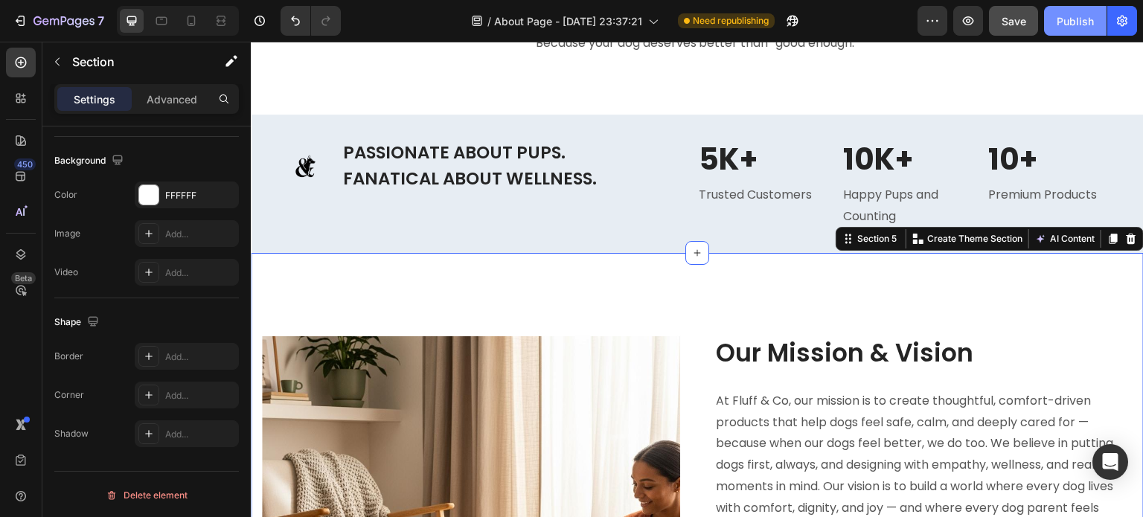
click at [1054, 27] on button "Publish" at bounding box center [1075, 21] width 62 height 30
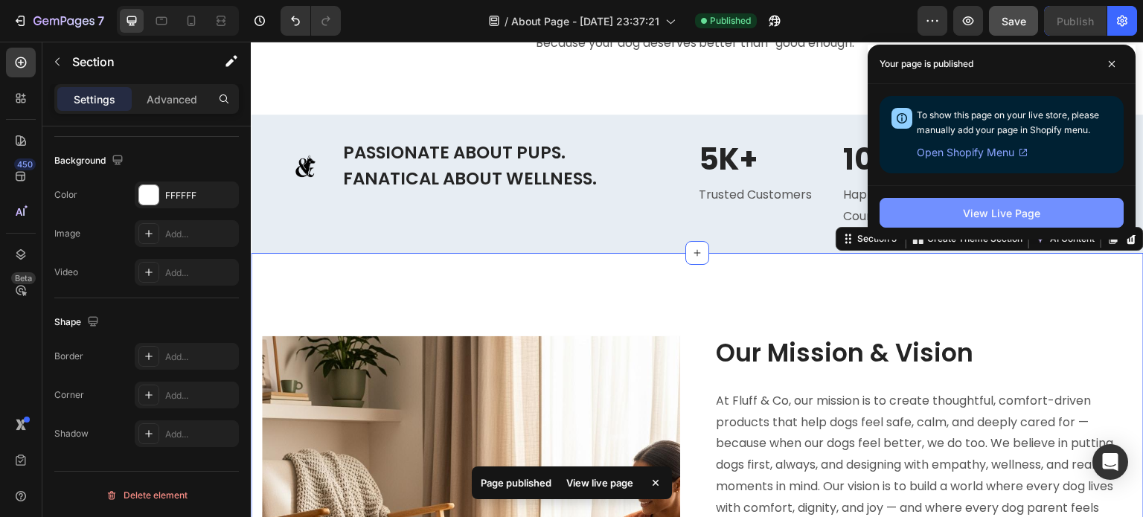
click at [1038, 215] on div "View Live Page" at bounding box center [1001, 213] width 77 height 16
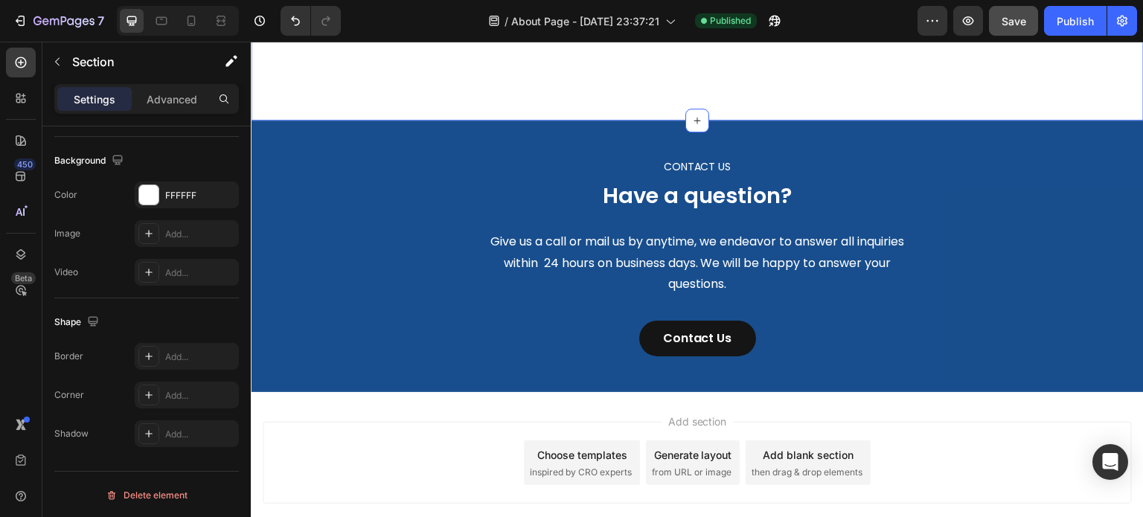
scroll to position [2223, 0]
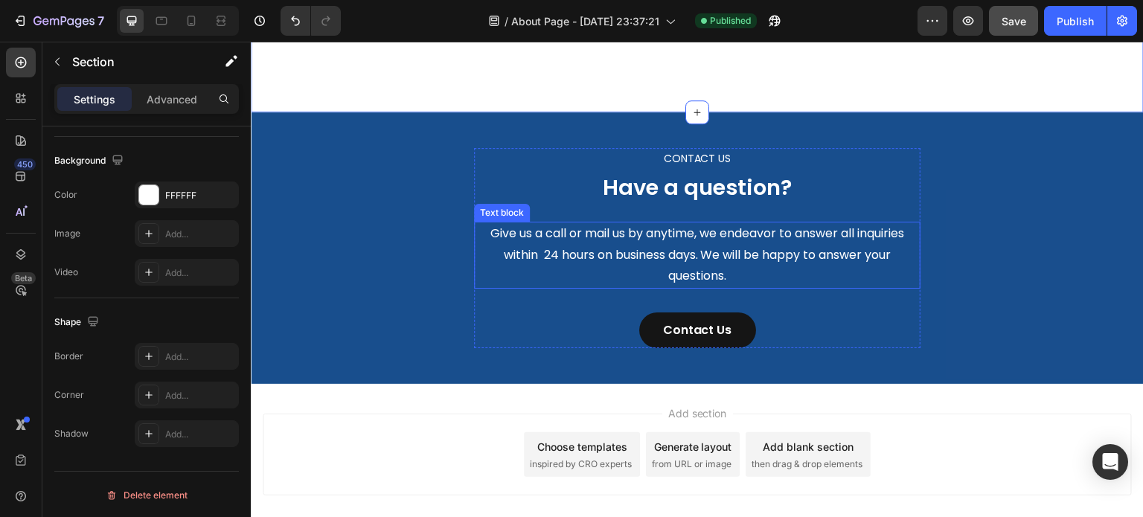
click at [656, 256] on p "Give us a call or mail us by anytime, we endeavor to answer all inquiries withi…" at bounding box center [696, 255] width 443 height 64
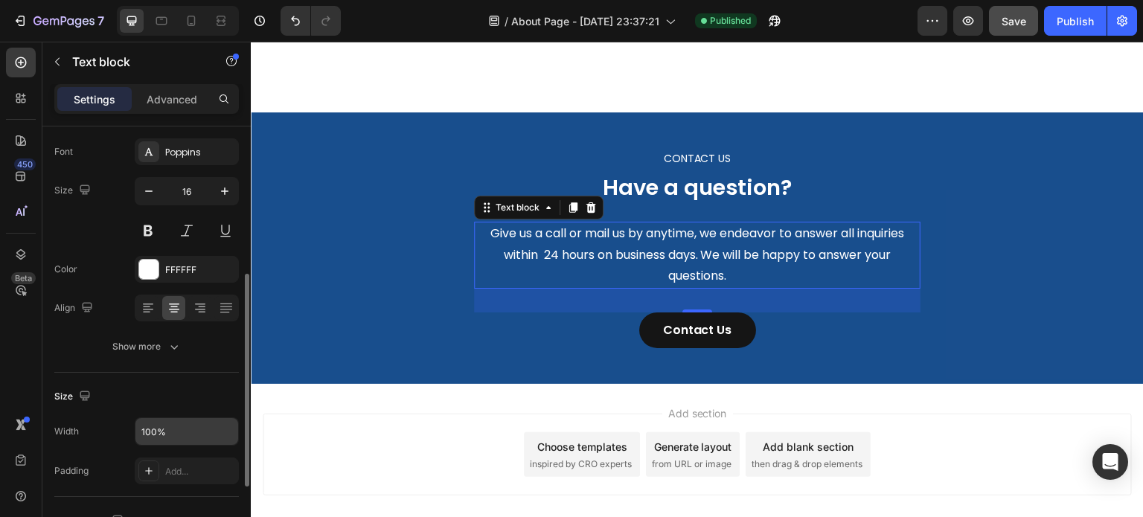
scroll to position [149, 0]
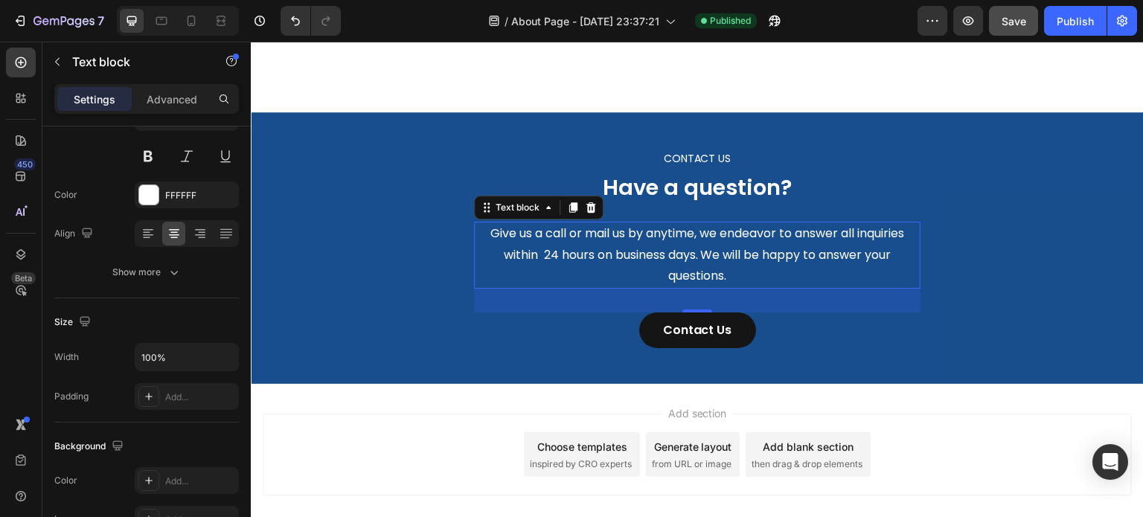
click at [897, 246] on p "Give us a call or mail us by anytime, we endeavor to answer all inquiries withi…" at bounding box center [696, 255] width 443 height 64
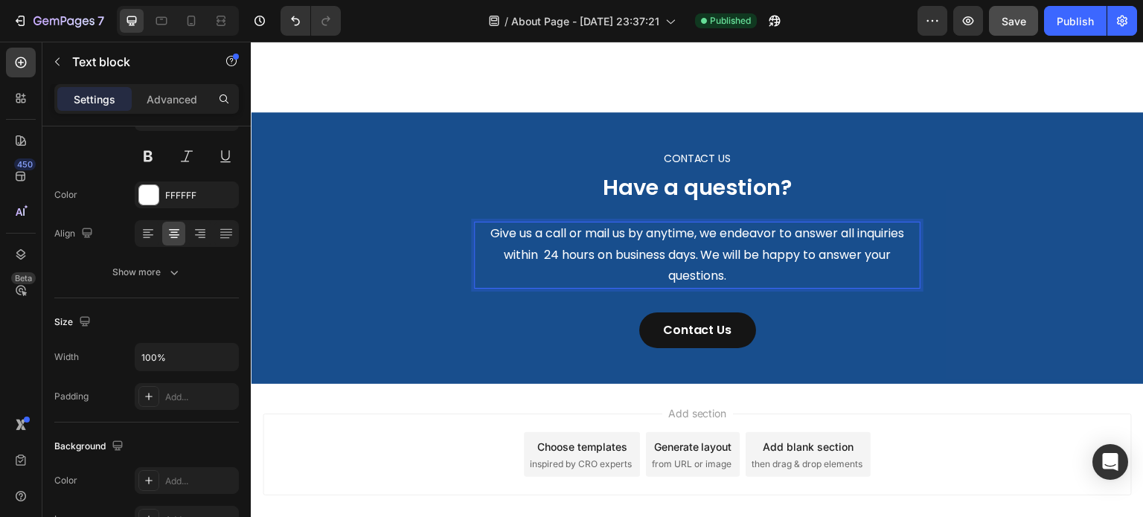
click at [485, 252] on p "Give us a call or mail us by anytime, we endeavor to answer all inquiries withi…" at bounding box center [696, 255] width 443 height 64
click at [228, 355] on icon "button" at bounding box center [224, 357] width 15 height 15
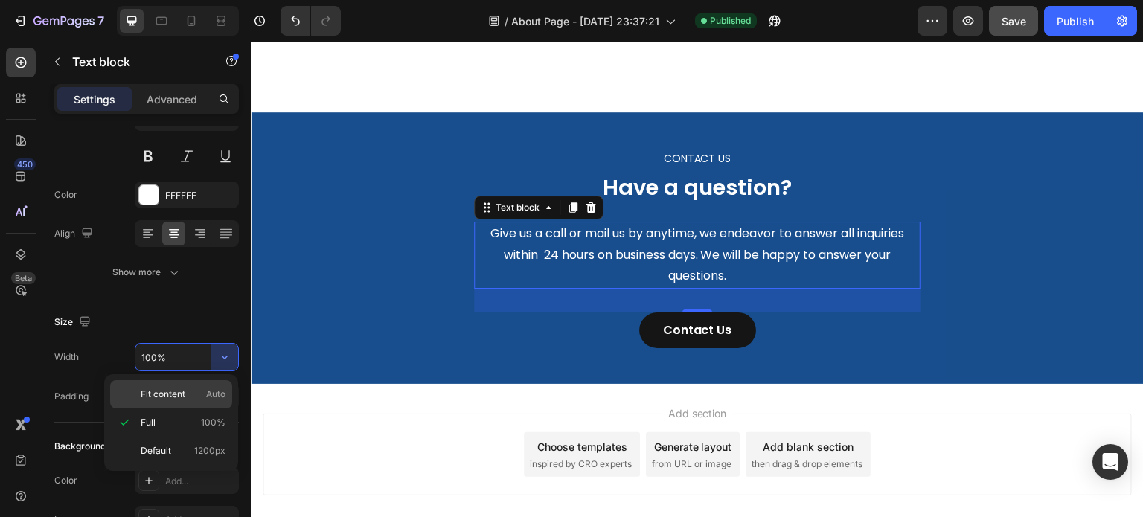
click at [207, 395] on span "Auto" at bounding box center [215, 394] width 19 height 13
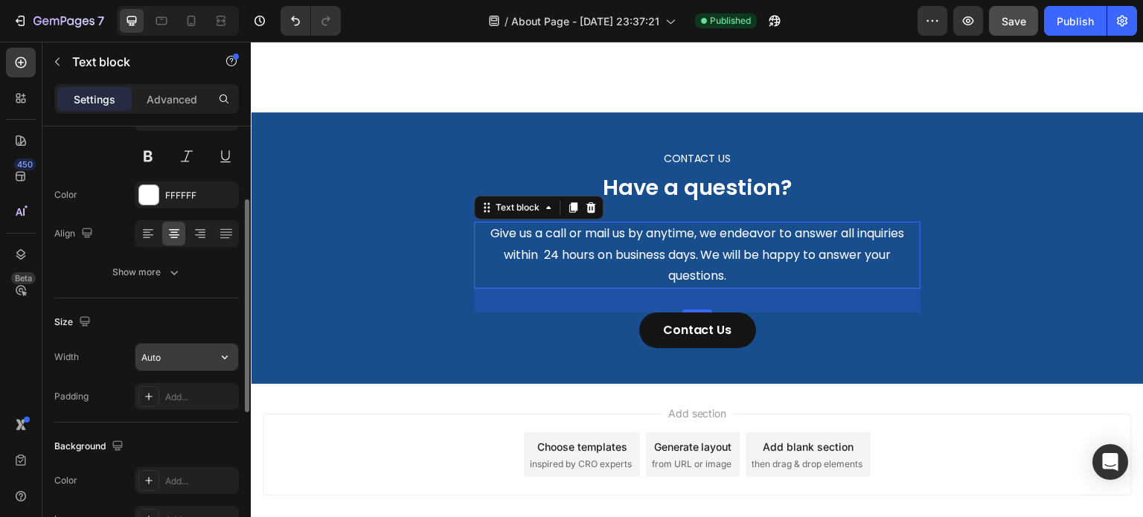
click at [207, 357] on input "Auto" at bounding box center [186, 357] width 103 height 27
click at [215, 365] on button "button" at bounding box center [224, 357] width 27 height 27
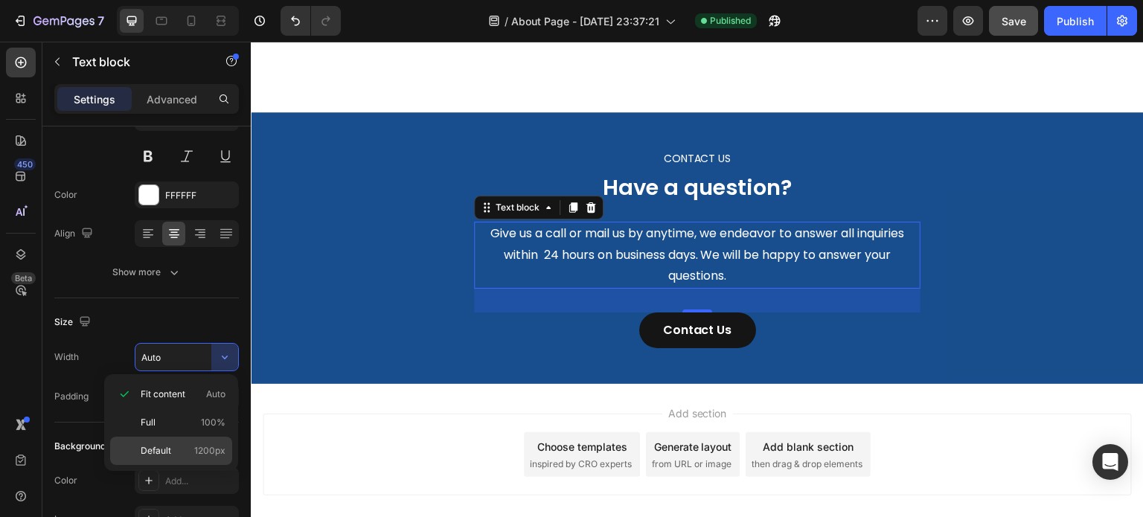
click at [202, 455] on span "1200px" at bounding box center [209, 450] width 31 height 13
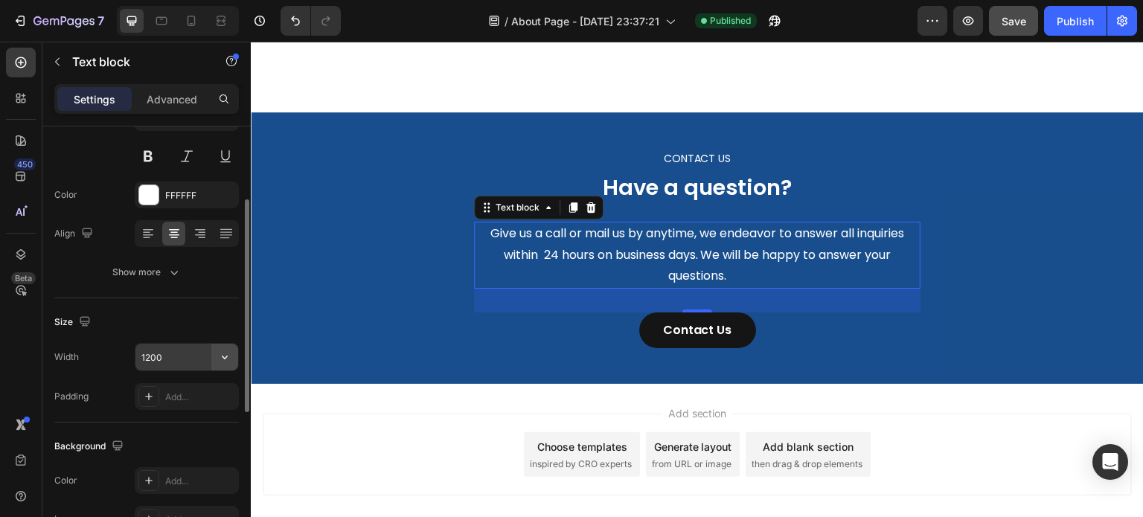
click at [223, 357] on icon "button" at bounding box center [224, 357] width 15 height 15
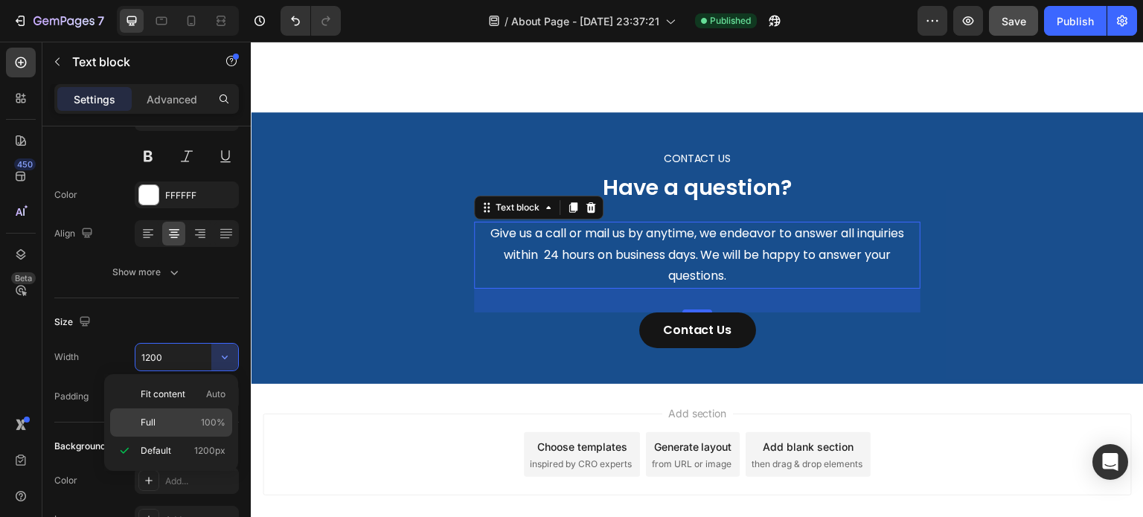
click at [199, 420] on p "Full 100%" at bounding box center [183, 422] width 85 height 13
type input "100%"
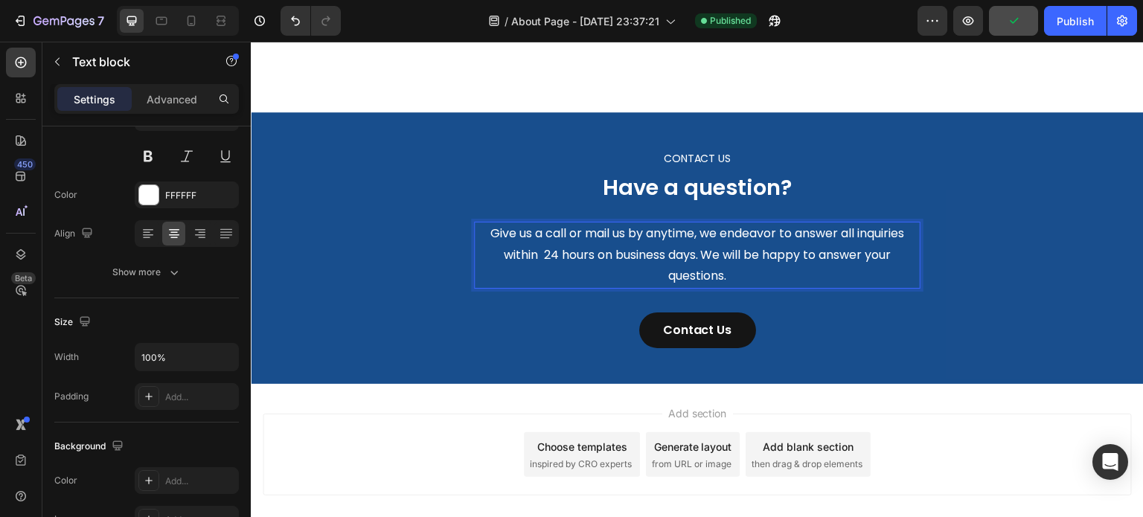
click at [821, 258] on p "Give us a call or mail us by anytime, we endeavor to answer all inquiries withi…" at bounding box center [696, 255] width 443 height 64
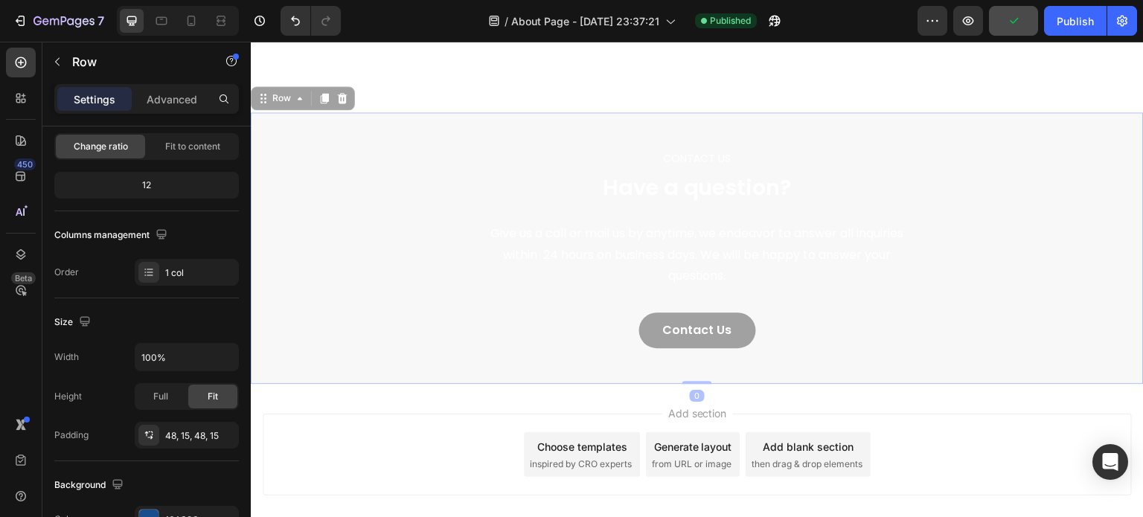
scroll to position [0, 0]
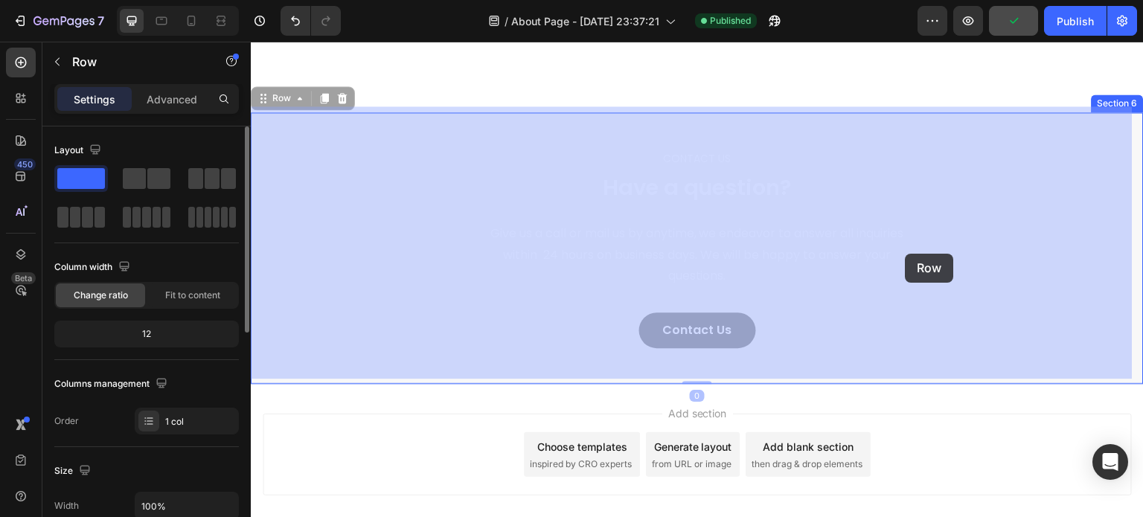
drag, startPoint x: 914, startPoint y: 251, endPoint x: 931, endPoint y: 253, distance: 16.4
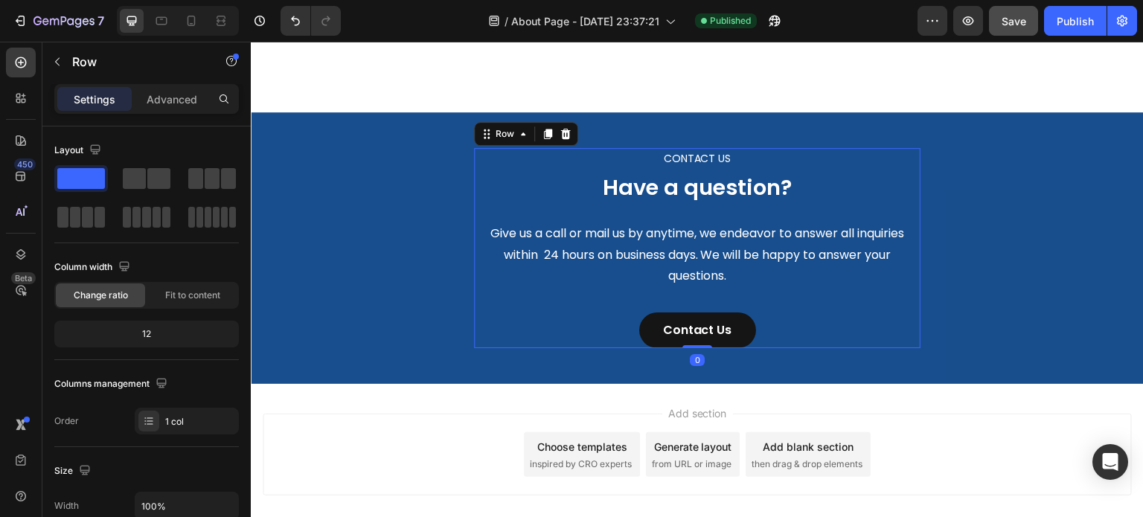
click at [904, 208] on div "CONTACT US Text block Have a question? Heading Give us a call or mail us by any…" at bounding box center [697, 248] width 446 height 200
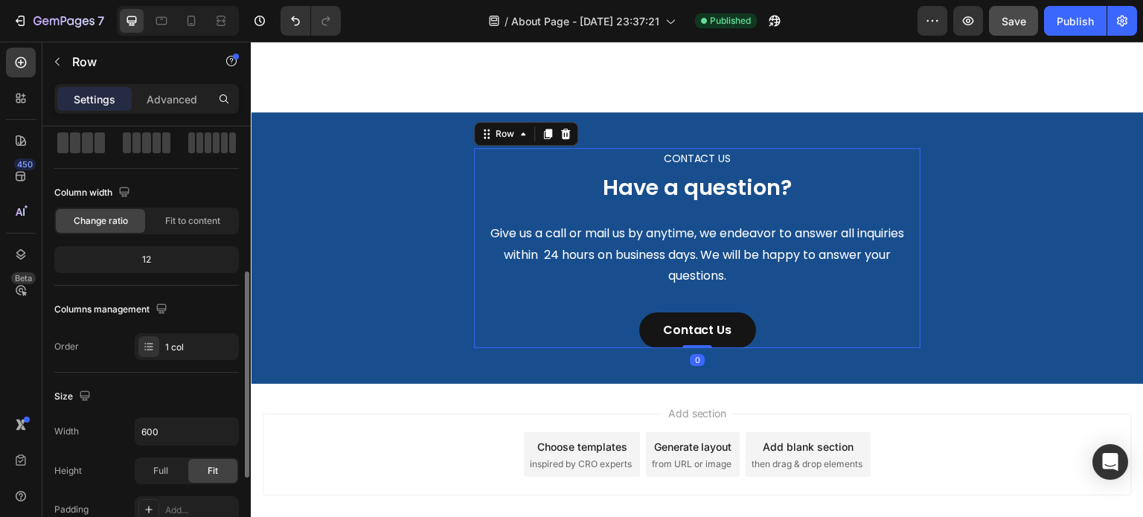
scroll to position [149, 0]
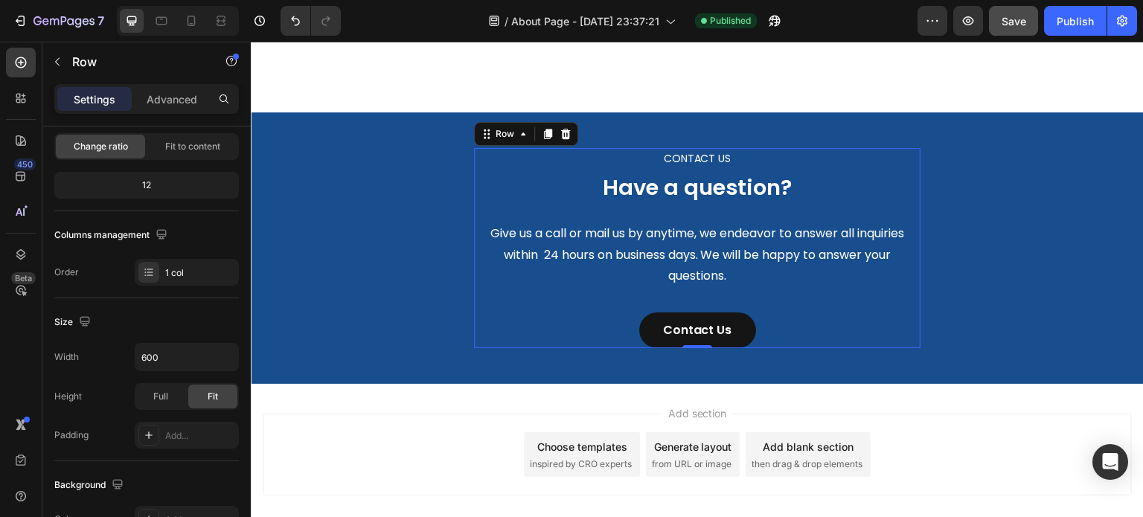
drag, startPoint x: 241, startPoint y: 363, endPoint x: 233, endPoint y: 361, distance: 8.5
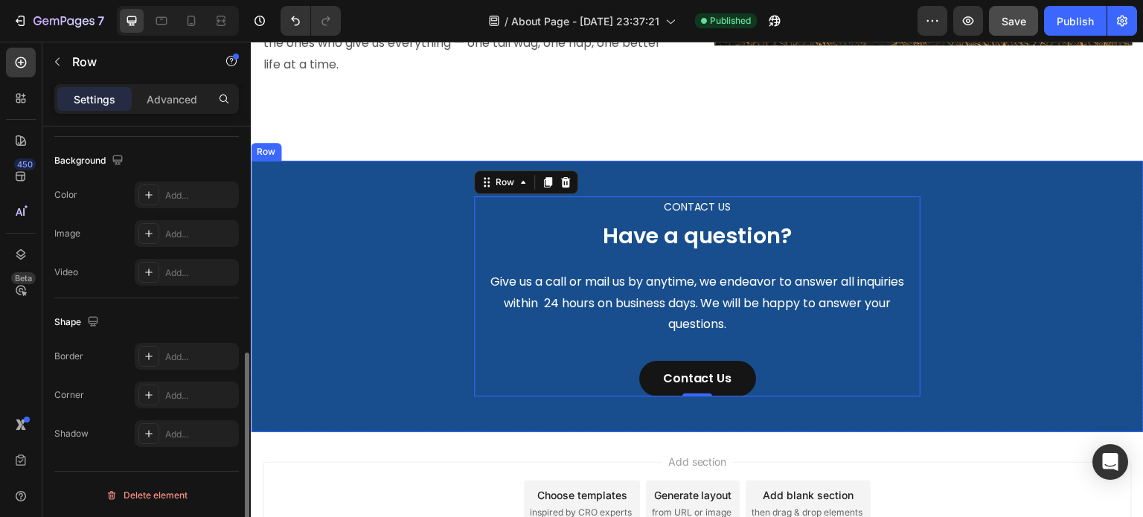
scroll to position [2148, 0]
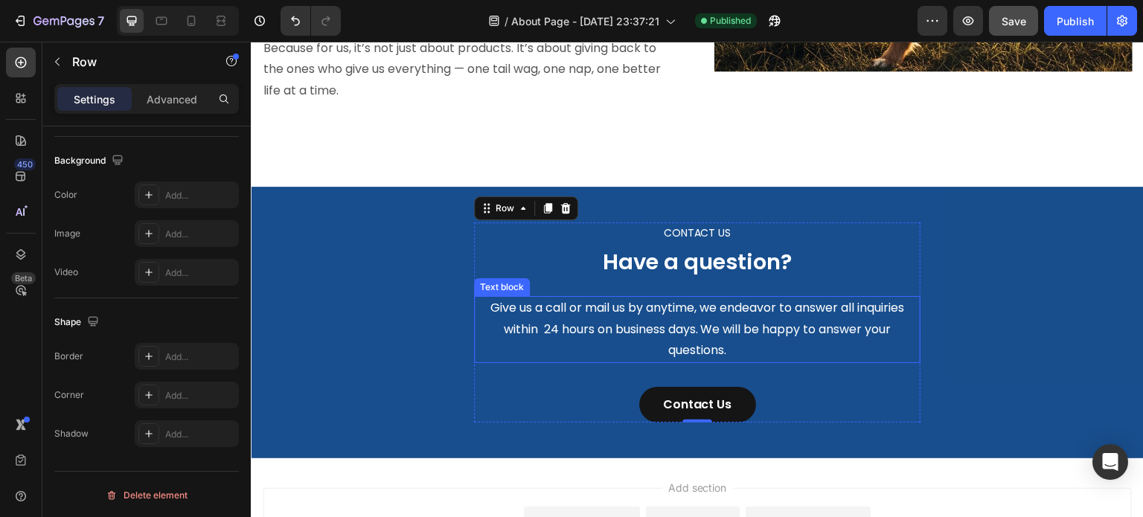
click at [489, 260] on p "Have a question?" at bounding box center [696, 262] width 443 height 28
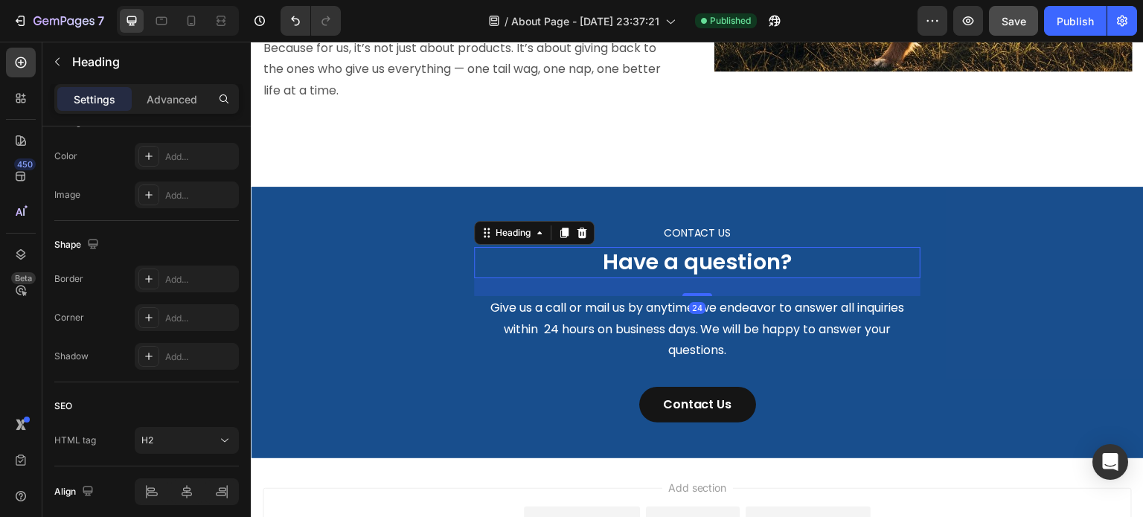
scroll to position [0, 0]
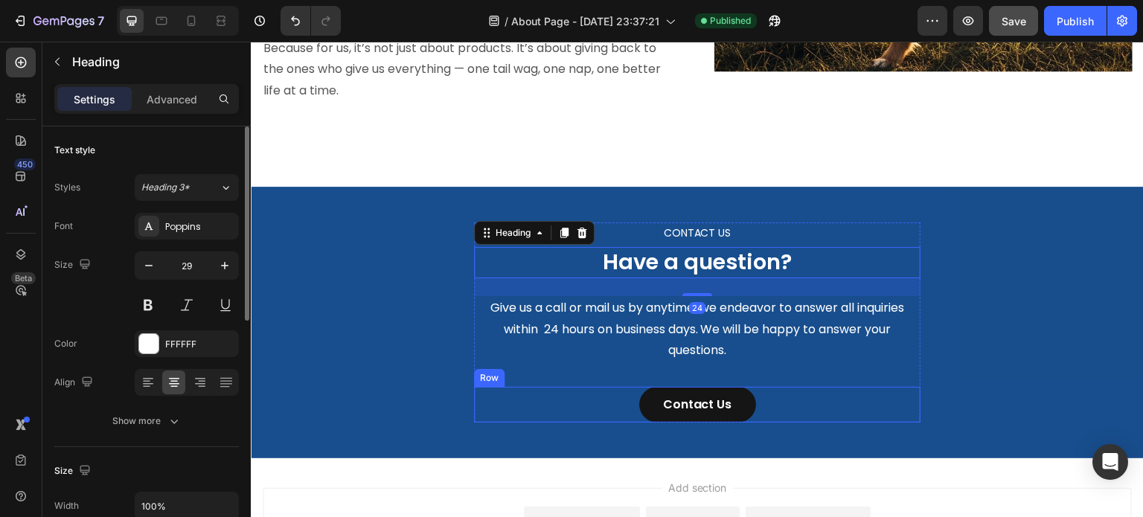
click at [474, 391] on div "Contact Us Button Row" at bounding box center [697, 405] width 446 height 36
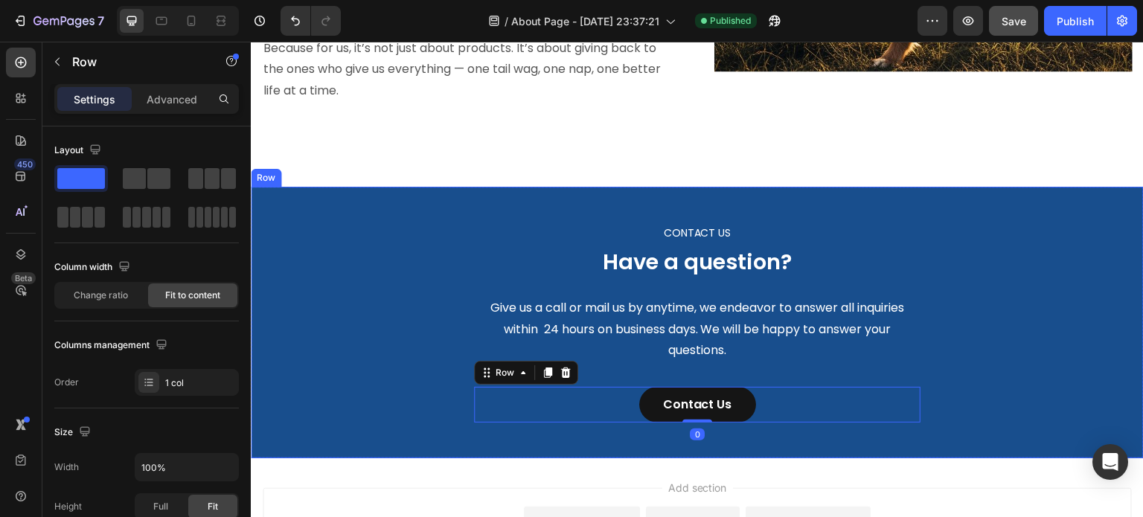
click at [466, 338] on div "CONTACT US Text block Have a question? Heading Give us a call or mail us by any…" at bounding box center [697, 322] width 870 height 200
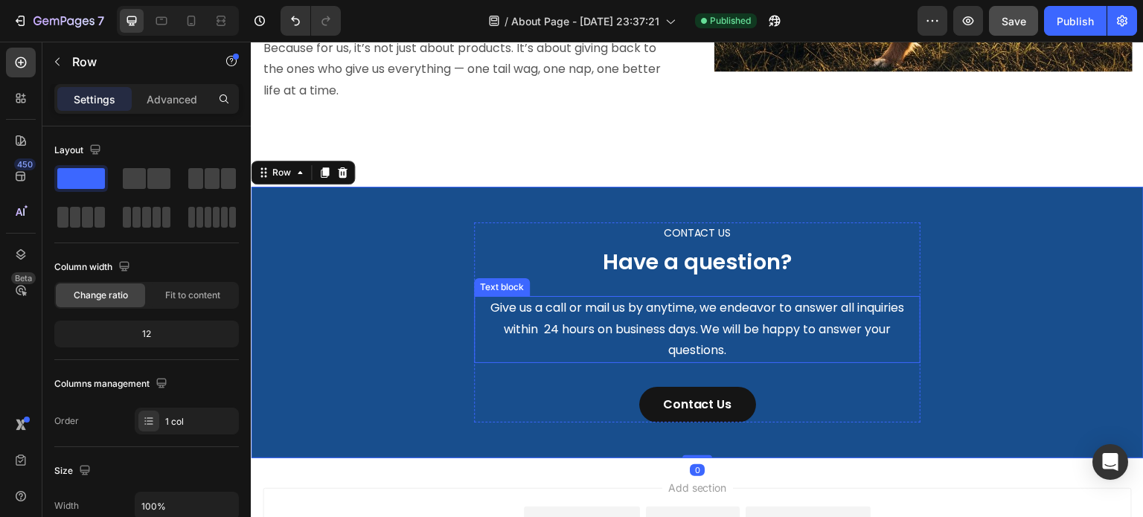
click at [475, 337] on p "Give us a call or mail us by anytime, we endeavor to answer all inquiries withi…" at bounding box center [696, 330] width 443 height 64
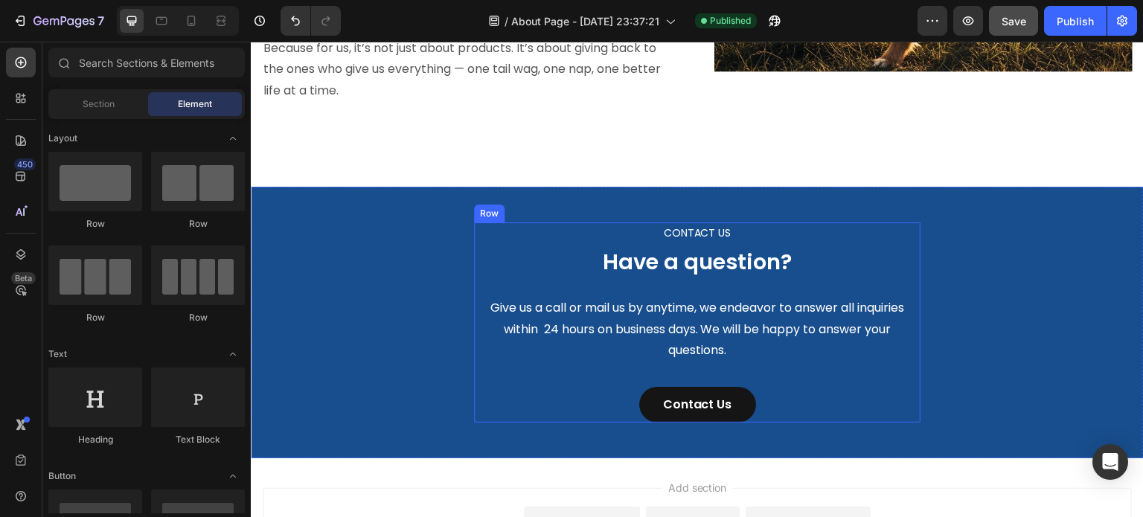
click at [899, 366] on div "CONTACT US Text block Have a question? Heading Give us a call or mail us by any…" at bounding box center [697, 322] width 446 height 200
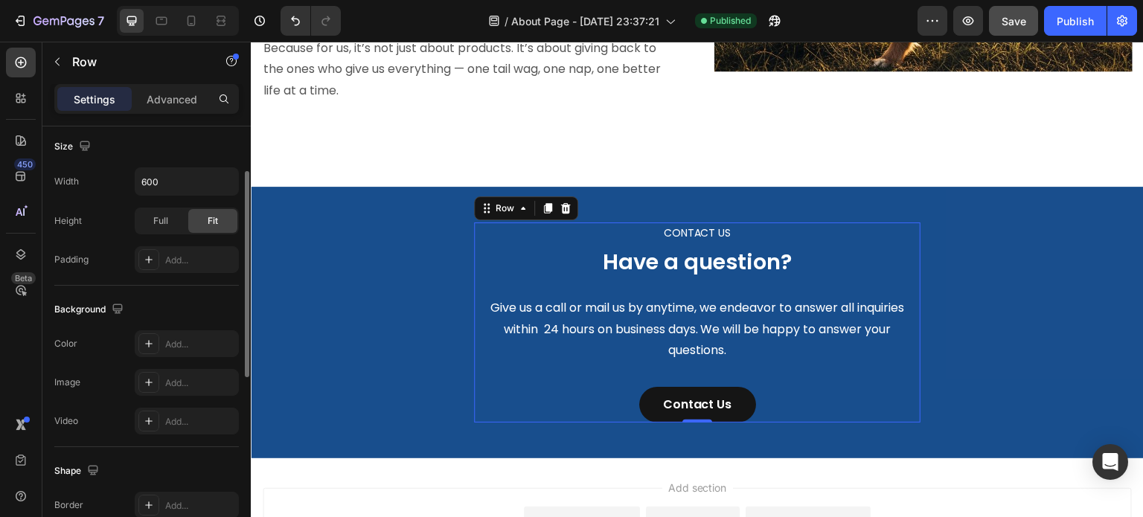
scroll to position [250, 0]
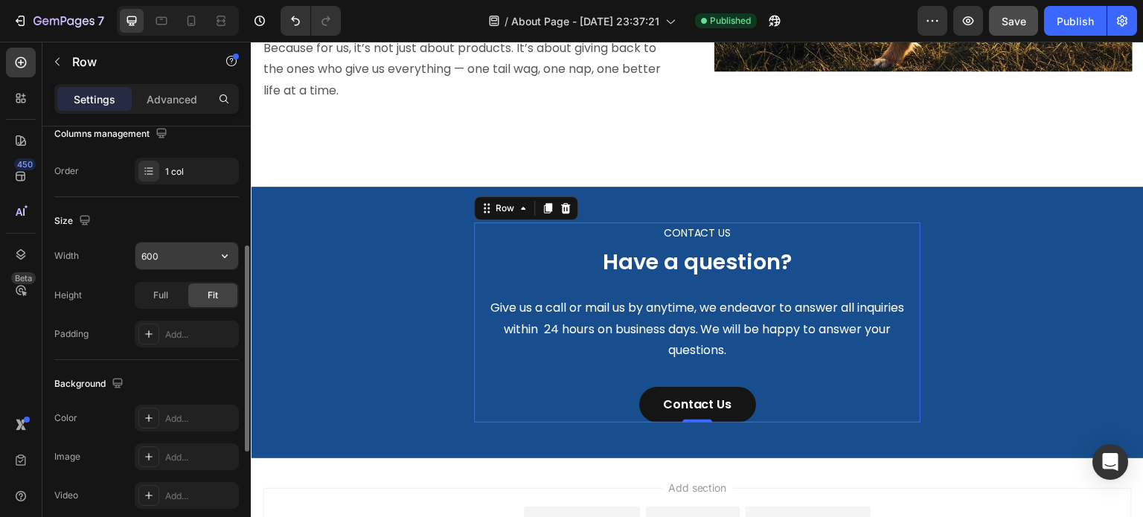
click at [212, 245] on button "button" at bounding box center [224, 256] width 27 height 27
click at [196, 298] on span "1200px" at bounding box center [209, 292] width 31 height 13
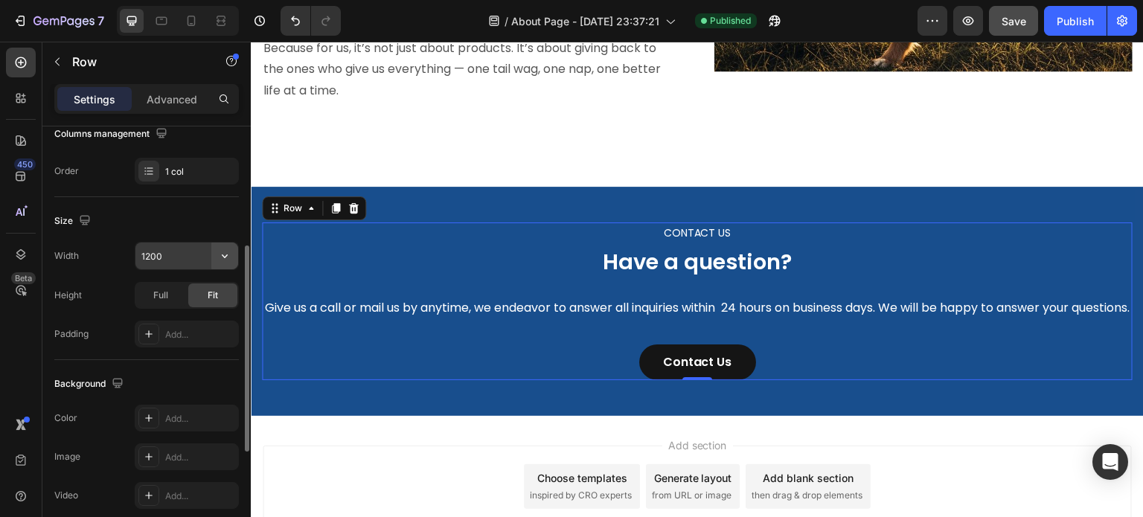
click at [228, 258] on icon "button" at bounding box center [224, 255] width 15 height 15
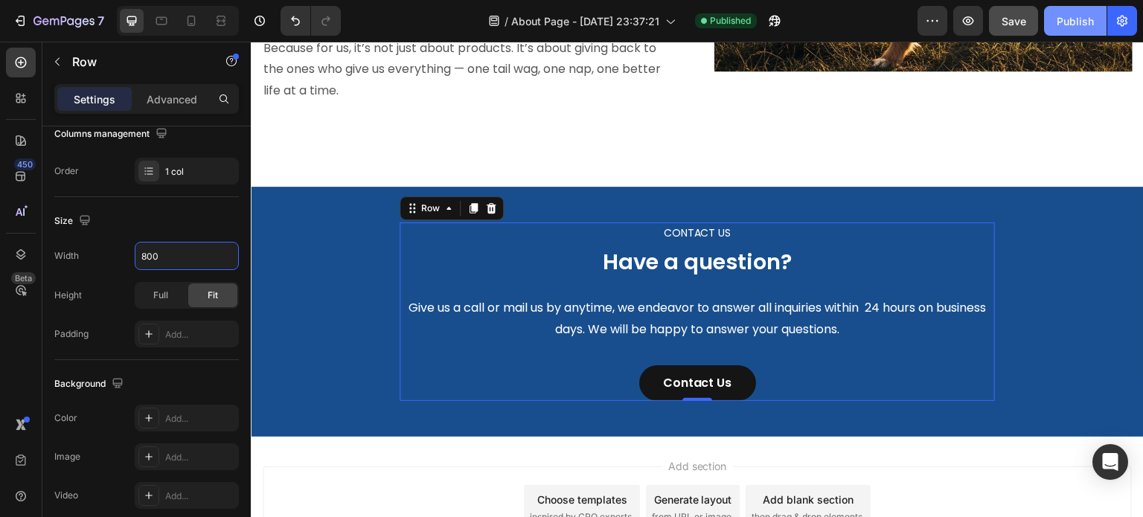
type input "800"
click at [1071, 33] on button "Publish" at bounding box center [1075, 21] width 62 height 30
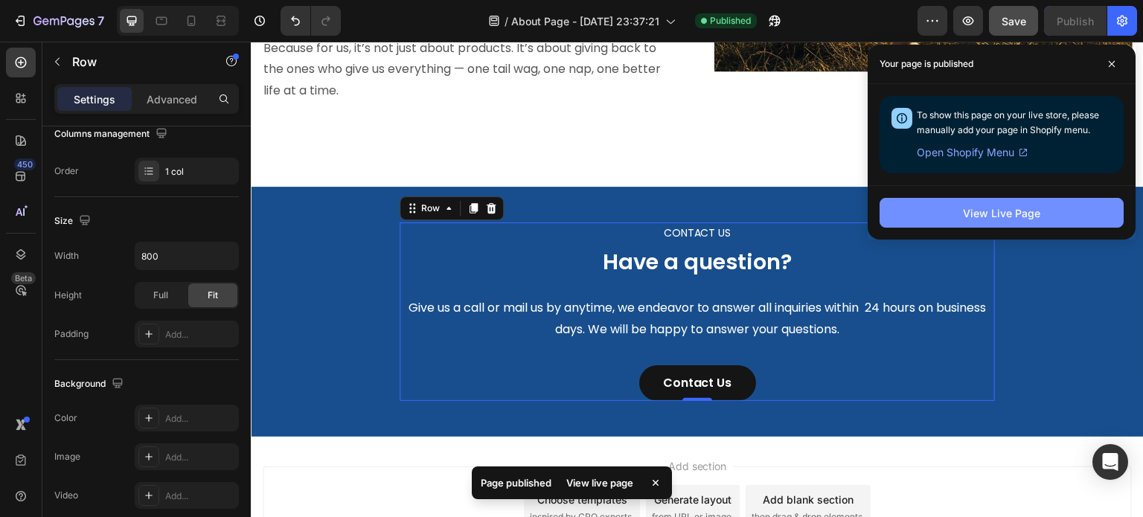
click at [1043, 214] on button "View Live Page" at bounding box center [1001, 213] width 244 height 30
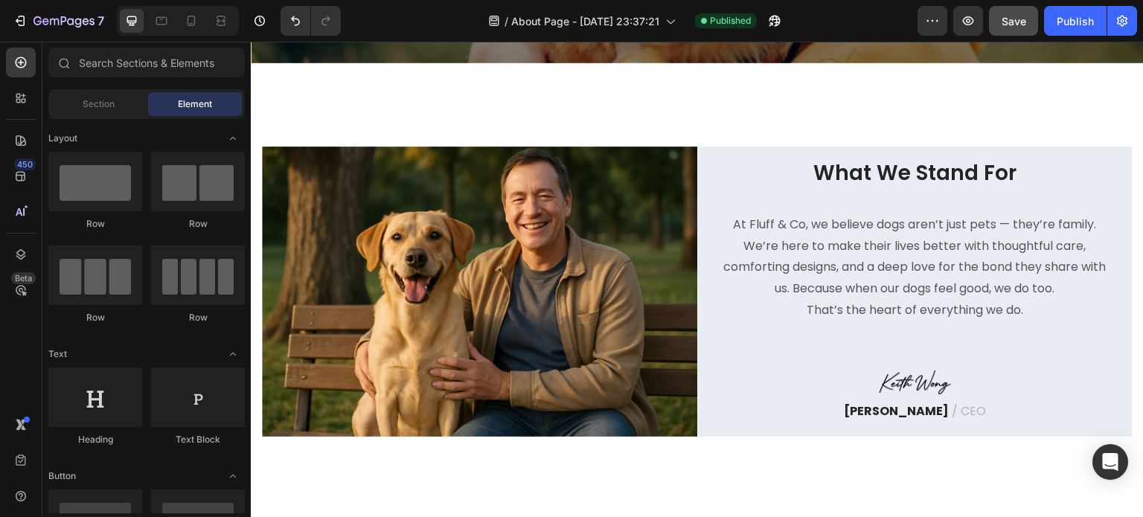
scroll to position [363, 0]
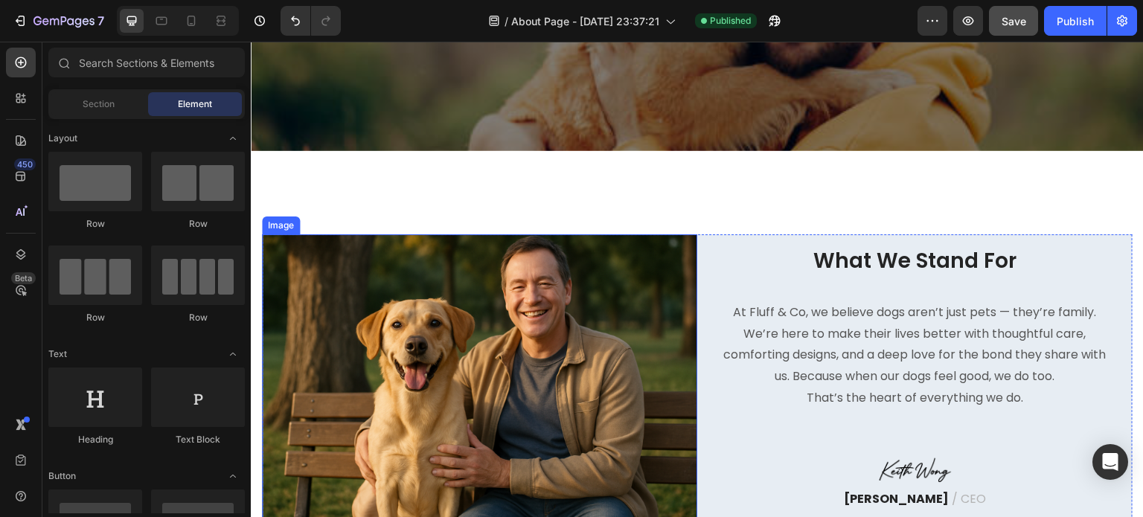
click at [283, 238] on img at bounding box center [479, 379] width 435 height 290
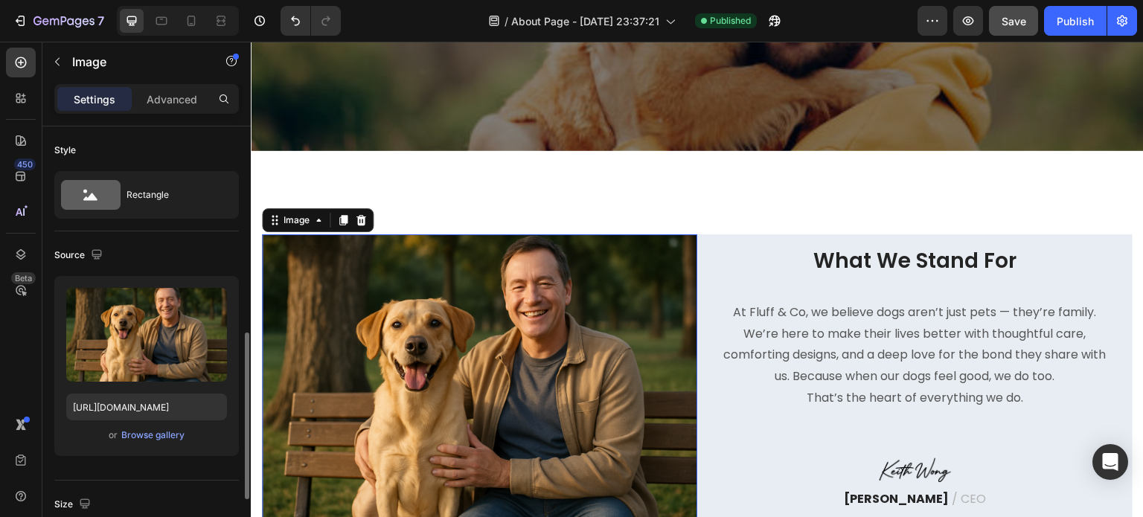
scroll to position [223, 0]
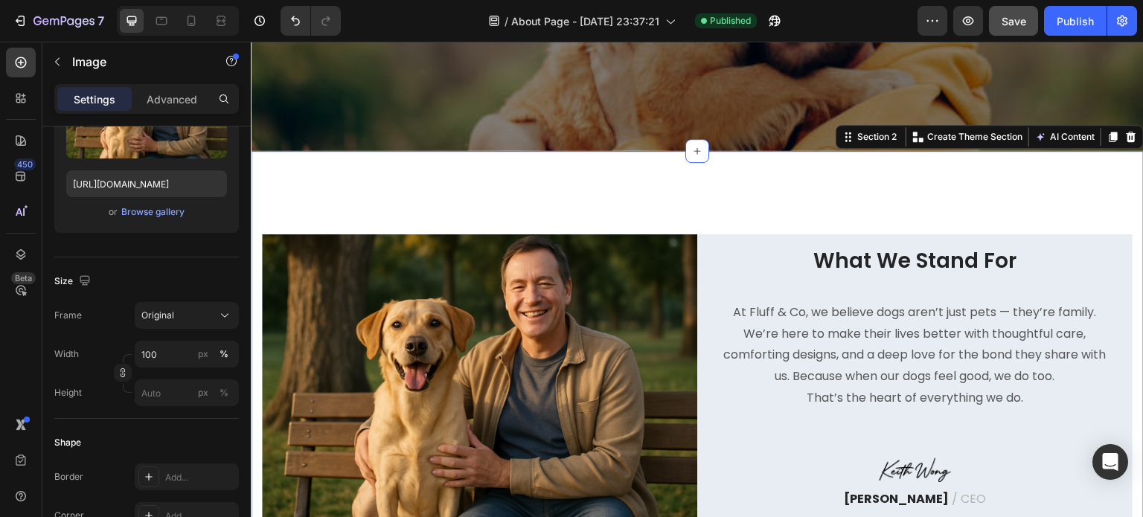
click at [258, 238] on div "Image What We Stand For Heading At Fluff & Co, we believe dogs aren’t just pets…" at bounding box center [697, 379] width 893 height 457
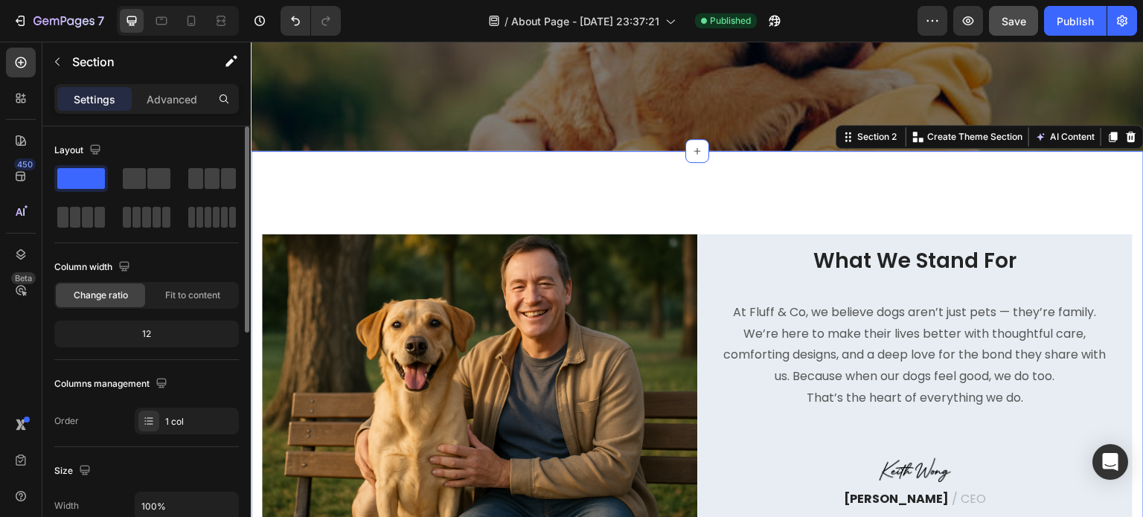
scroll to position [74, 0]
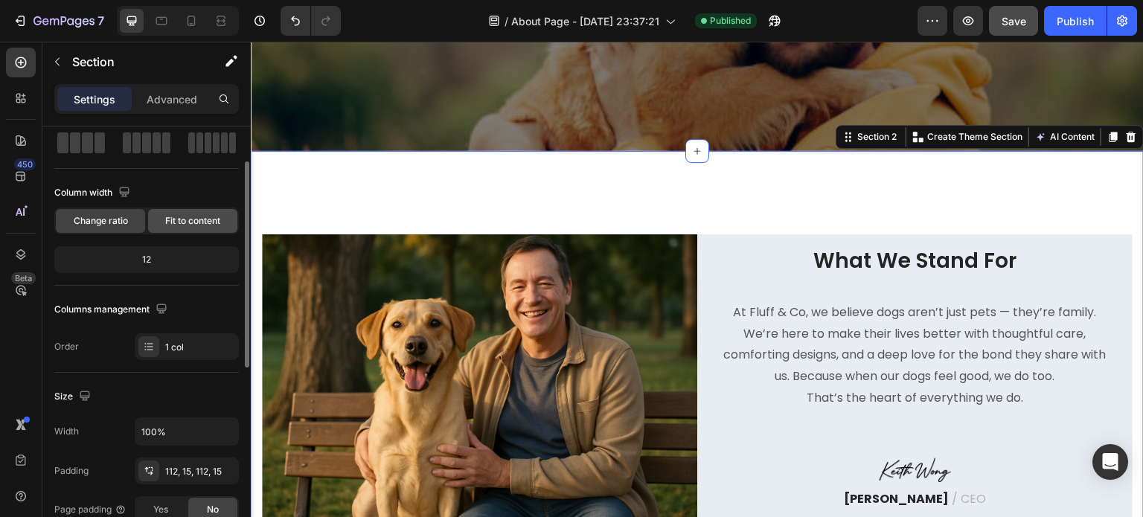
click at [196, 219] on span "Fit to content" at bounding box center [192, 220] width 55 height 13
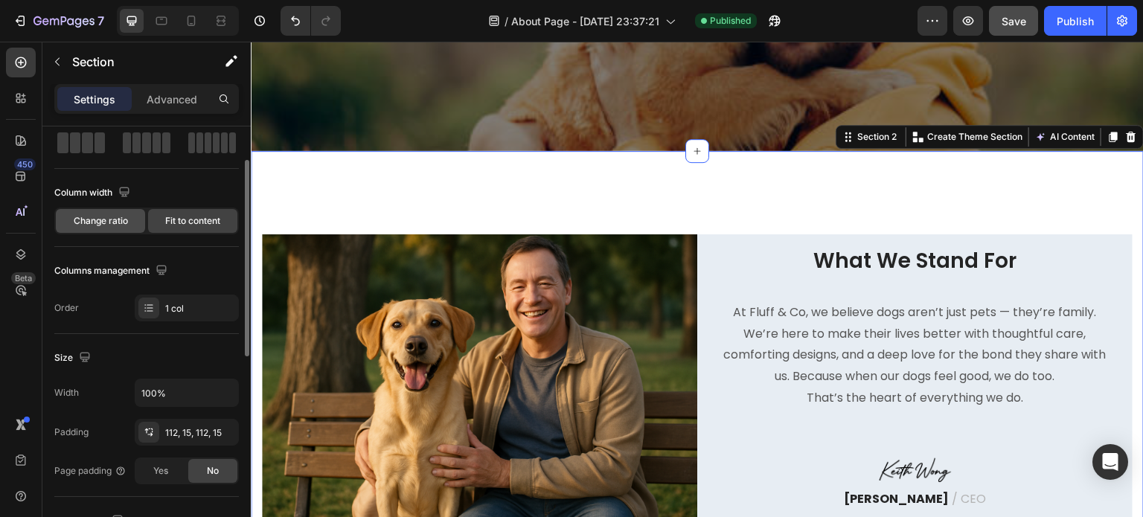
click at [103, 218] on span "Change ratio" at bounding box center [101, 220] width 54 height 13
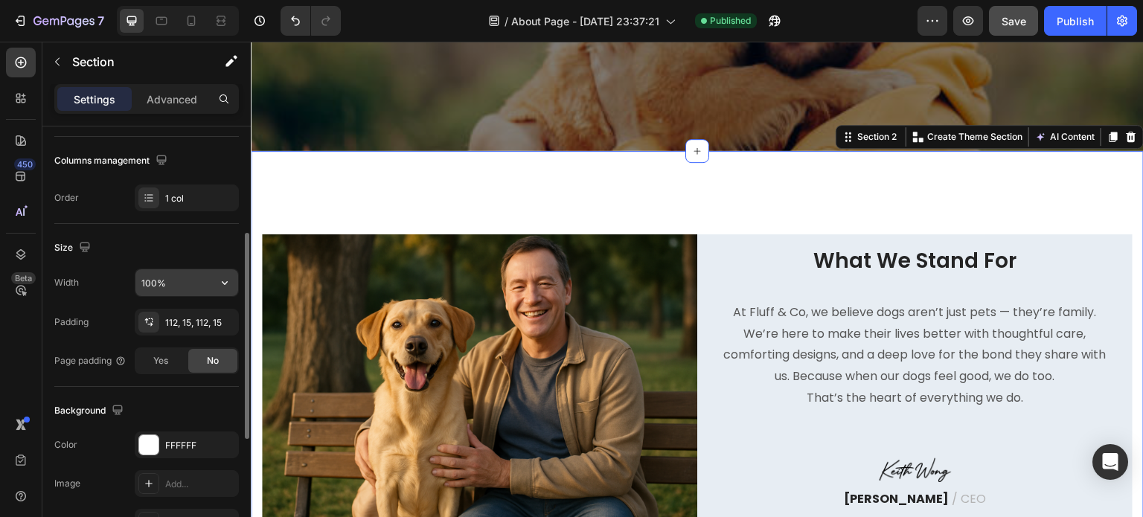
scroll to position [298, 0]
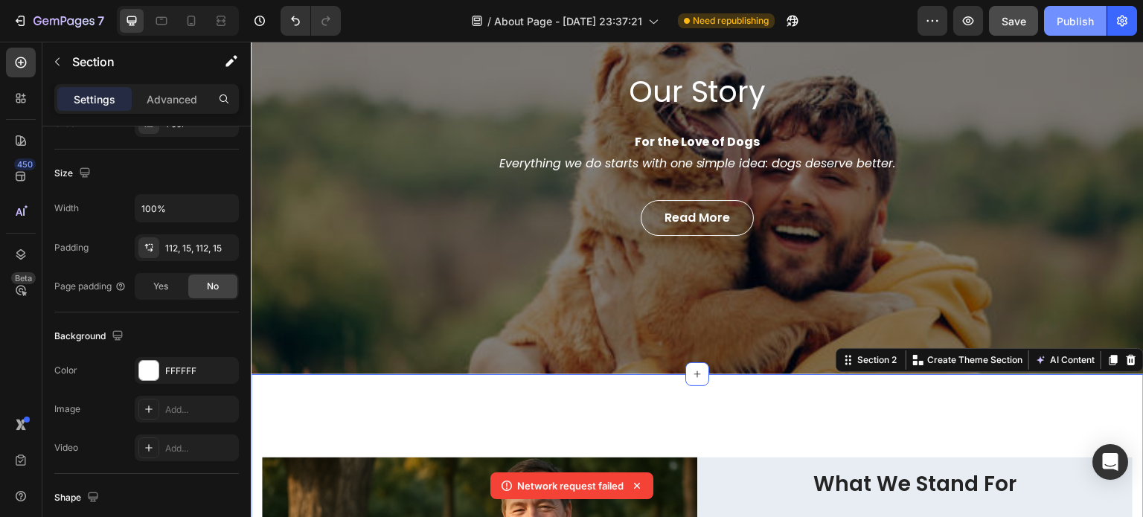
click at [1059, 27] on div "Publish" at bounding box center [1074, 21] width 37 height 16
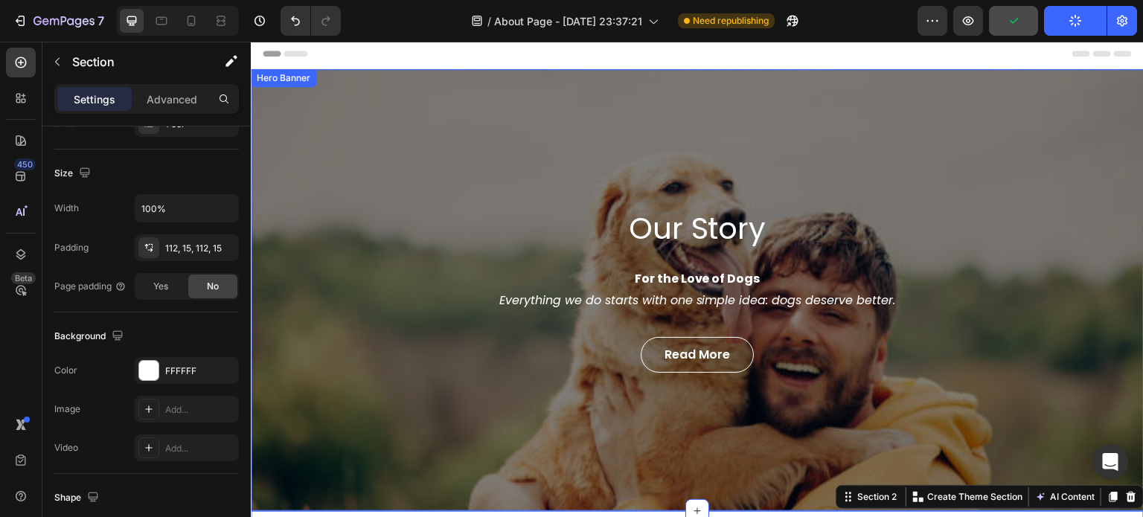
scroll to position [0, 0]
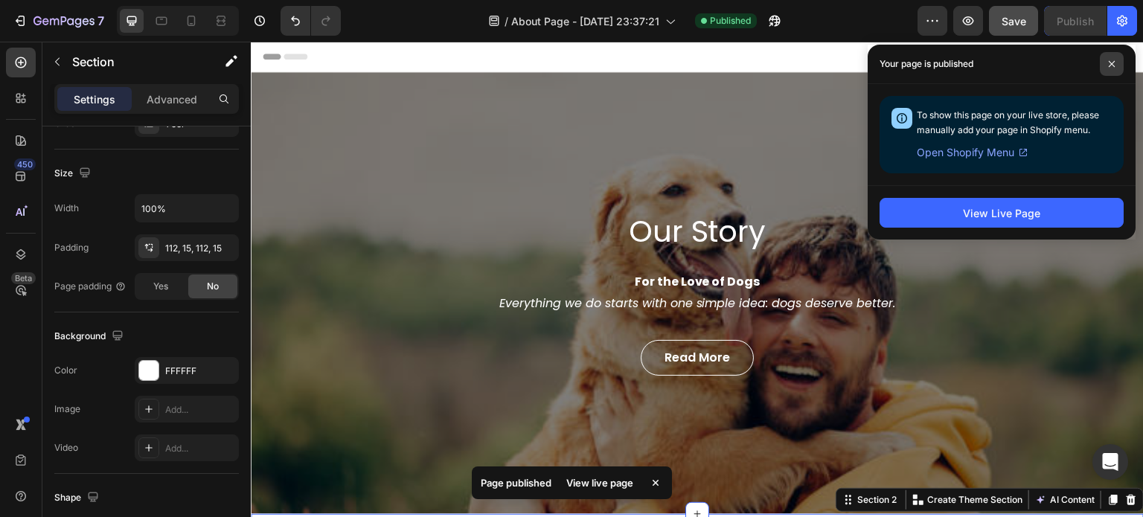
click at [1114, 62] on icon at bounding box center [1111, 63] width 7 height 7
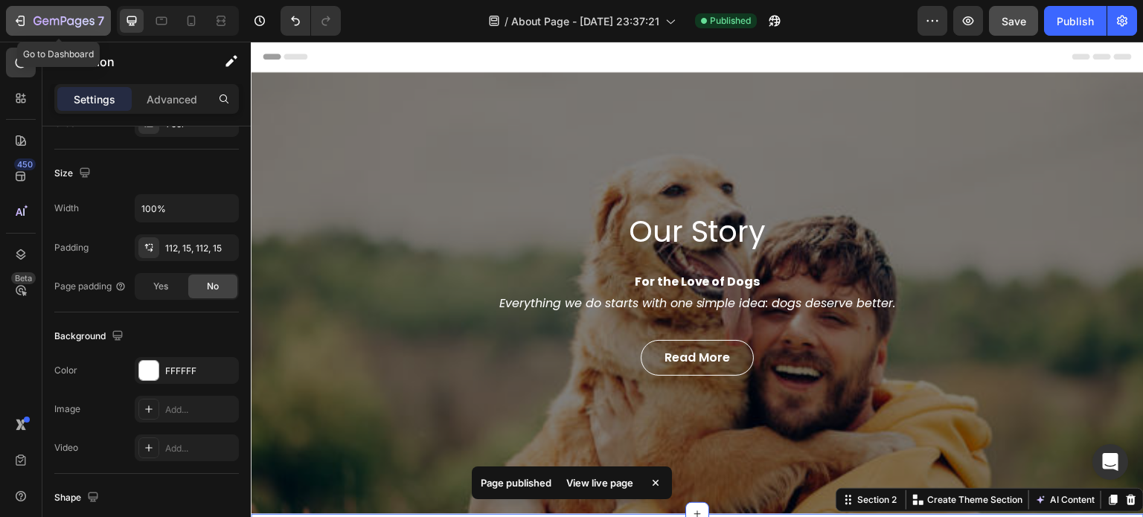
click at [21, 17] on icon "button" at bounding box center [20, 20] width 15 height 15
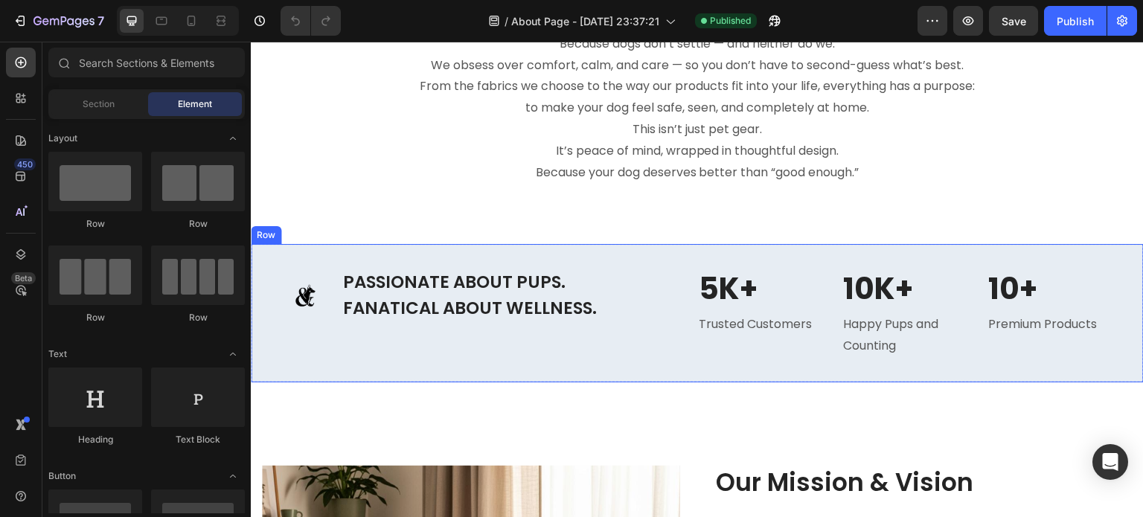
scroll to position [1041, 0]
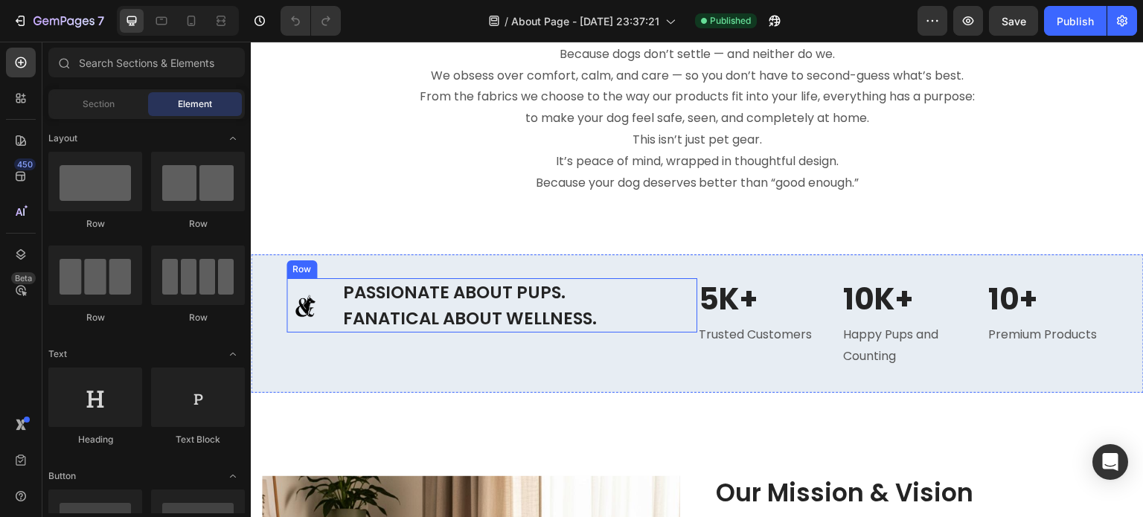
click at [306, 324] on div "Image" at bounding box center [304, 305] width 37 height 54
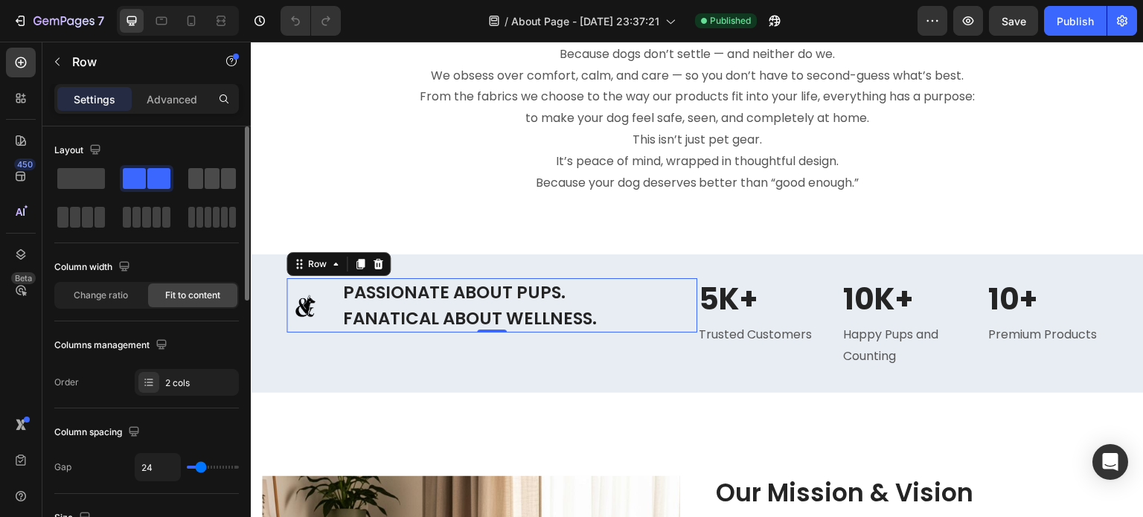
click at [205, 179] on span at bounding box center [212, 178] width 15 height 21
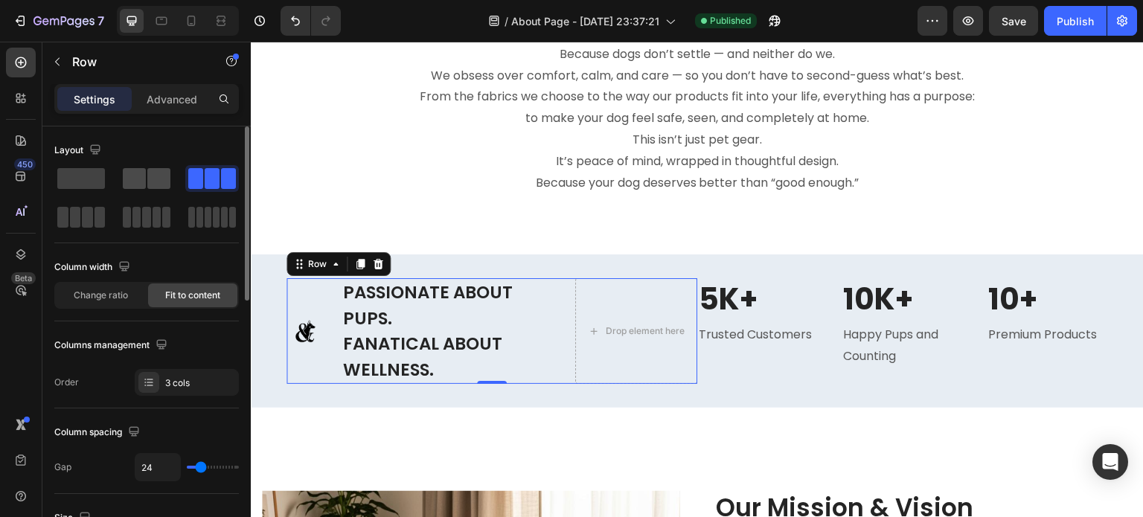
click at [147, 179] on span at bounding box center [158, 178] width 23 height 21
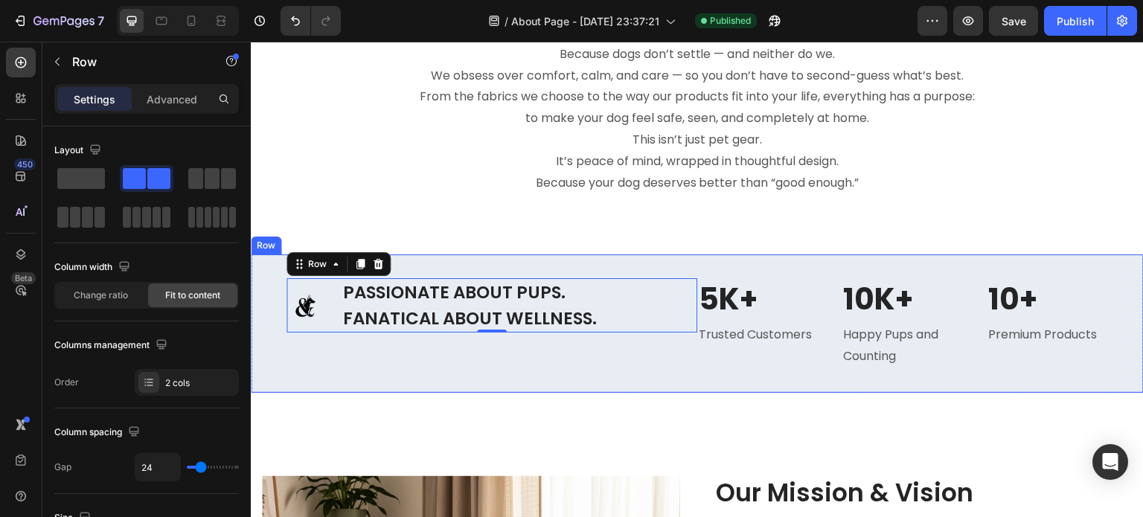
click at [266, 336] on div "Image PASSIONATE ABOUT PUPS. FANATICAL ABOUT WELLNESS. Heading Row 0 5K+ Headin…" at bounding box center [697, 323] width 893 height 138
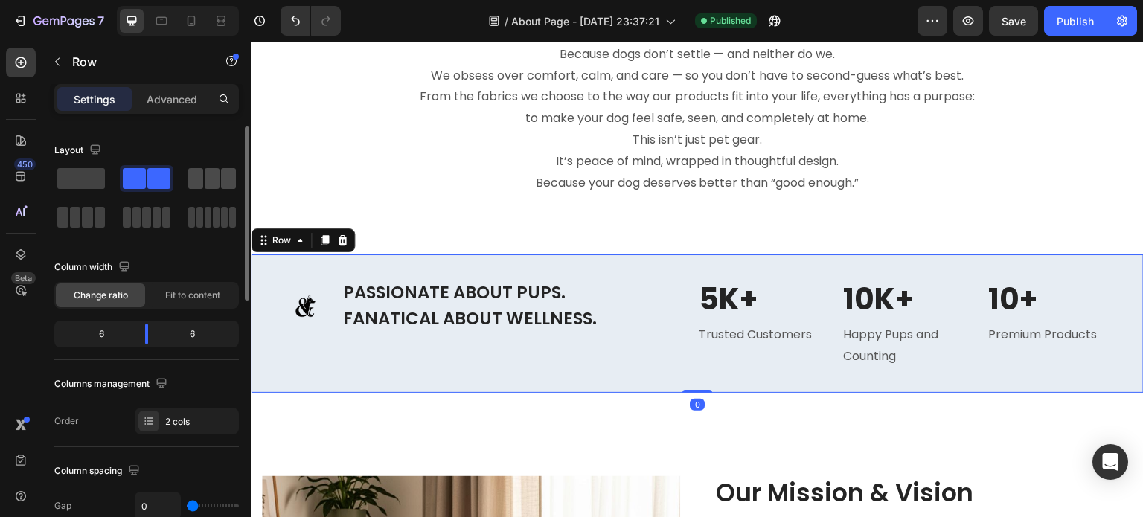
click at [211, 176] on span at bounding box center [212, 178] width 15 height 21
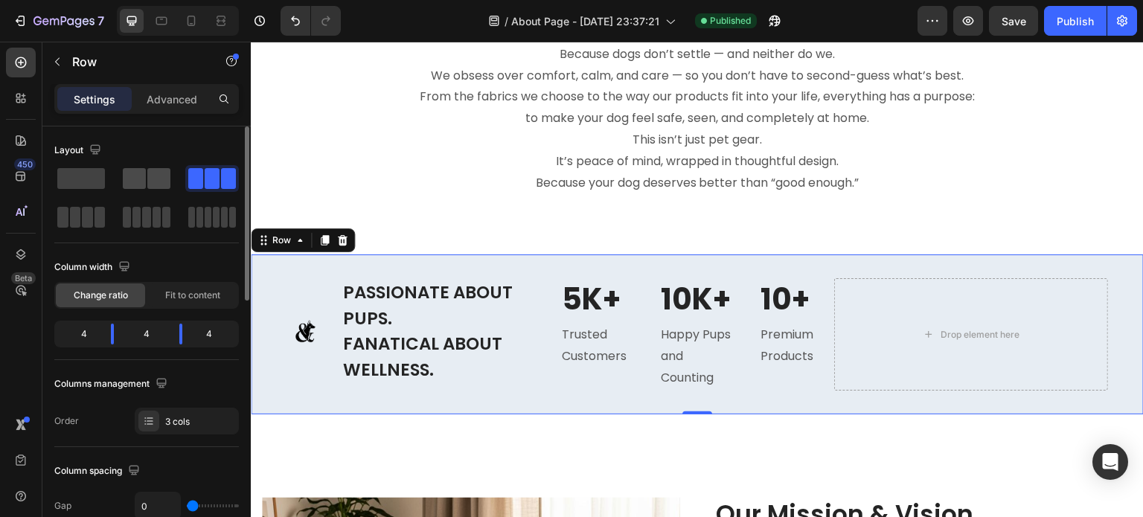
click at [129, 174] on span at bounding box center [134, 178] width 23 height 21
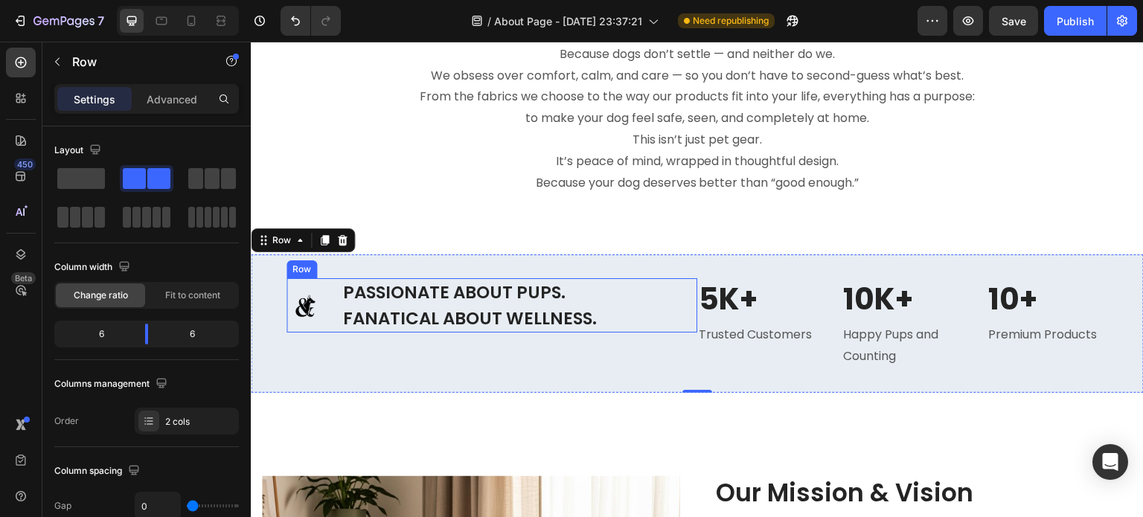
click at [289, 330] on div "Image" at bounding box center [304, 305] width 37 height 54
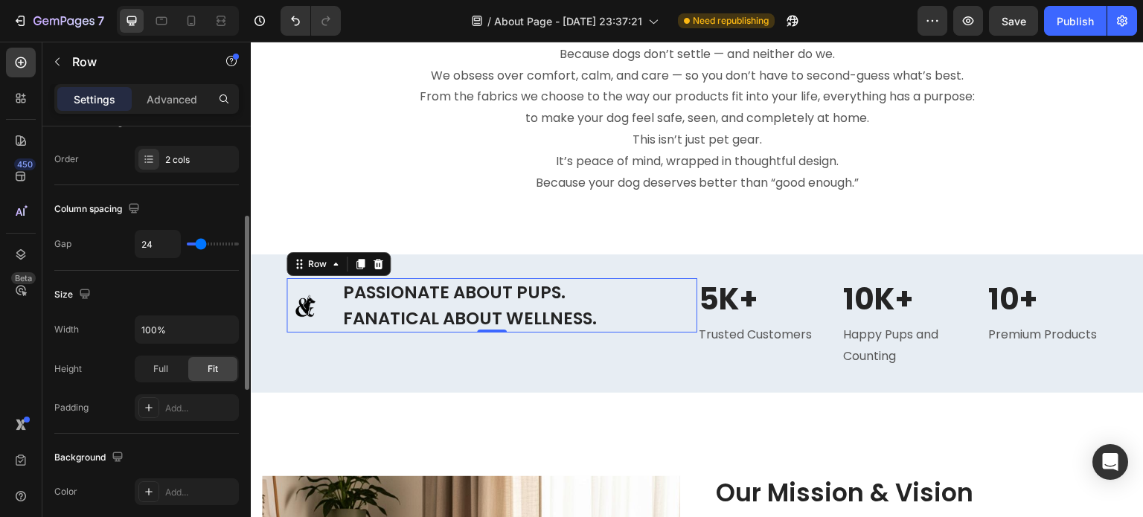
scroll to position [372, 0]
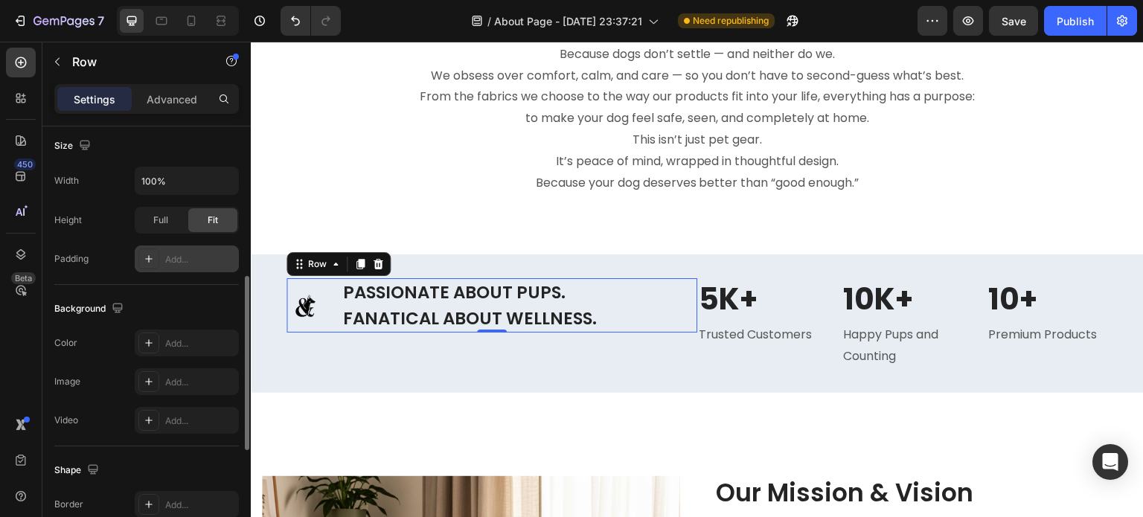
click at [167, 263] on div "Add..." at bounding box center [200, 259] width 70 height 13
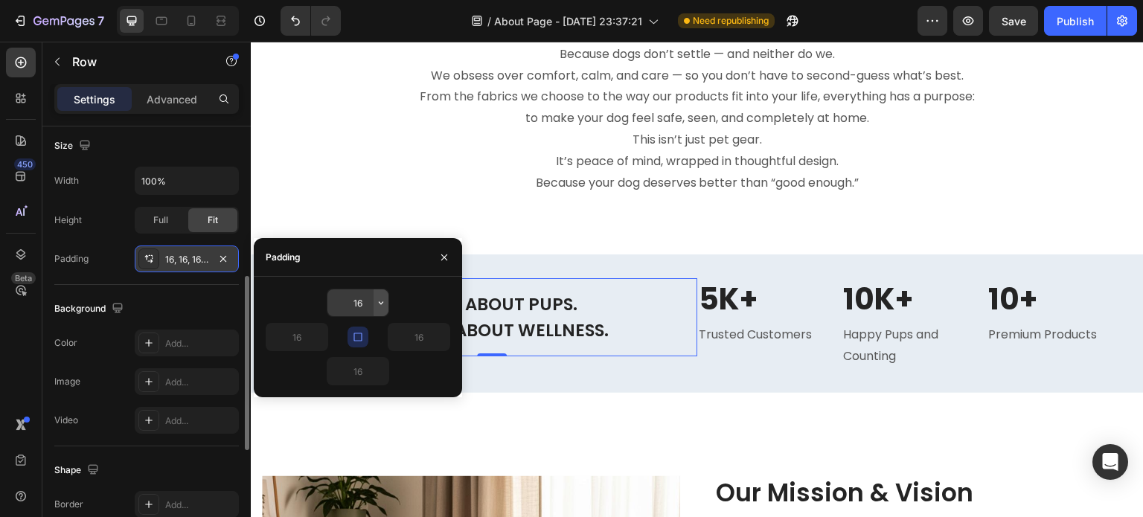
click at [380, 301] on icon "button" at bounding box center [381, 303] width 12 height 12
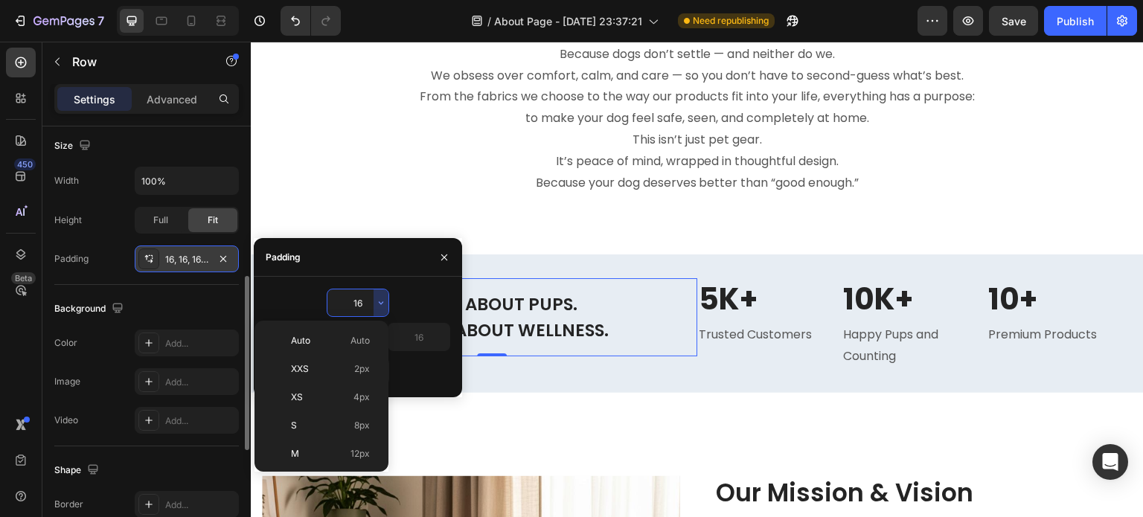
click at [318, 303] on div "16" at bounding box center [358, 303] width 184 height 28
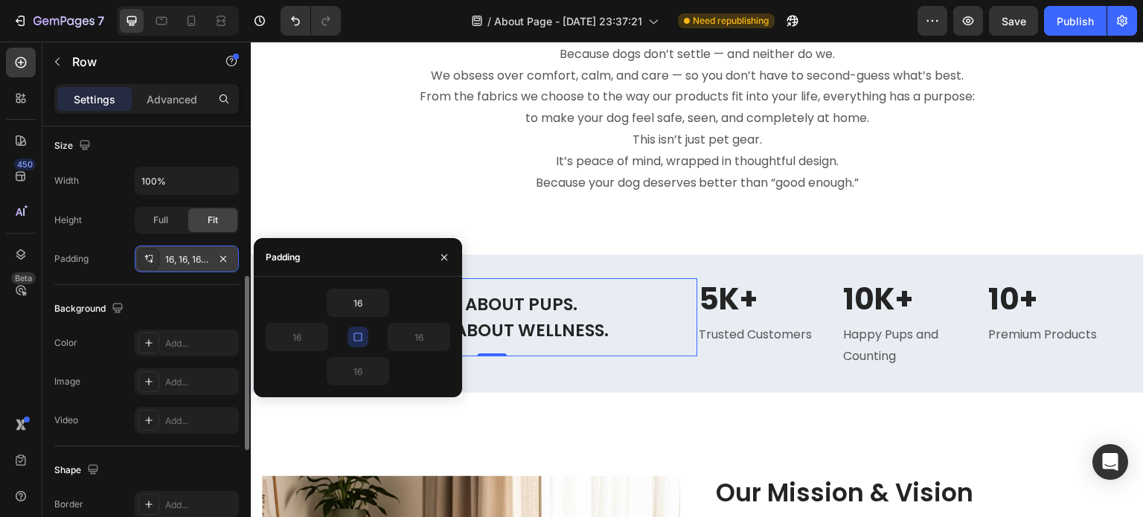
click at [355, 338] on icon "button" at bounding box center [358, 337] width 12 height 12
click at [295, 338] on input "16" at bounding box center [296, 337] width 61 height 27
type input "5"
type input "6"
type input "60"
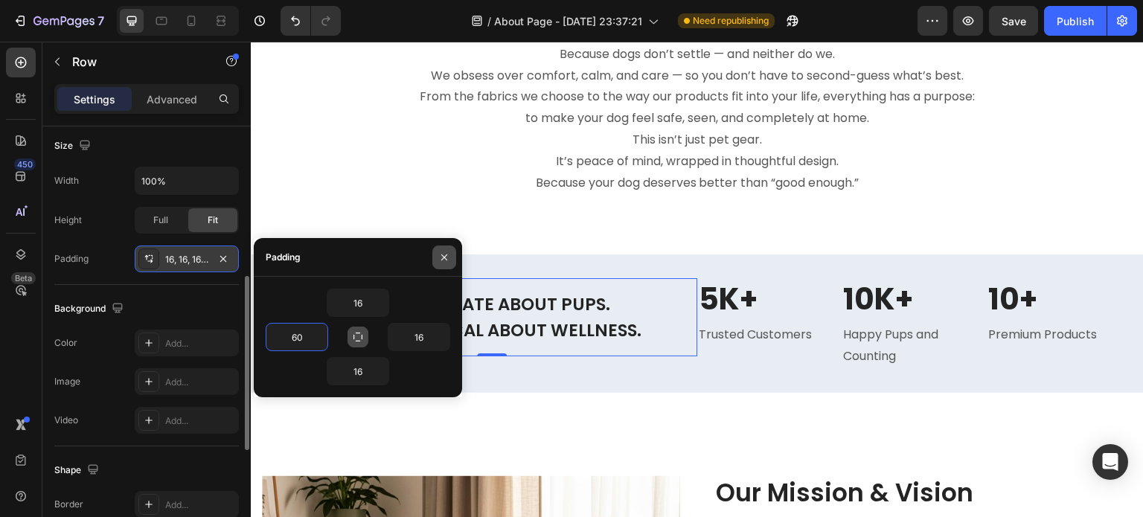
click at [441, 255] on icon "button" at bounding box center [444, 257] width 6 height 6
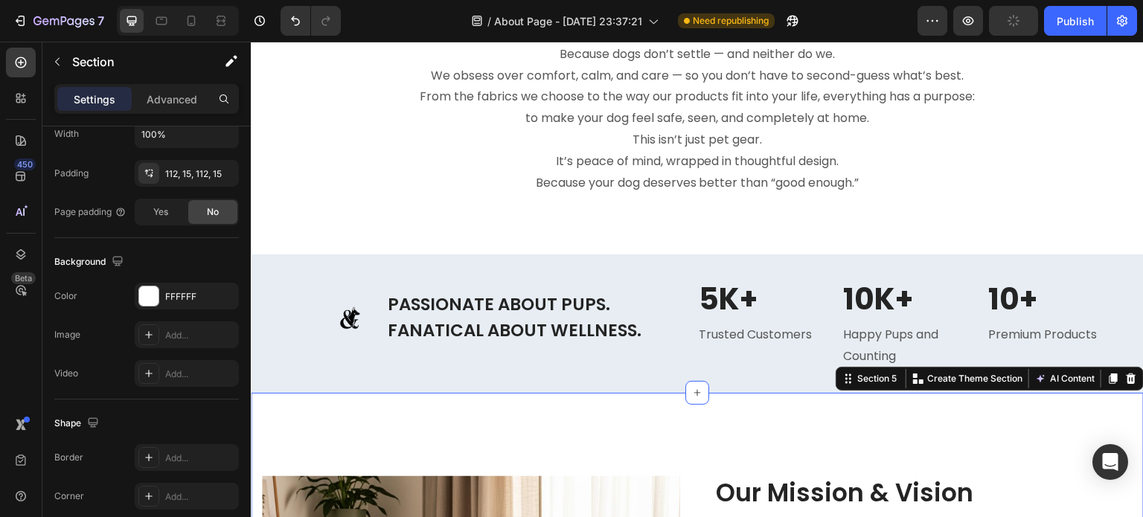
scroll to position [0, 0]
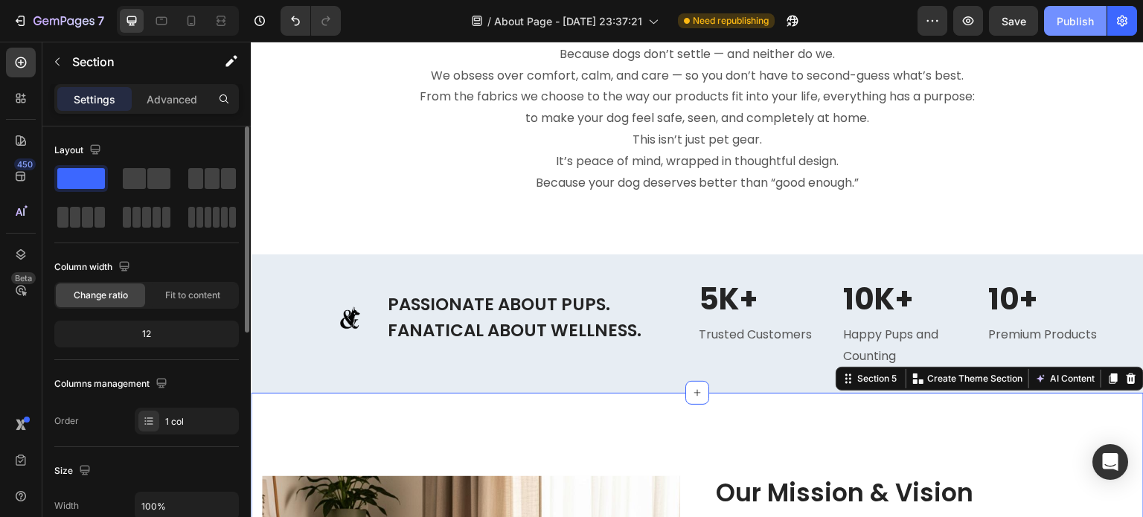
click at [1061, 19] on div "Publish" at bounding box center [1074, 21] width 37 height 16
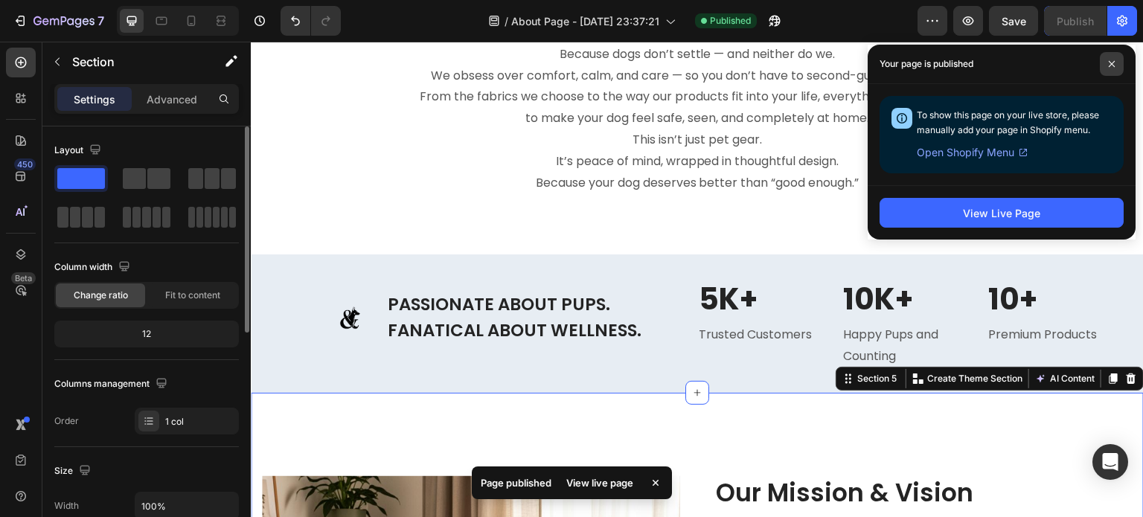
click at [1109, 65] on icon at bounding box center [1111, 63] width 7 height 7
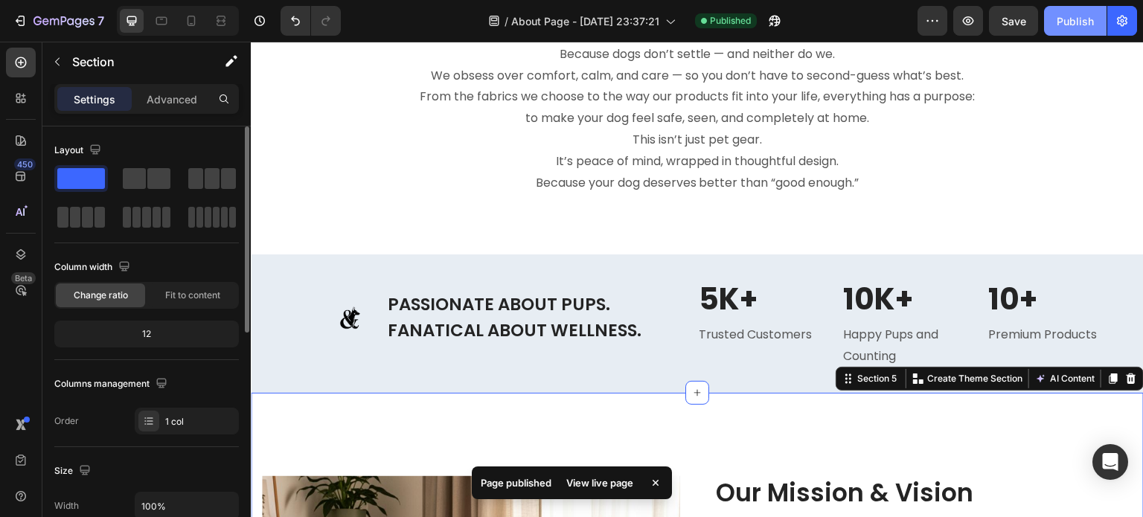
click at [1088, 31] on button "Publish" at bounding box center [1075, 21] width 62 height 30
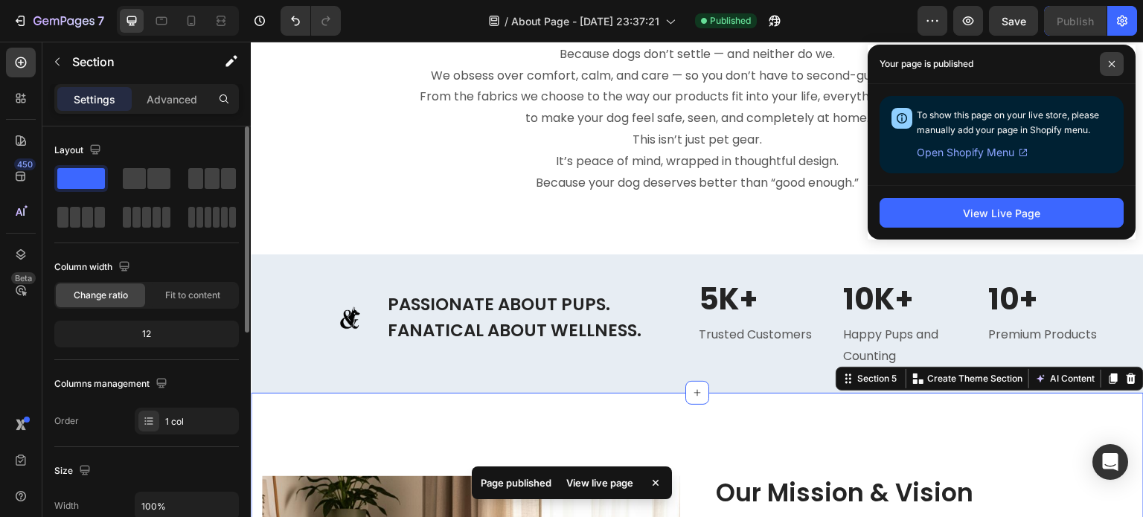
click at [1105, 59] on span at bounding box center [1111, 64] width 24 height 24
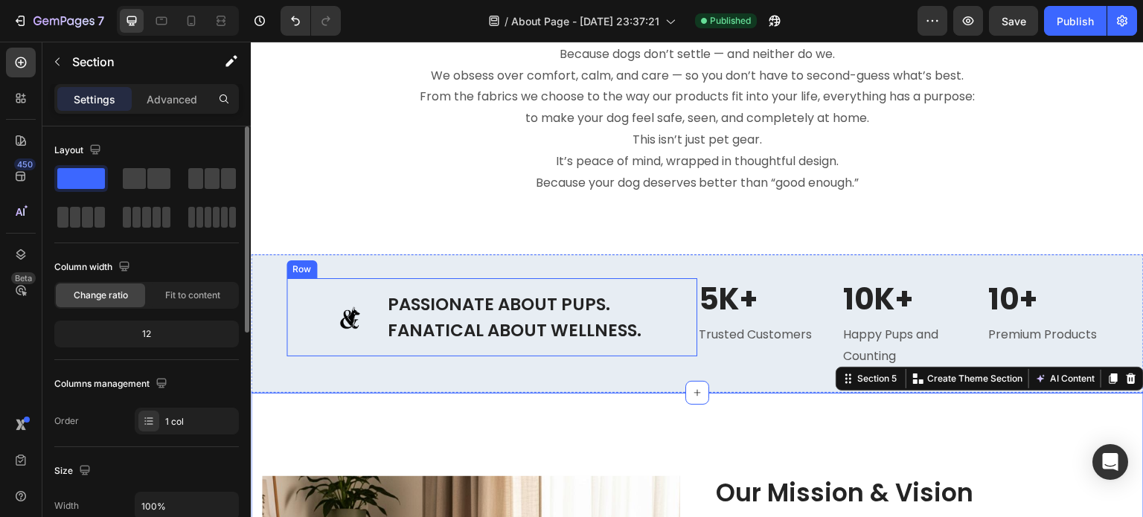
click at [312, 331] on div "Image PASSIONATE ABOUT PUPS. FANATICAL ABOUT WELLNESS. Heading Row" at bounding box center [491, 317] width 411 height 78
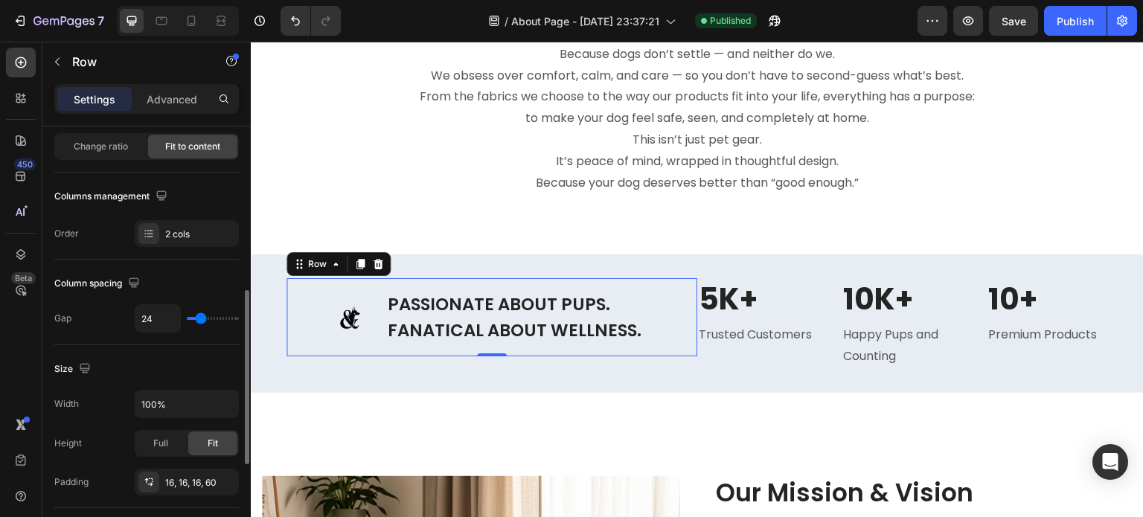
scroll to position [223, 0]
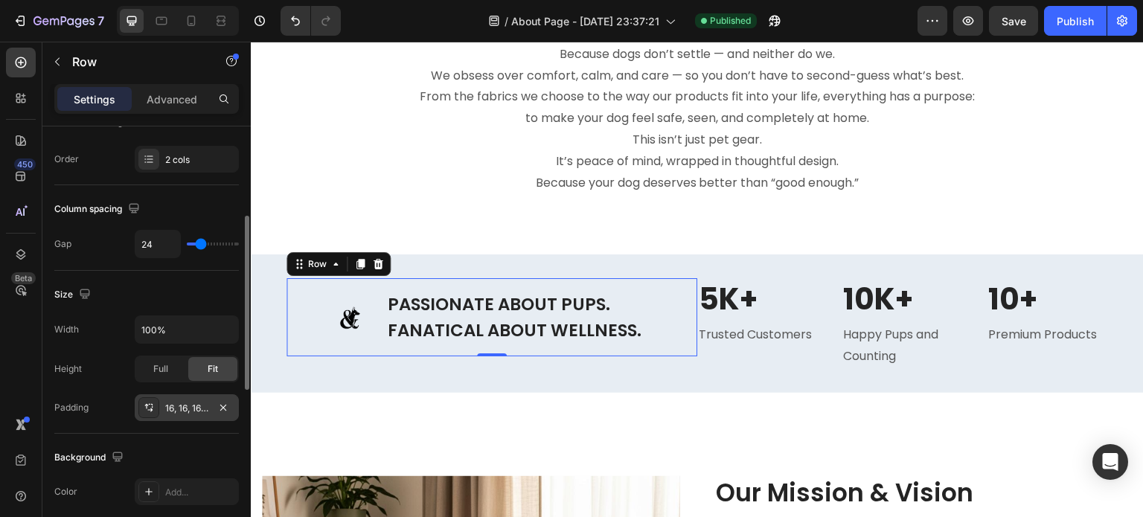
click at [187, 409] on div "16, 16, 16, 60" at bounding box center [186, 408] width 43 height 13
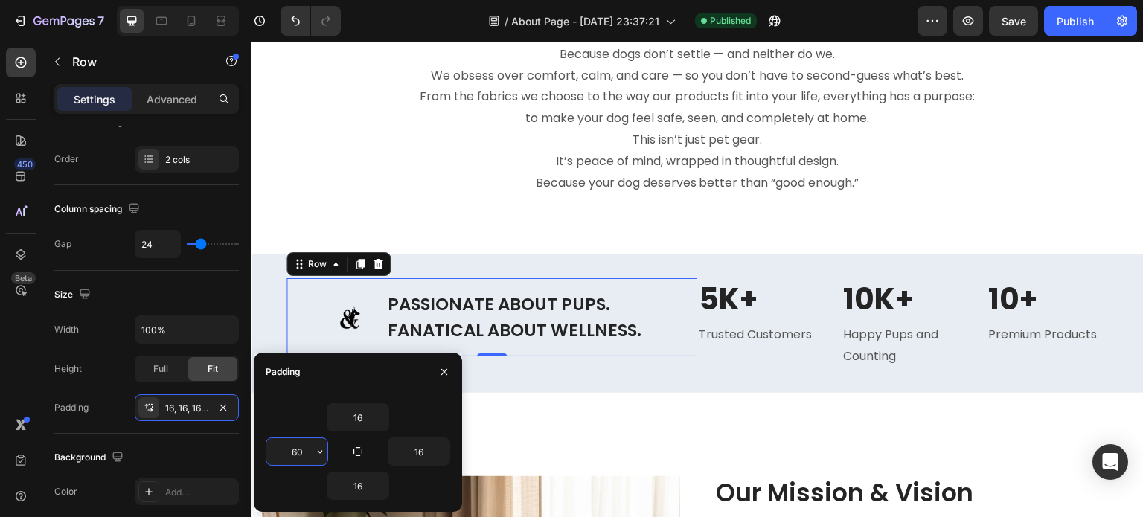
click at [303, 457] on input "60" at bounding box center [296, 451] width 61 height 27
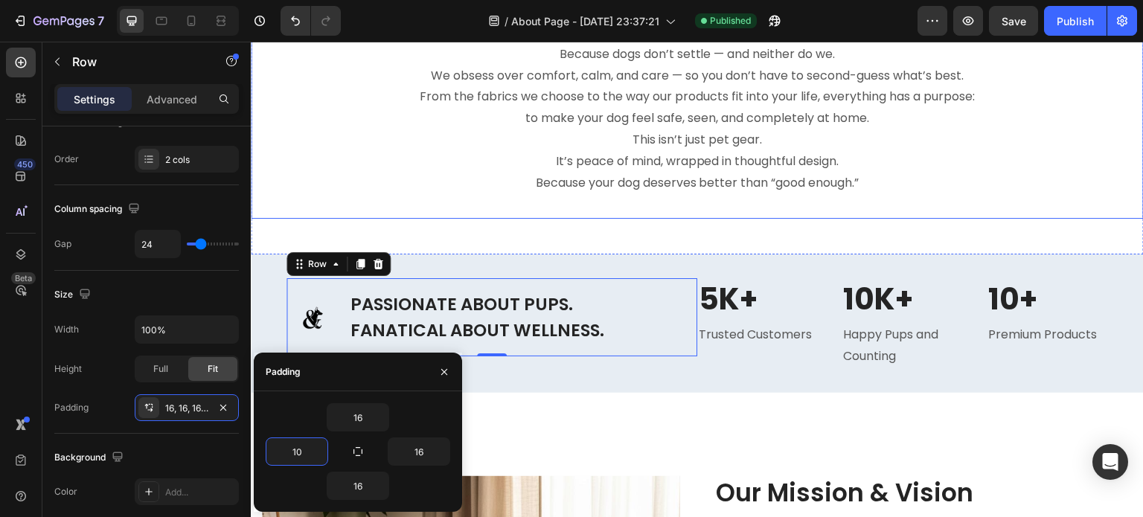
type input "1"
type input "80"
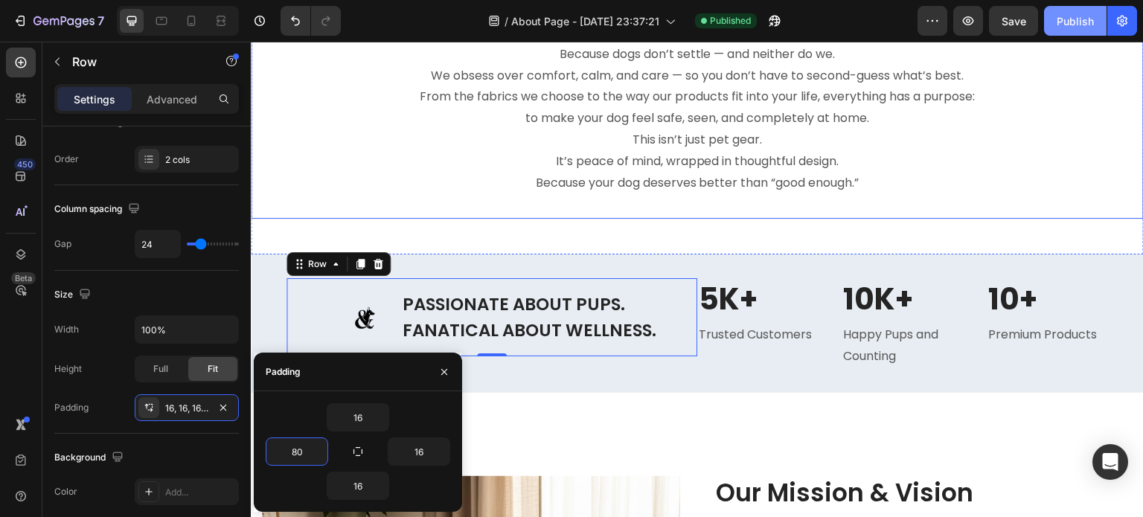
click at [1077, 16] on div "Publish" at bounding box center [1074, 21] width 37 height 16
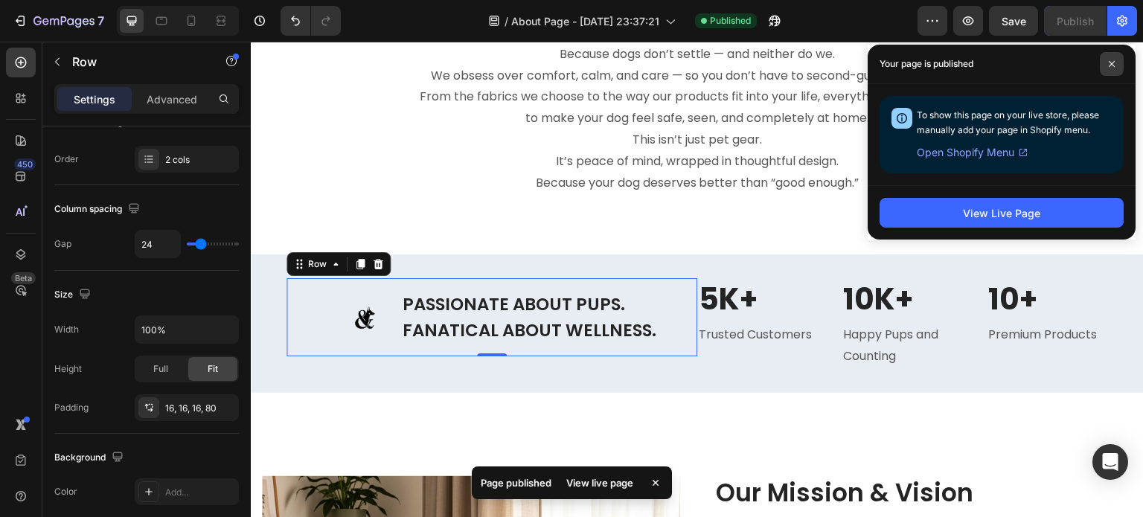
click at [1112, 58] on span at bounding box center [1111, 64] width 24 height 24
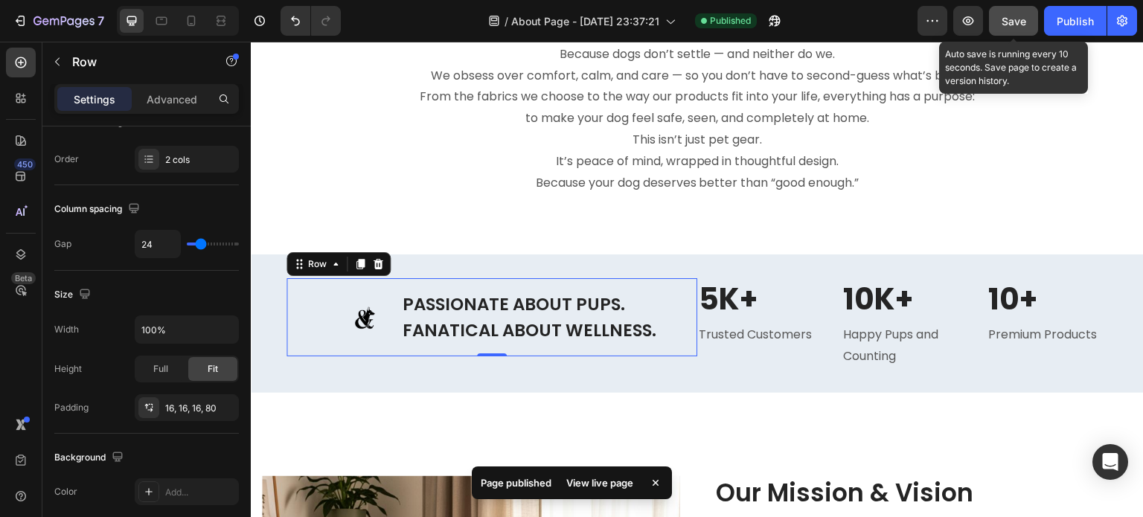
click at [1020, 26] on span "Save" at bounding box center [1013, 21] width 25 height 13
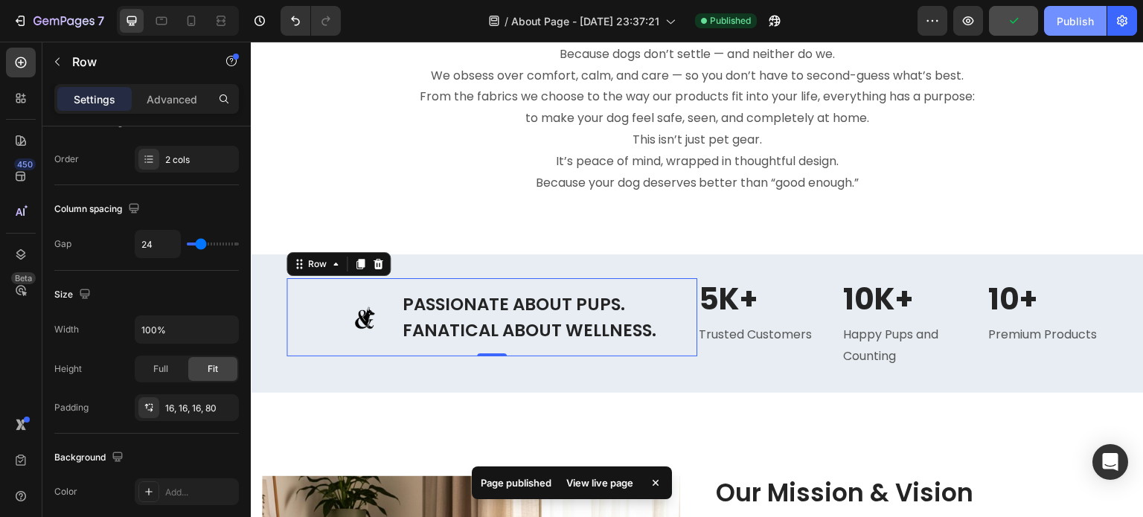
click at [1073, 26] on div "Publish" at bounding box center [1074, 21] width 37 height 16
